Goal: Task Accomplishment & Management: Manage account settings

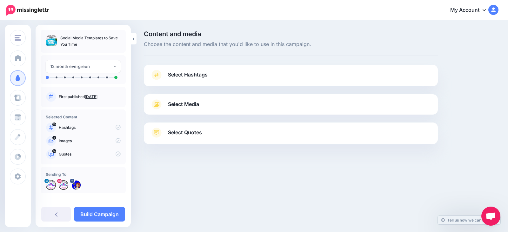
click at [202, 73] on span "Select Hashtags" at bounding box center [188, 75] width 40 height 9
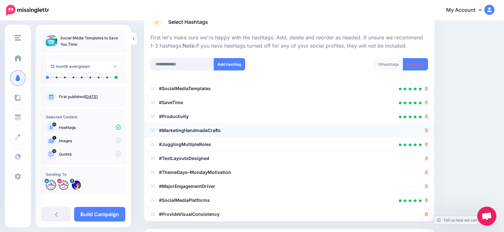
scroll to position [64, 0]
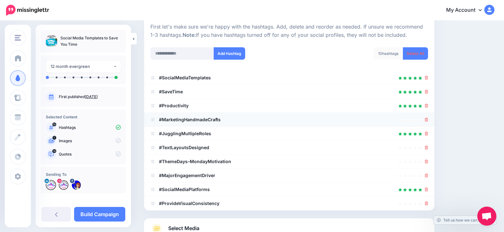
click at [428, 121] on div at bounding box center [288, 120] width 277 height 8
click at [428, 120] on icon at bounding box center [426, 120] width 3 height 4
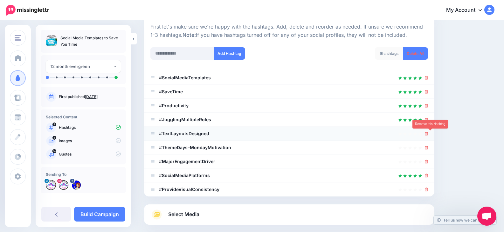
click at [428, 134] on icon at bounding box center [426, 134] width 3 height 4
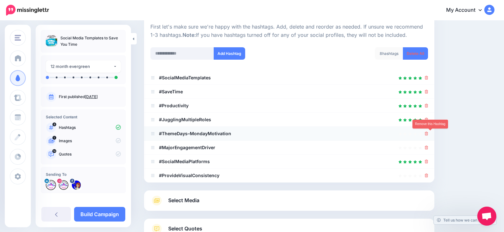
click at [428, 132] on link at bounding box center [426, 133] width 3 height 5
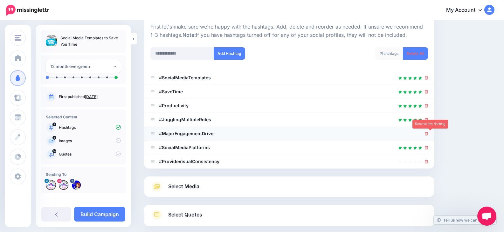
click at [428, 134] on icon at bounding box center [426, 134] width 3 height 4
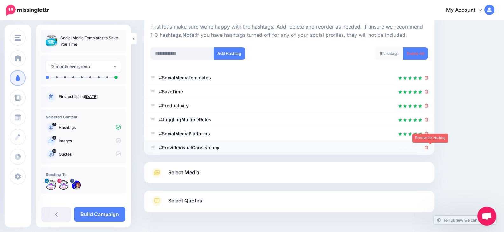
click at [428, 146] on icon at bounding box center [426, 148] width 3 height 4
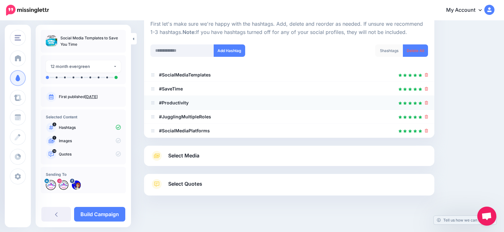
scroll to position [71, 0]
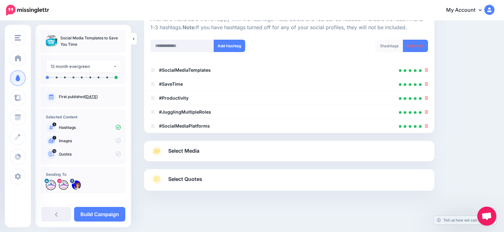
click at [195, 177] on span "Select Quotes" at bounding box center [185, 179] width 34 height 9
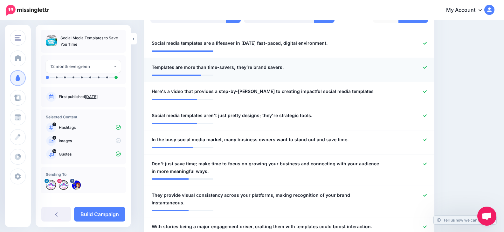
scroll to position [198, 0]
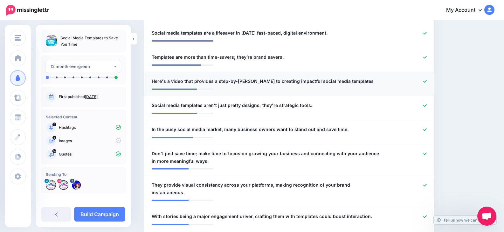
click at [426, 80] on icon at bounding box center [424, 81] width 3 height 3
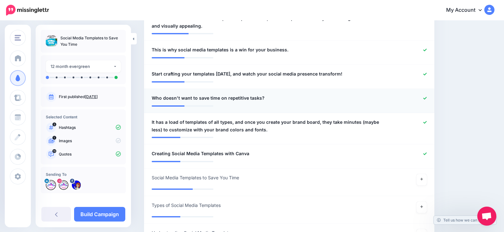
scroll to position [453, 0]
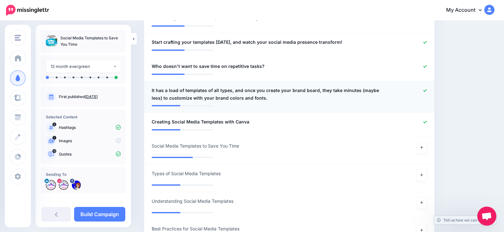
click at [426, 89] on icon at bounding box center [424, 90] width 3 height 3
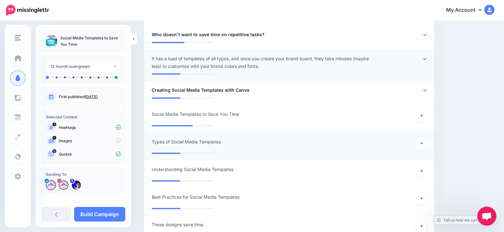
scroll to position [516, 0]
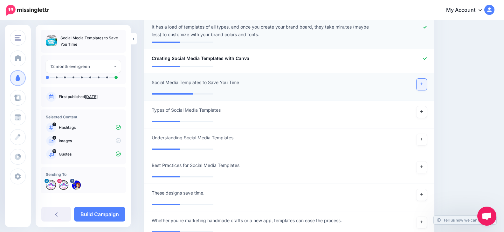
click at [426, 79] on link at bounding box center [421, 84] width 10 height 11
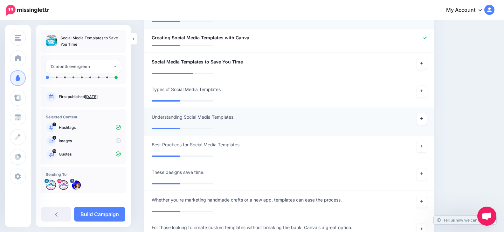
scroll to position [548, 0]
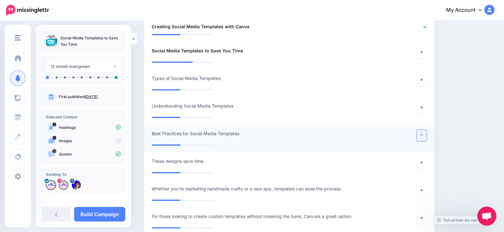
click at [423, 134] on icon at bounding box center [421, 135] width 3 height 3
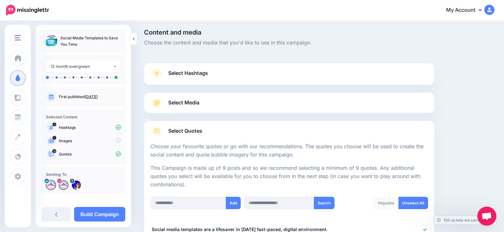
scroll to position [0, 0]
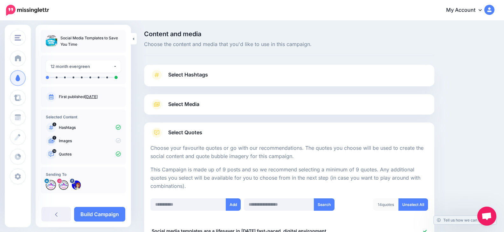
click at [190, 102] on span "Select Media" at bounding box center [183, 104] width 31 height 9
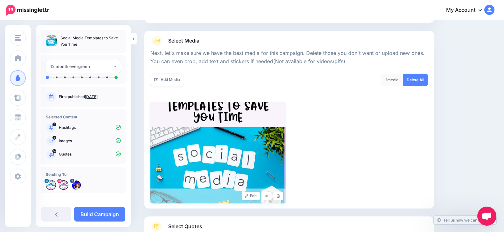
scroll to position [32, 0]
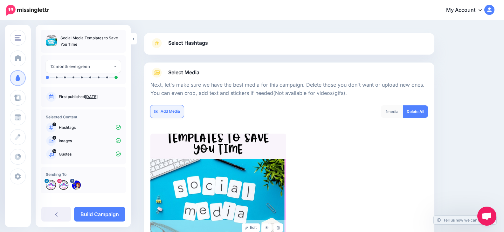
click at [169, 111] on link "Add Media" at bounding box center [166, 112] width 33 height 12
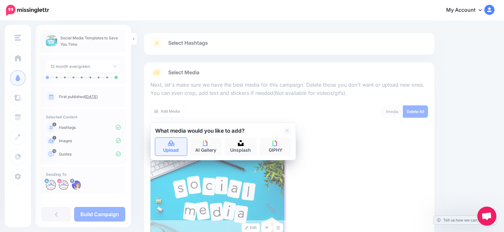
click at [168, 147] on link "Upload" at bounding box center [171, 147] width 32 height 18
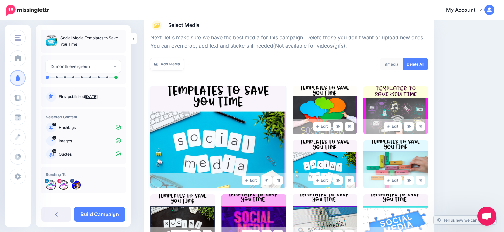
scroll to position [70, 0]
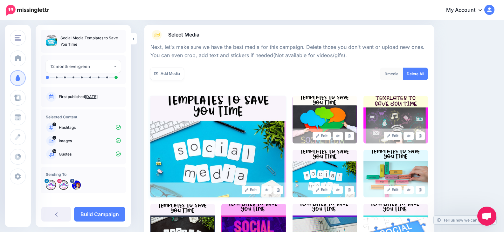
click at [228, 114] on img at bounding box center [218, 147] width 136 height 102
click at [209, 115] on img at bounding box center [218, 147] width 136 height 102
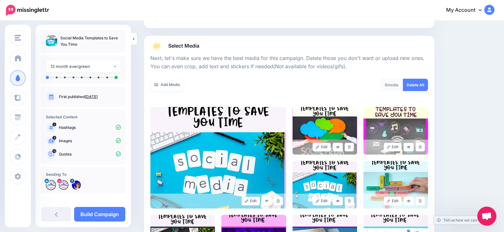
scroll to position [0, 0]
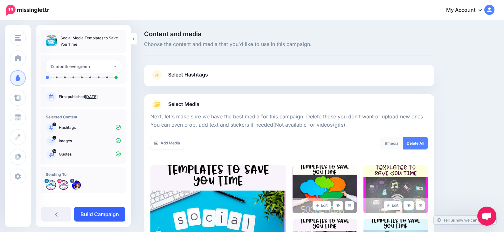
click at [96, 216] on link "Build Campaign" at bounding box center [99, 214] width 51 height 15
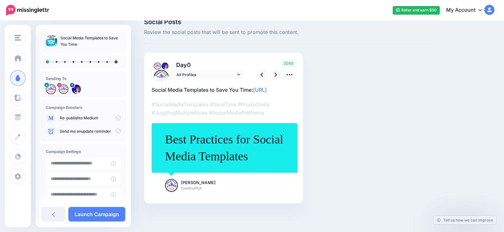
scroll to position [20, 0]
click at [291, 74] on icon at bounding box center [289, 74] width 6 height 1
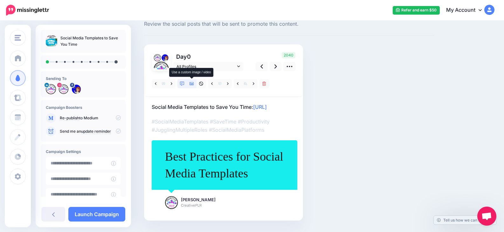
click at [191, 82] on icon at bounding box center [191, 84] width 4 height 4
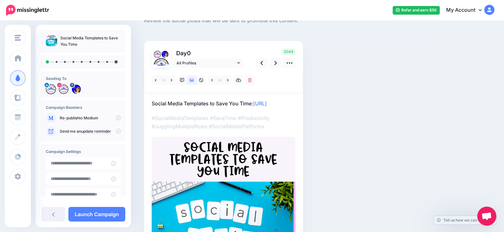
scroll to position [21, 0]
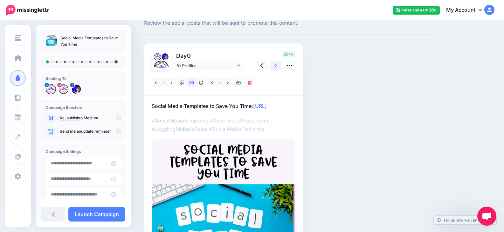
click at [275, 65] on icon at bounding box center [275, 65] width 3 height 7
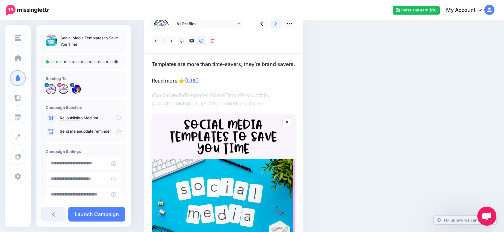
scroll to position [53, 0]
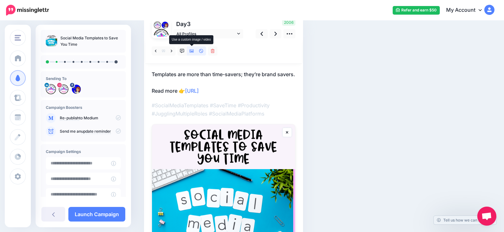
click at [192, 52] on icon at bounding box center [191, 51] width 4 height 4
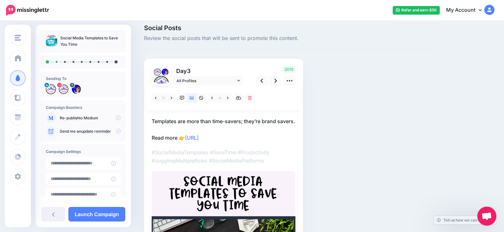
scroll to position [0, 0]
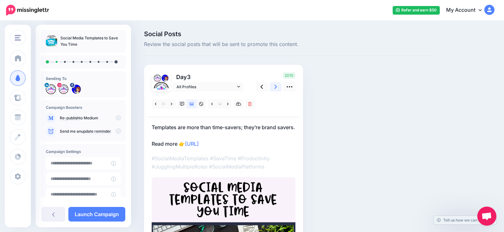
click at [274, 85] on icon at bounding box center [275, 87] width 3 height 7
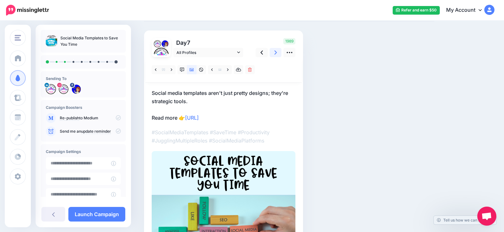
scroll to position [32, 0]
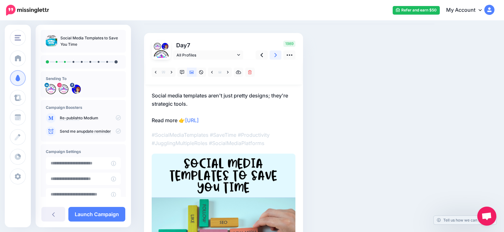
click at [274, 56] on icon at bounding box center [275, 55] width 3 height 7
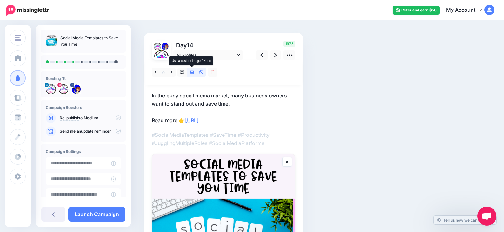
click at [192, 74] on icon at bounding box center [191, 72] width 4 height 4
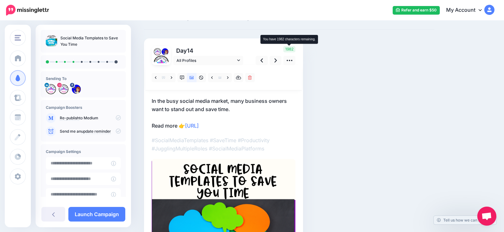
scroll to position [0, 0]
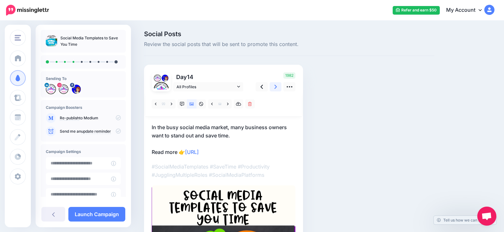
click at [272, 87] on link at bounding box center [275, 86] width 12 height 9
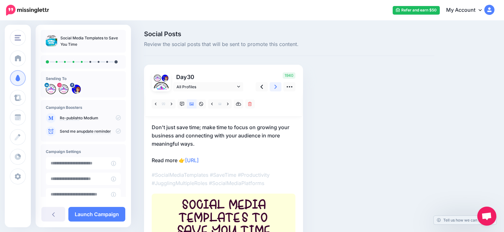
click at [276, 85] on icon at bounding box center [275, 87] width 3 height 7
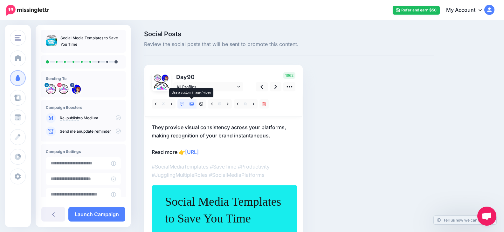
click at [191, 105] on icon at bounding box center [191, 104] width 4 height 4
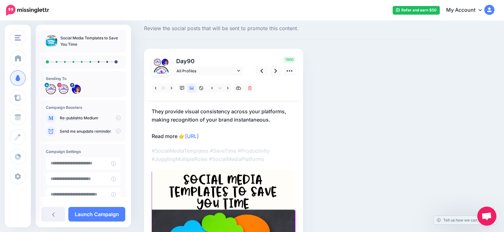
scroll to position [6, 0]
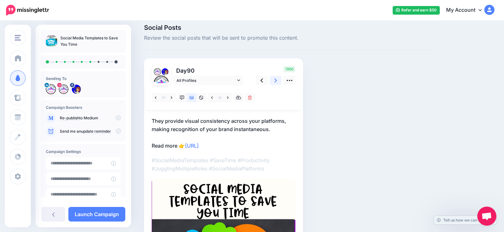
click at [276, 80] on icon at bounding box center [275, 80] width 3 height 7
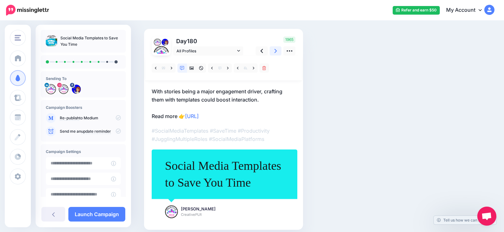
scroll to position [0, 0]
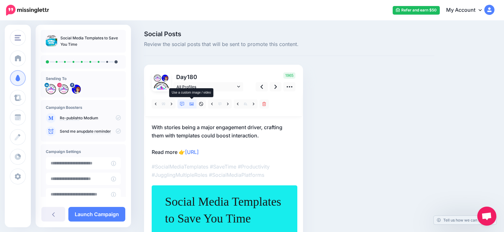
click at [191, 103] on icon at bounding box center [191, 104] width 4 height 3
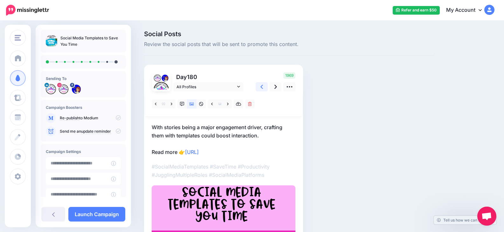
click at [261, 88] on icon at bounding box center [261, 87] width 3 height 7
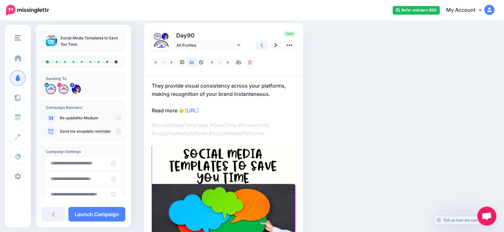
scroll to position [32, 0]
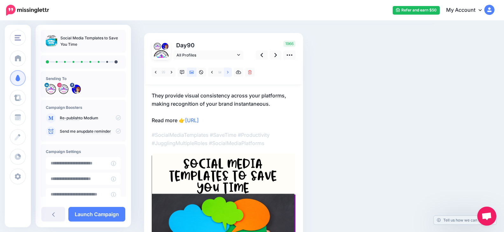
click at [228, 74] on icon at bounding box center [228, 72] width 2 height 4
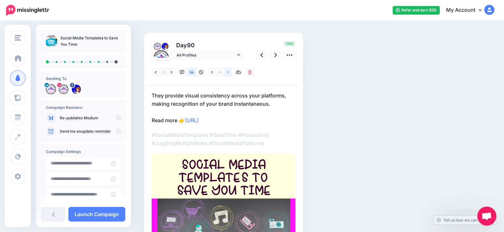
click at [229, 70] on link at bounding box center [228, 72] width 8 height 9
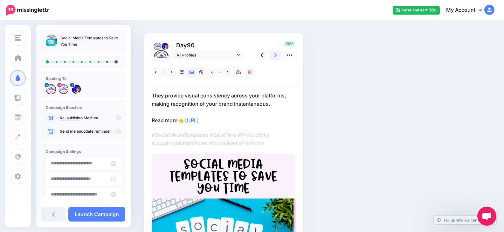
click at [273, 57] on link at bounding box center [275, 55] width 12 height 9
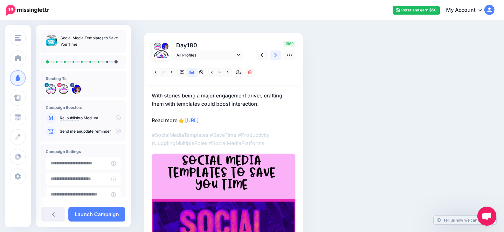
click at [276, 55] on icon at bounding box center [275, 55] width 3 height 4
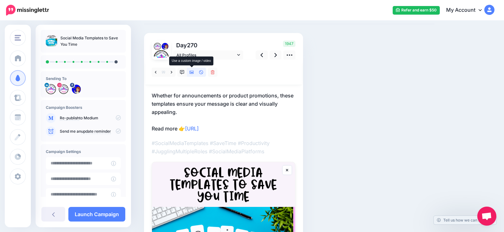
click at [193, 73] on icon at bounding box center [191, 72] width 4 height 4
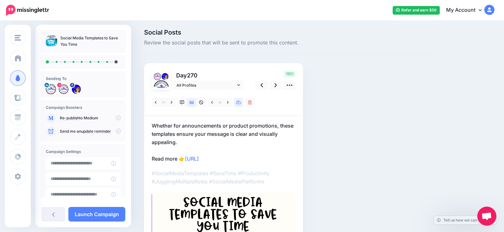
scroll to position [0, 0]
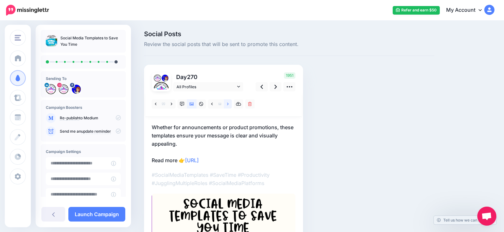
click at [228, 105] on icon at bounding box center [228, 104] width 2 height 4
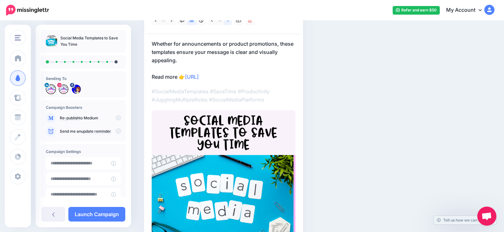
scroll to position [64, 0]
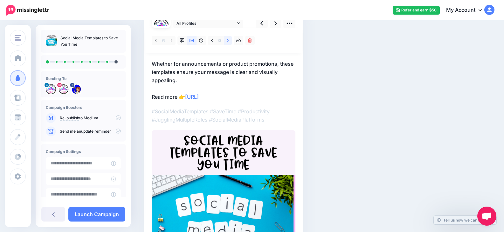
click at [227, 40] on icon at bounding box center [228, 40] width 2 height 4
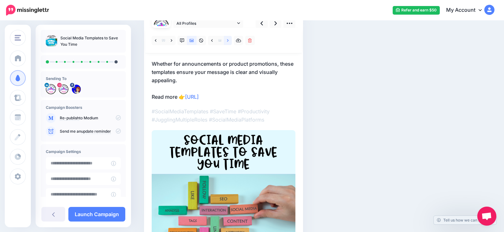
click at [228, 40] on icon at bounding box center [228, 40] width 2 height 3
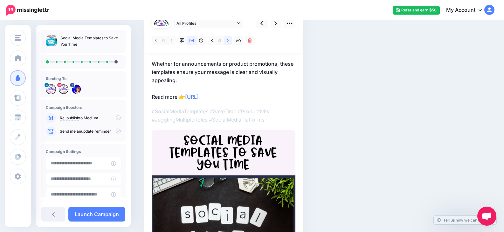
click at [228, 42] on icon at bounding box center [228, 40] width 2 height 4
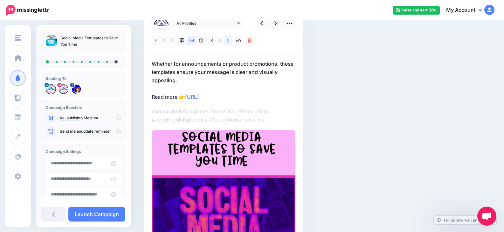
click at [228, 41] on icon at bounding box center [228, 40] width 2 height 4
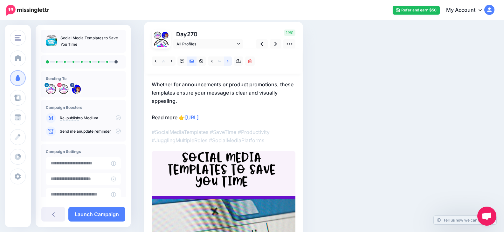
scroll to position [32, 0]
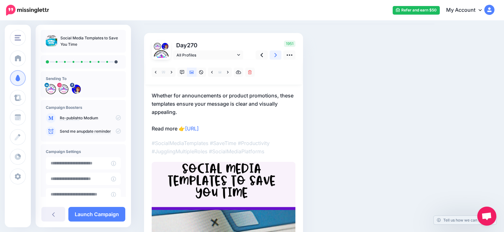
click at [273, 54] on link at bounding box center [275, 55] width 12 height 9
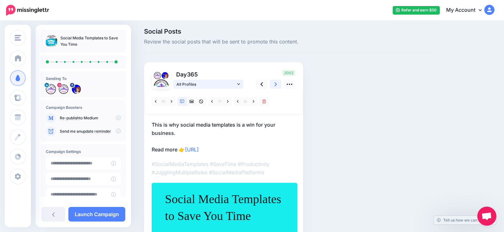
scroll to position [0, 0]
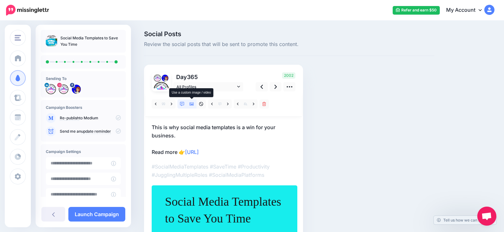
click at [191, 105] on icon at bounding box center [191, 104] width 4 height 3
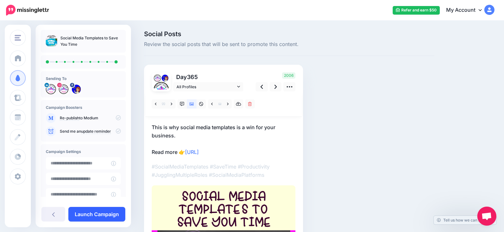
click at [107, 216] on link "Launch Campaign" at bounding box center [96, 214] width 57 height 15
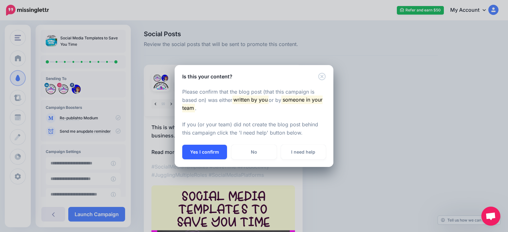
click at [205, 153] on button "Yes I confirm" at bounding box center [204, 152] width 45 height 15
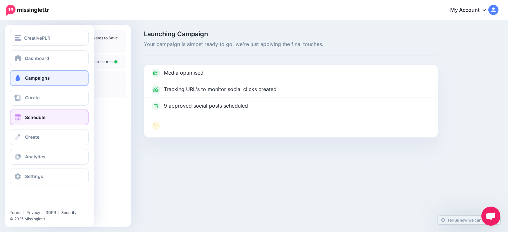
click at [50, 116] on link "Schedule" at bounding box center [49, 118] width 79 height 16
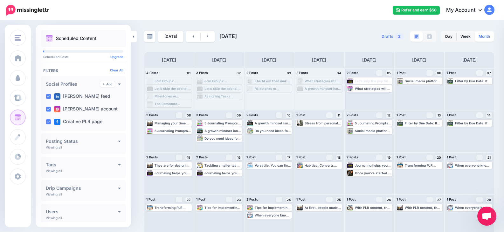
click at [489, 36] on link "Month" at bounding box center [483, 36] width 19 height 10
click at [209, 36] on link at bounding box center [208, 36] width 14 height 11
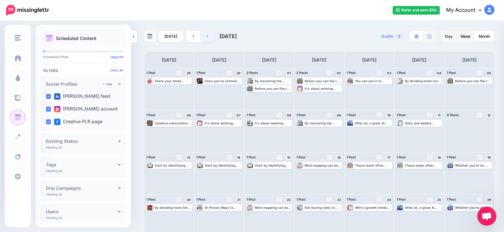
click at [205, 38] on link at bounding box center [208, 36] width 14 height 11
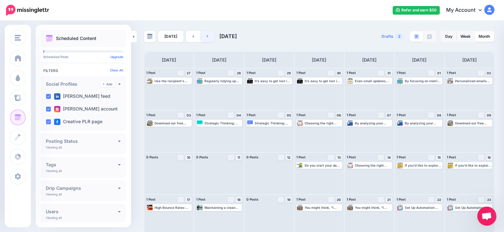
click at [207, 37] on icon at bounding box center [208, 36] width 2 height 4
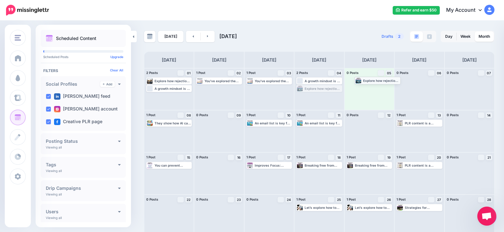
drag, startPoint x: 328, startPoint y: 87, endPoint x: 384, endPoint y: 79, distance: 56.5
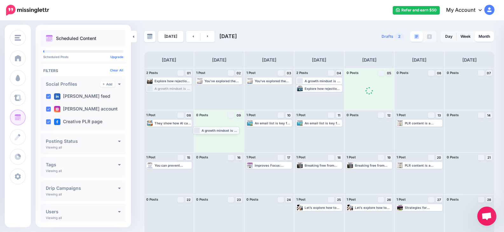
drag, startPoint x: 173, startPoint y: 87, endPoint x: 220, endPoint y: 129, distance: 62.6
click at [203, 37] on link at bounding box center [208, 36] width 14 height 11
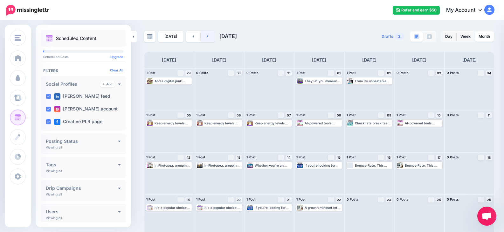
click at [207, 36] on link at bounding box center [208, 36] width 14 height 11
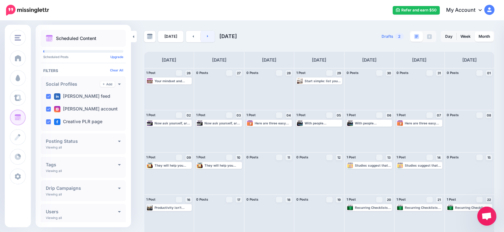
click at [204, 37] on link at bounding box center [208, 36] width 14 height 11
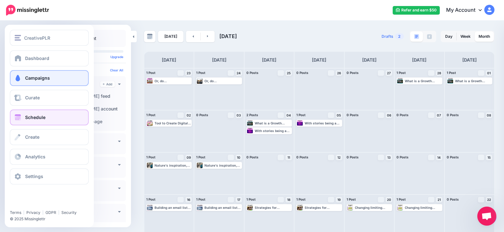
click at [65, 79] on link "Campaigns" at bounding box center [49, 78] width 79 height 16
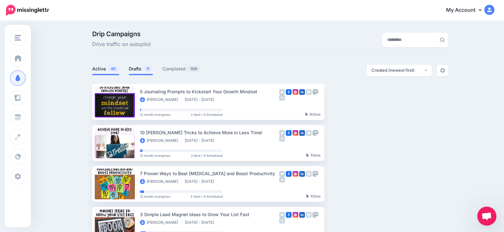
click at [140, 68] on link "Drafts 11" at bounding box center [141, 69] width 24 height 8
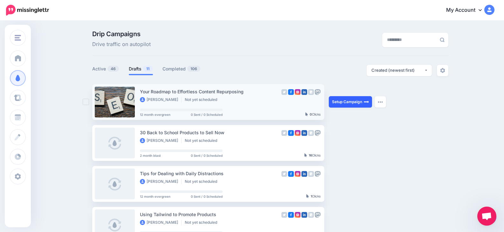
click at [352, 103] on link "Setup Campaign" at bounding box center [350, 101] width 43 height 11
click at [351, 101] on link "Setup Campaign" at bounding box center [350, 101] width 43 height 11
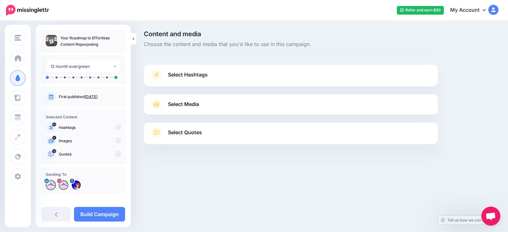
click at [192, 75] on span "Select Hashtags" at bounding box center [188, 75] width 40 height 9
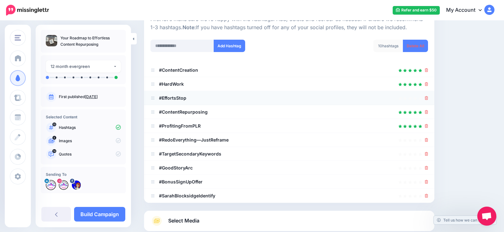
scroll to position [95, 0]
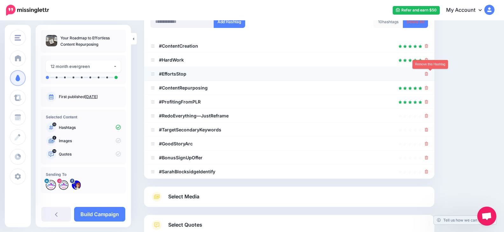
click at [428, 72] on icon at bounding box center [426, 74] width 3 height 4
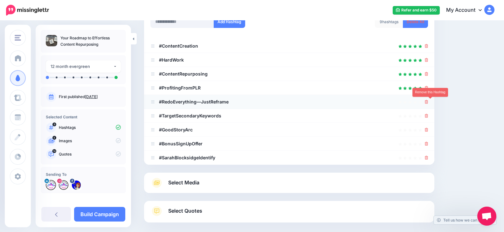
click at [428, 101] on icon at bounding box center [426, 102] width 3 height 4
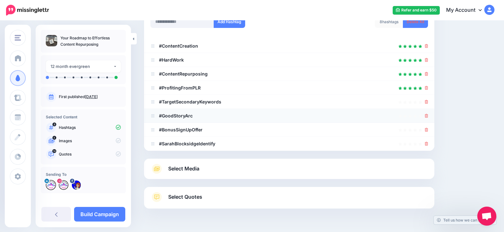
click at [428, 112] on div at bounding box center [426, 116] width 3 height 8
click at [428, 103] on icon at bounding box center [426, 102] width 3 height 4
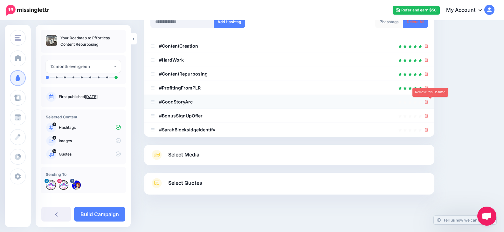
click at [428, 103] on icon at bounding box center [426, 102] width 3 height 4
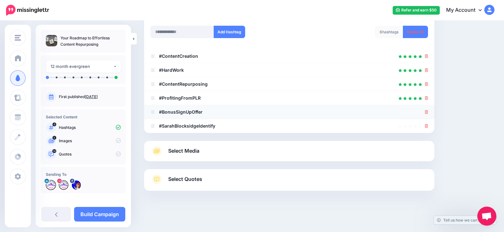
scroll to position [85, 0]
click at [428, 111] on icon at bounding box center [426, 112] width 3 height 4
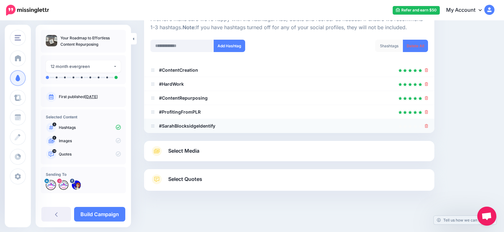
click at [428, 124] on link at bounding box center [426, 125] width 3 height 5
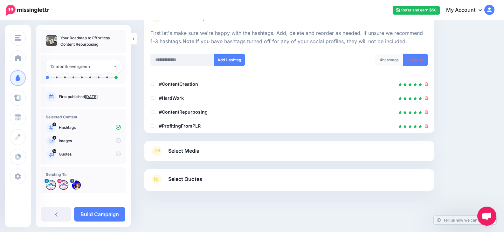
click at [202, 179] on span "Select Quotes" at bounding box center [185, 179] width 34 height 9
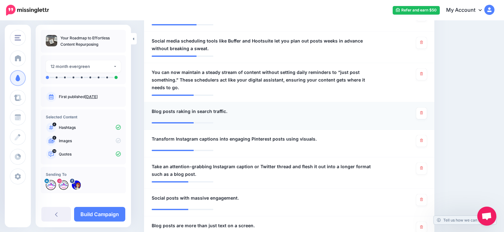
scroll to position [375, 0]
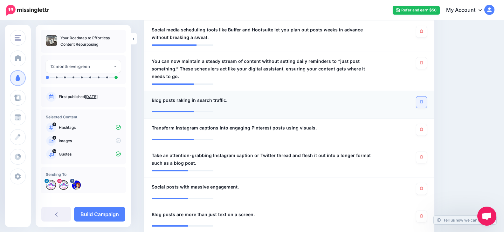
click at [423, 100] on icon at bounding box center [421, 101] width 3 height 3
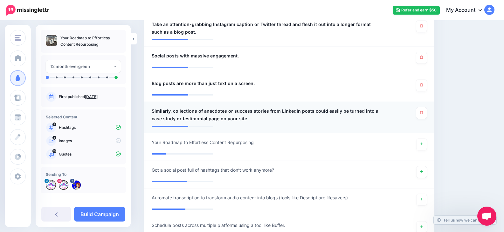
scroll to position [534, 0]
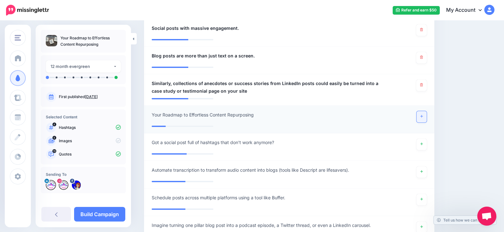
click at [426, 111] on link at bounding box center [421, 116] width 10 height 11
click at [423, 115] on icon at bounding box center [421, 116] width 3 height 3
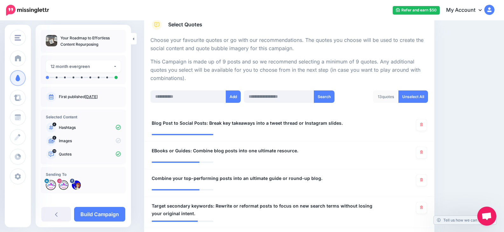
scroll to position [0, 0]
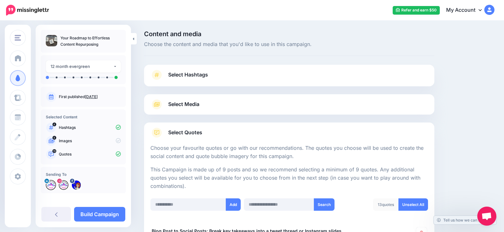
click at [191, 103] on span "Select Media" at bounding box center [183, 104] width 31 height 9
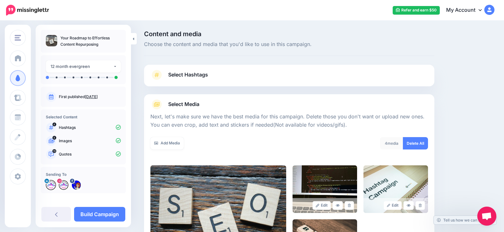
click at [201, 74] on span "Select Hashtags" at bounding box center [188, 75] width 40 height 9
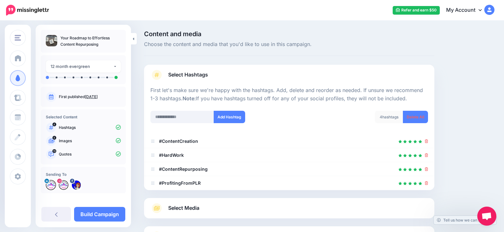
click at [201, 72] on span "Select Hashtags" at bounding box center [188, 75] width 40 height 9
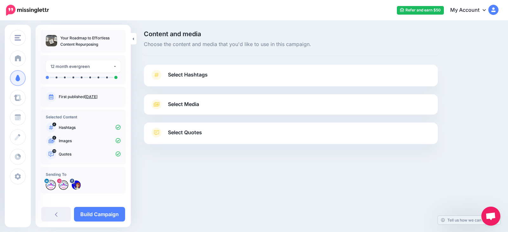
click at [204, 104] on link "Select Media" at bounding box center [291, 104] width 282 height 10
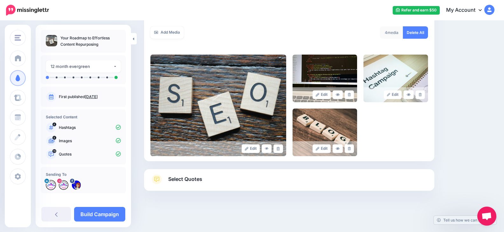
scroll to position [47, 0]
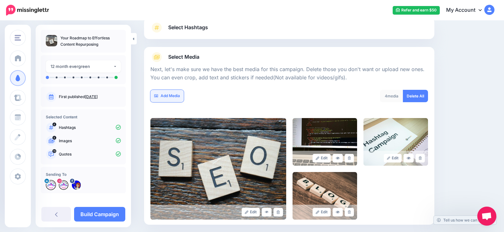
click at [175, 95] on link "Add Media" at bounding box center [166, 96] width 33 height 12
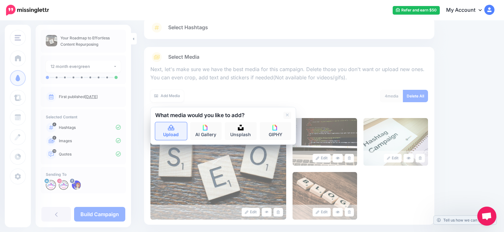
click at [172, 133] on link "Upload" at bounding box center [171, 131] width 32 height 18
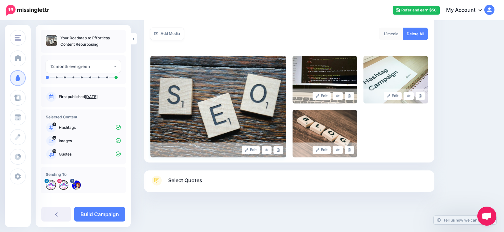
scroll to position [111, 0]
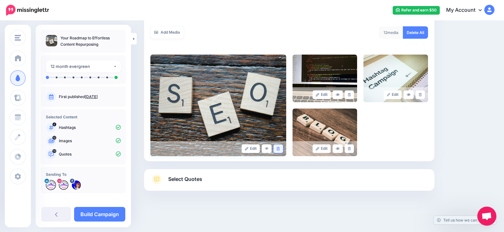
click at [279, 149] on icon at bounding box center [277, 148] width 3 height 3
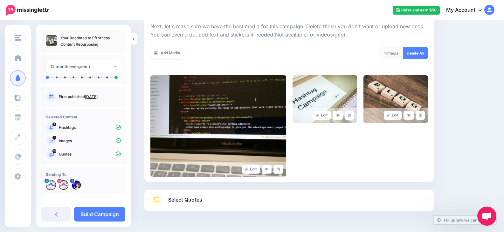
scroll to position [79, 0]
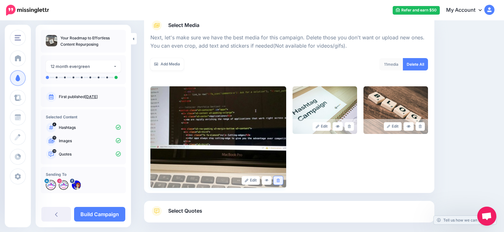
click at [279, 180] on icon at bounding box center [277, 180] width 3 height 3
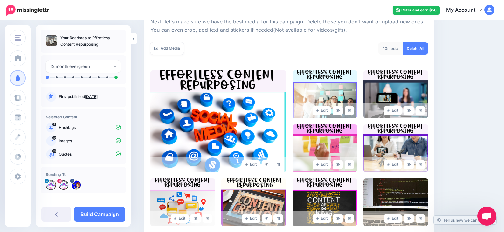
scroll to position [95, 0]
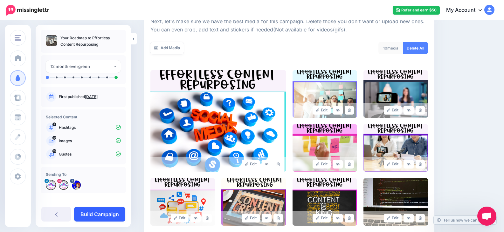
click at [103, 215] on link "Build Campaign" at bounding box center [99, 214] width 51 height 15
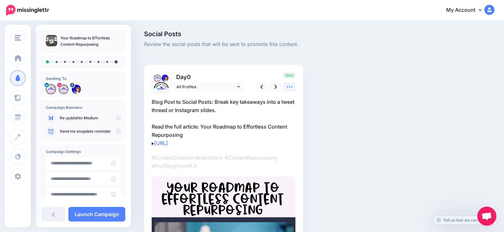
click at [289, 85] on icon at bounding box center [289, 87] width 7 height 7
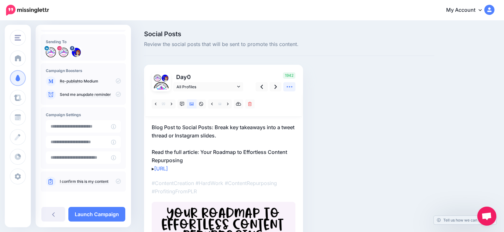
scroll to position [39, 0]
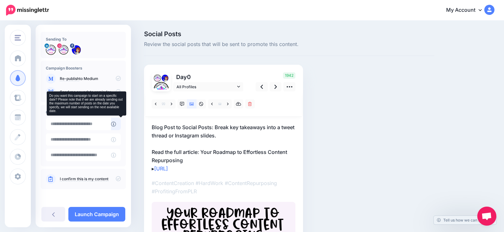
click at [116, 124] on icon at bounding box center [113, 124] width 5 height 5
click at [121, 124] on link at bounding box center [116, 124] width 10 height 12
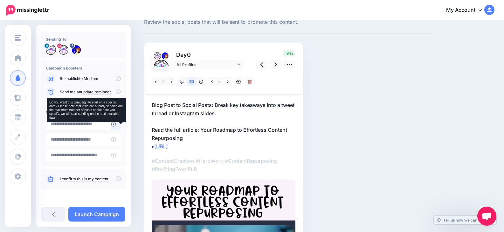
scroll to position [32, 0]
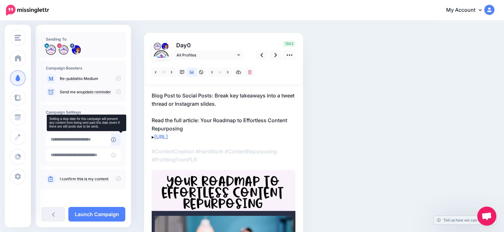
click at [116, 138] on icon at bounding box center [113, 139] width 5 height 5
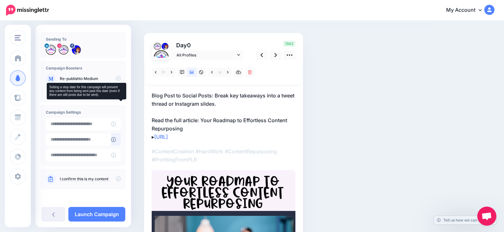
scroll to position [0, 0]
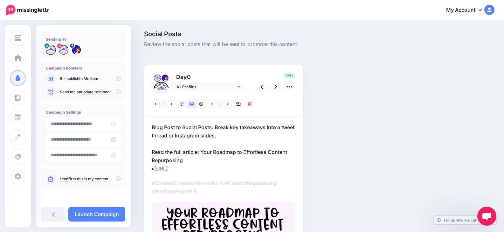
click at [118, 112] on div "Campaign Settings" at bounding box center [83, 136] width 85 height 62
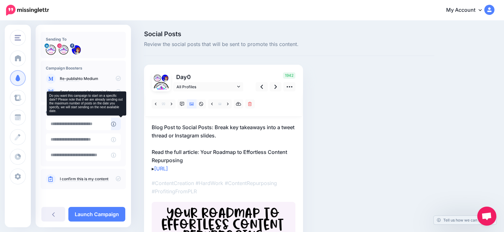
click at [116, 124] on icon at bounding box center [113, 124] width 5 height 5
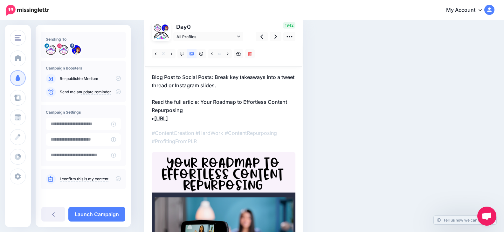
scroll to position [23, 0]
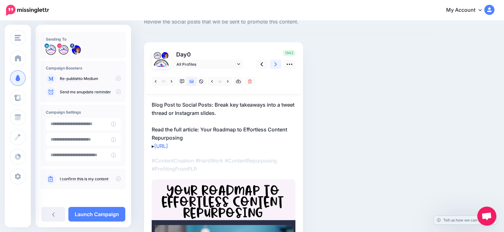
click at [278, 65] on link at bounding box center [275, 64] width 12 height 9
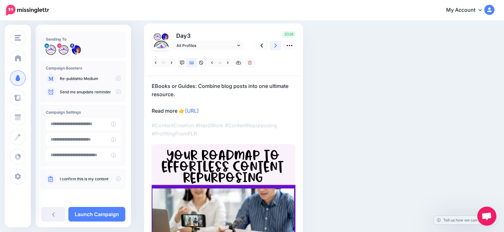
scroll to position [38, 0]
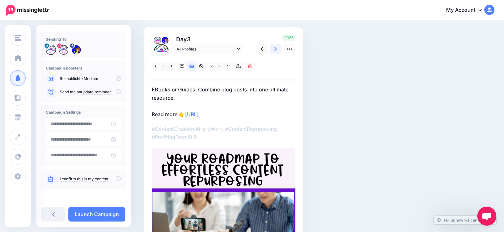
click at [278, 47] on link at bounding box center [275, 48] width 12 height 9
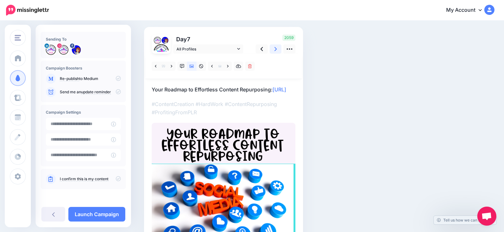
click at [277, 49] on link at bounding box center [275, 48] width 12 height 9
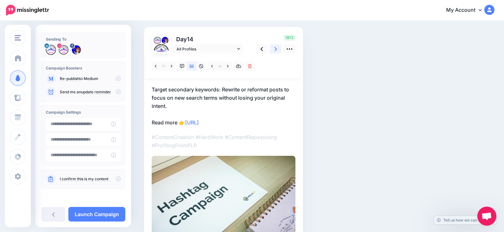
click at [276, 48] on icon at bounding box center [275, 49] width 3 height 7
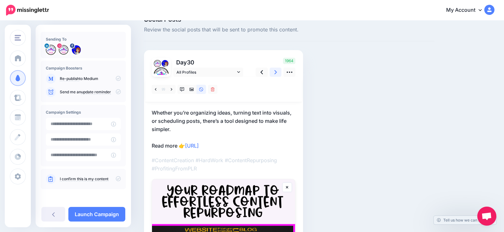
scroll to position [6, 0]
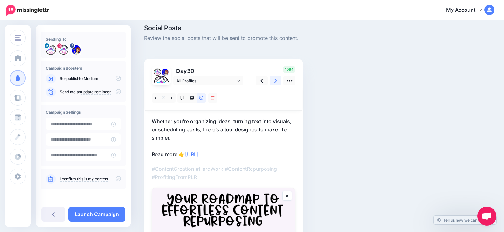
click at [276, 78] on icon at bounding box center [275, 81] width 3 height 7
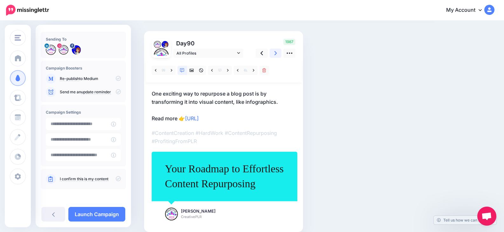
scroll to position [0, 0]
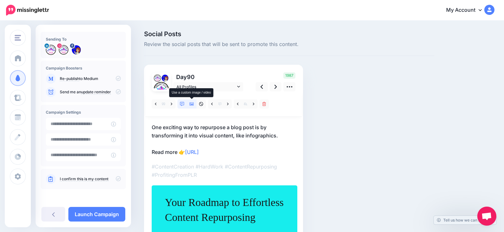
click at [194, 101] on link at bounding box center [192, 103] width 10 height 9
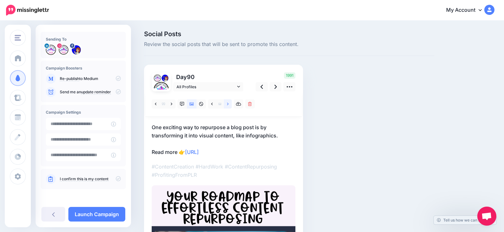
click at [226, 103] on link at bounding box center [228, 103] width 8 height 9
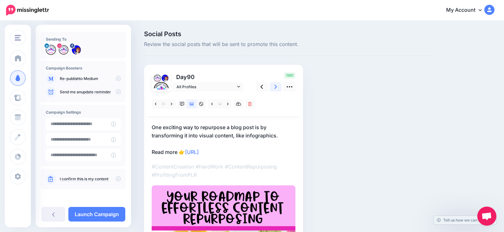
click at [275, 85] on icon at bounding box center [275, 87] width 3 height 4
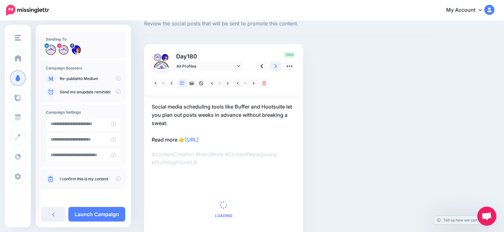
scroll to position [32, 0]
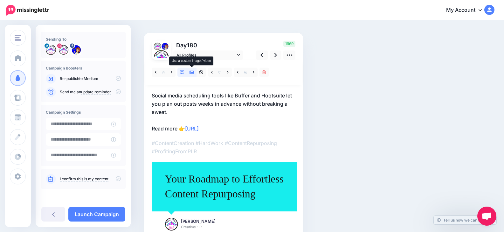
click at [192, 74] on icon at bounding box center [191, 72] width 4 height 4
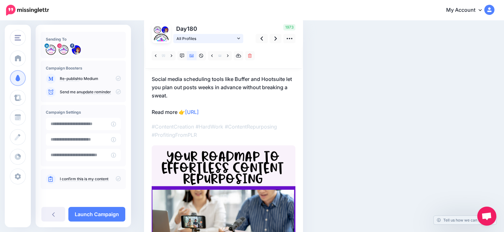
scroll to position [0, 0]
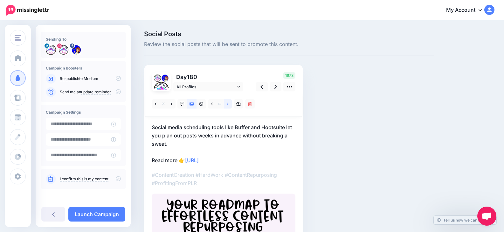
click at [230, 104] on link at bounding box center [228, 103] width 8 height 9
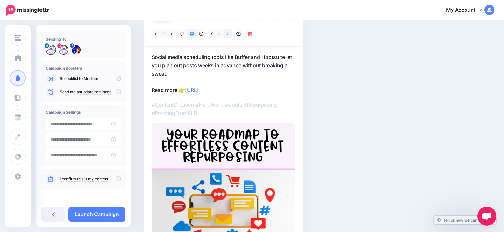
scroll to position [32, 0]
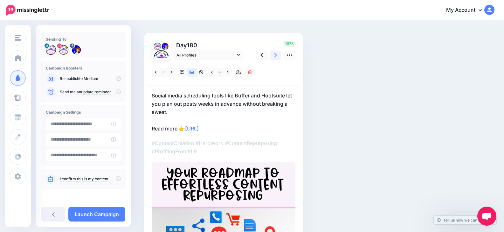
click at [277, 55] on link at bounding box center [275, 55] width 12 height 9
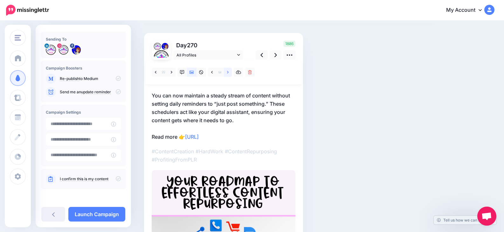
click at [228, 71] on icon at bounding box center [228, 72] width 2 height 4
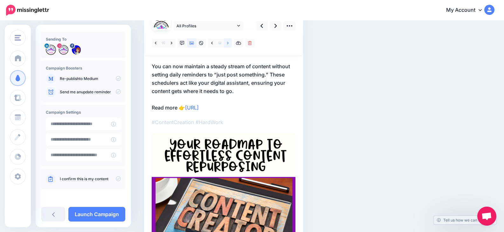
scroll to position [46, 0]
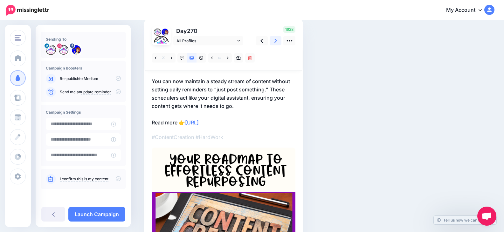
click at [275, 42] on icon at bounding box center [275, 41] width 3 height 4
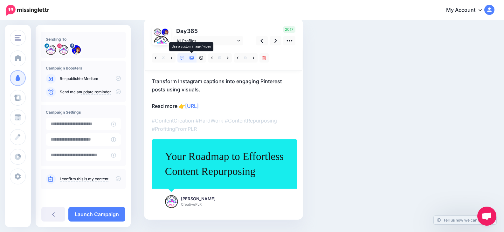
click at [193, 57] on icon at bounding box center [191, 58] width 4 height 4
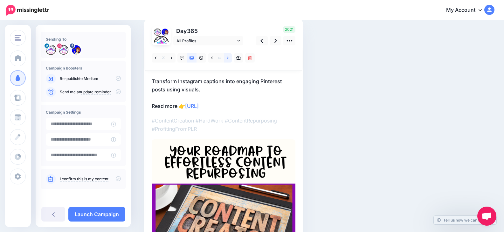
click at [231, 58] on link at bounding box center [228, 57] width 8 height 9
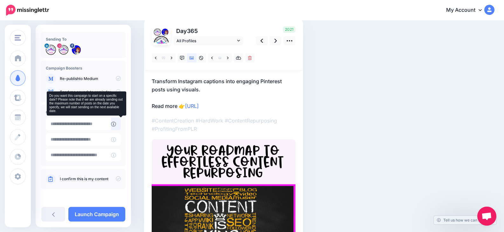
click at [116, 122] on icon at bounding box center [113, 124] width 5 height 5
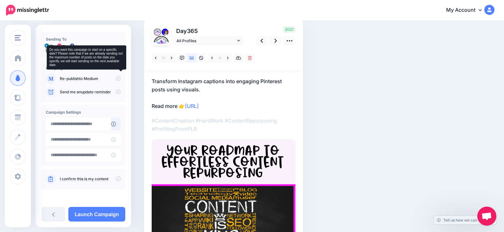
scroll to position [0, 0]
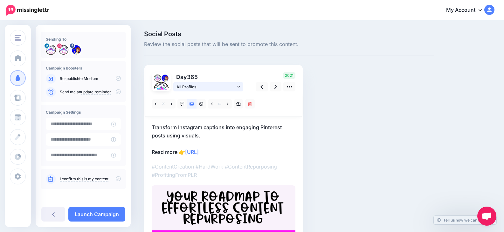
click at [241, 85] on link "All Profiles" at bounding box center [208, 86] width 70 height 9
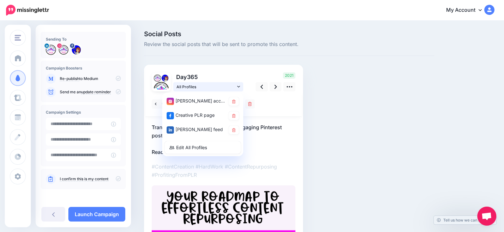
click at [241, 85] on link "All Profiles" at bounding box center [208, 86] width 70 height 9
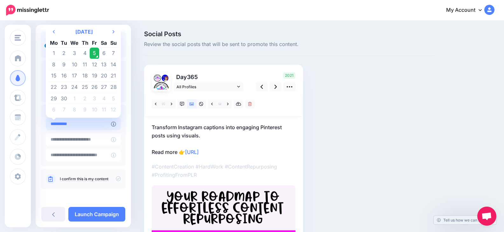
click at [93, 124] on input "**********" at bounding box center [78, 124] width 65 height 12
click at [76, 65] on td "10" at bounding box center [74, 64] width 11 height 11
type input "**********"
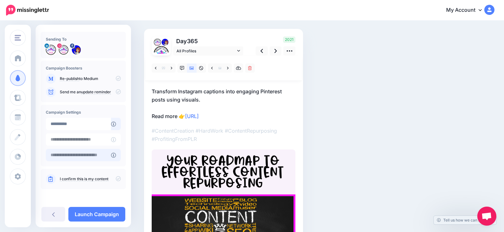
scroll to position [64, 0]
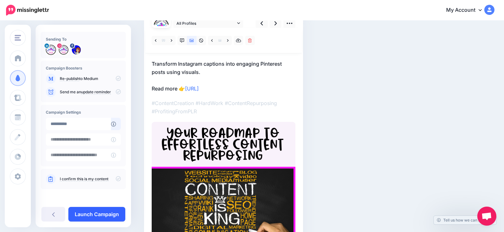
click at [99, 214] on link "Launch Campaign" at bounding box center [96, 214] width 57 height 15
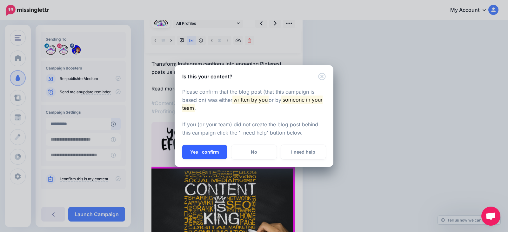
click at [209, 150] on button "Yes I confirm" at bounding box center [204, 152] width 45 height 15
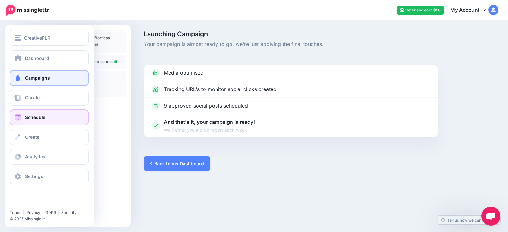
click at [22, 115] on span at bounding box center [18, 117] width 8 height 6
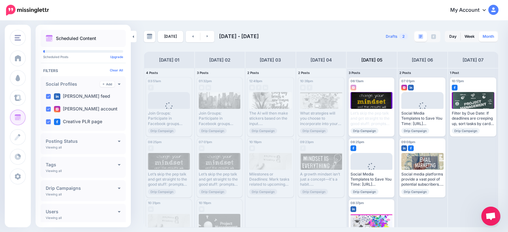
click at [488, 35] on link "Month" at bounding box center [488, 36] width 19 height 10
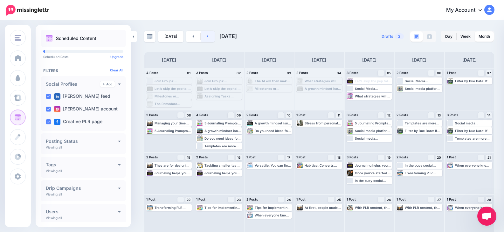
click at [208, 37] on link at bounding box center [208, 36] width 14 height 11
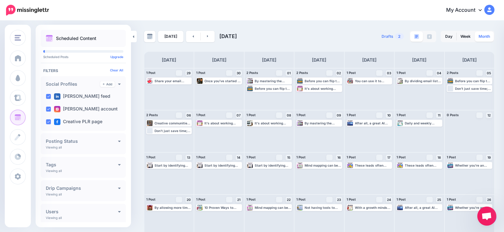
click at [494, 36] on link "Month" at bounding box center [483, 36] width 19 height 10
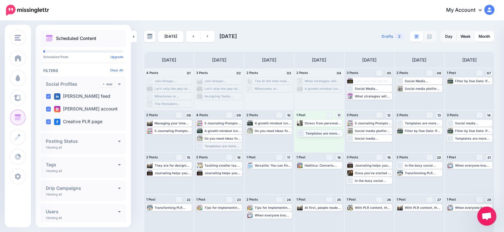
drag, startPoint x: 225, startPoint y: 146, endPoint x: 325, endPoint y: 133, distance: 101.4
click at [208, 37] on link at bounding box center [208, 36] width 14 height 11
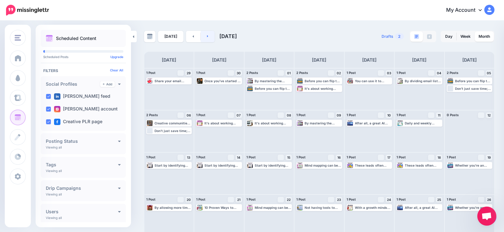
click at [207, 37] on link at bounding box center [208, 36] width 14 height 11
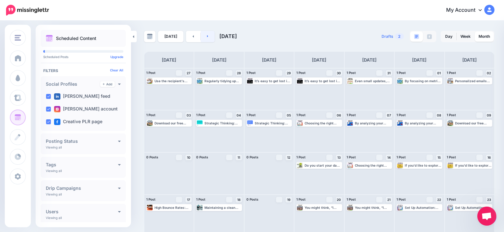
click at [210, 36] on link at bounding box center [208, 36] width 14 height 11
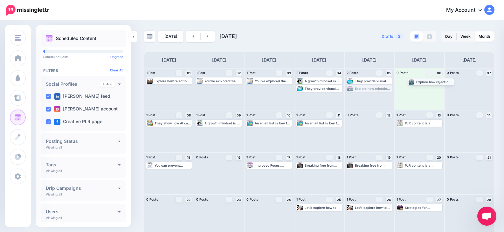
drag, startPoint x: 376, startPoint y: 89, endPoint x: 435, endPoint y: 82, distance: 58.9
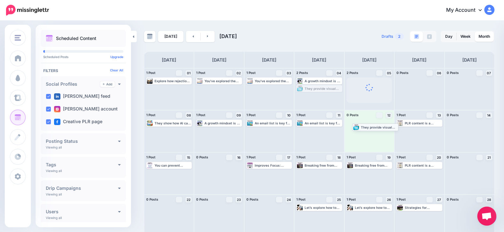
drag, startPoint x: 330, startPoint y: 88, endPoint x: 384, endPoint y: 127, distance: 66.1
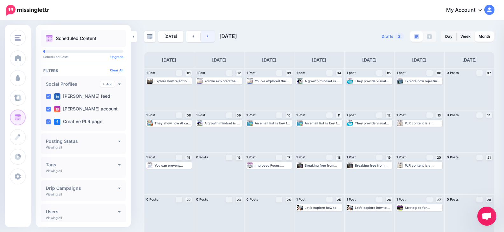
click at [207, 36] on icon at bounding box center [207, 36] width 1 height 2
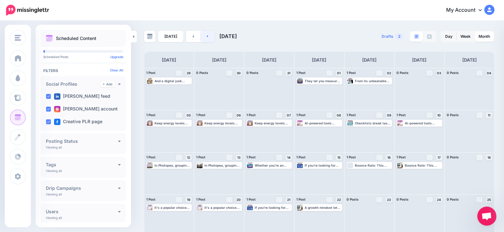
click at [209, 33] on link at bounding box center [208, 36] width 14 height 11
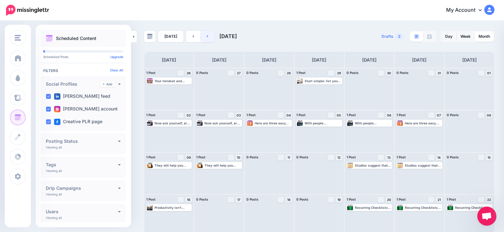
click at [208, 35] on link at bounding box center [208, 36] width 14 height 11
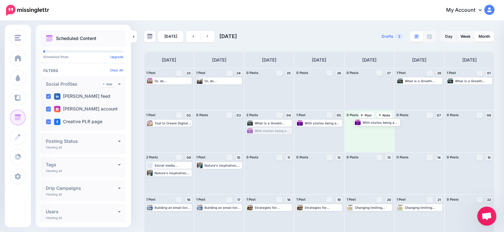
drag, startPoint x: 269, startPoint y: 130, endPoint x: 375, endPoint y: 121, distance: 106.8
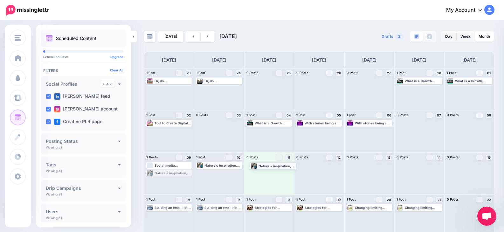
drag, startPoint x: 173, startPoint y: 172, endPoint x: 278, endPoint y: 164, distance: 105.5
click at [209, 35] on link at bounding box center [208, 36] width 14 height 11
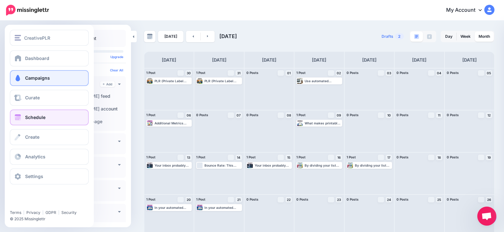
click at [40, 81] on link "Campaigns" at bounding box center [49, 78] width 79 height 16
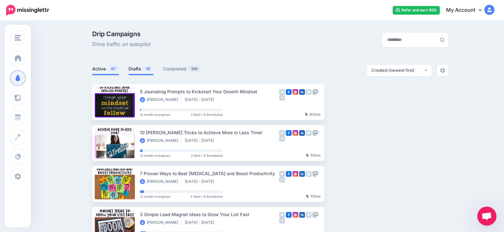
click at [139, 68] on link "Drafts 10" at bounding box center [140, 69] width 25 height 8
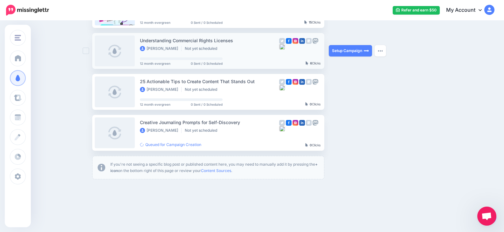
scroll to position [349, 0]
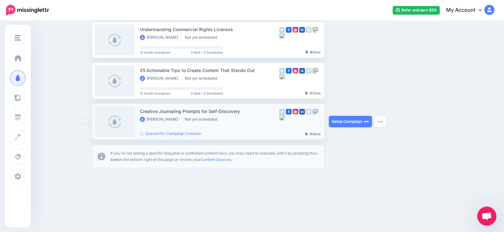
click at [182, 113] on div "Creative Journaling Prompts for Self-Discovery" at bounding box center [209, 111] width 139 height 7
click at [345, 121] on link "Setup Campaign" at bounding box center [350, 121] width 43 height 11
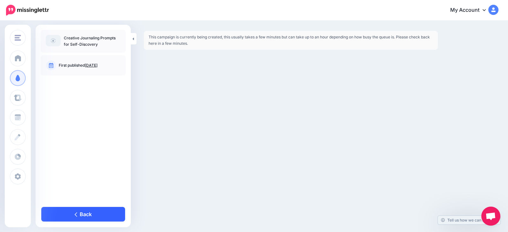
click at [72, 210] on link "Back" at bounding box center [83, 214] width 84 height 15
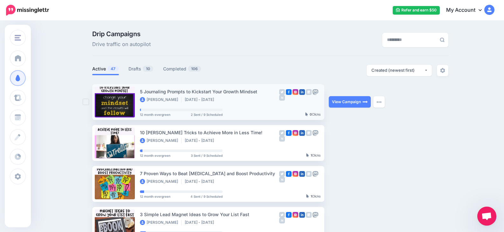
scroll to position [32, 0]
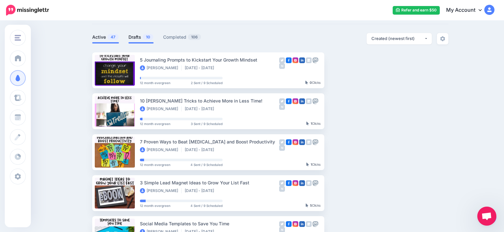
click at [138, 36] on link "Drafts 10" at bounding box center [140, 37] width 25 height 8
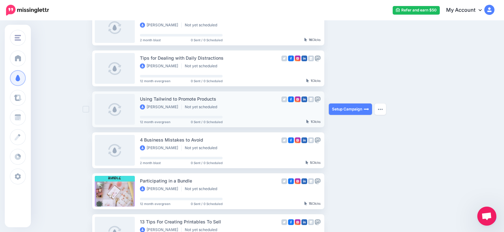
scroll to position [64, 0]
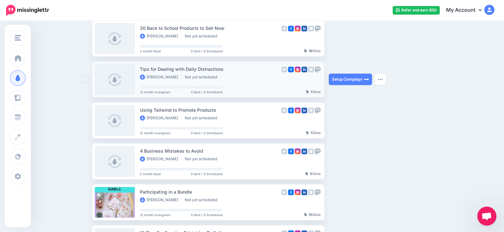
click at [119, 77] on link at bounding box center [115, 79] width 40 height 31
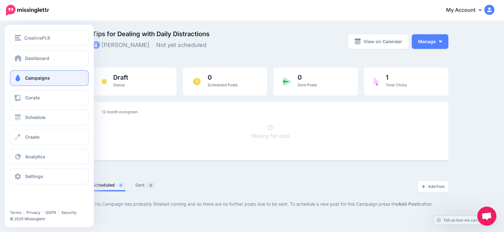
click at [24, 77] on link "Campaigns" at bounding box center [49, 78] width 79 height 16
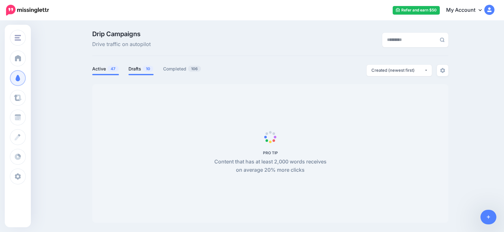
click at [142, 71] on link "Drafts 10" at bounding box center [140, 69] width 25 height 8
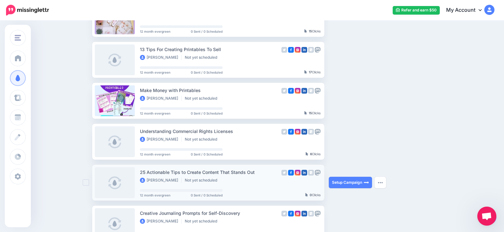
scroll to position [349, 0]
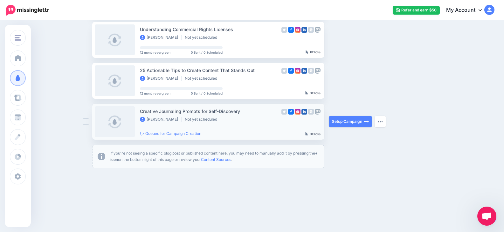
click at [206, 114] on div "Creative Journaling Prompts for Self-Discovery" at bounding box center [209, 111] width 139 height 7
click at [347, 123] on link "Setup Campaign" at bounding box center [350, 121] width 43 height 11
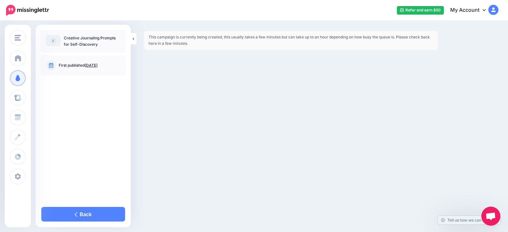
click at [140, 37] on div "This campaign is currently being created, this usually takes a few minutes but …" at bounding box center [291, 40] width 304 height 19
click at [134, 37] on icon at bounding box center [134, 39] width 2 height 4
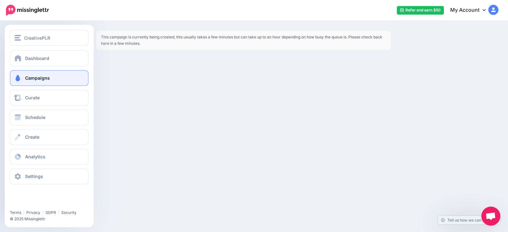
click at [53, 76] on link "Campaigns" at bounding box center [49, 78] width 79 height 16
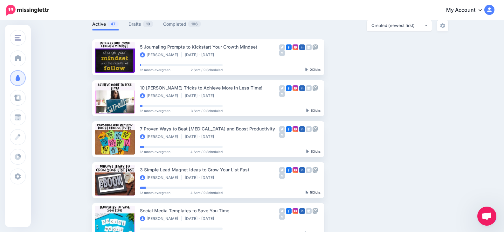
scroll to position [2, 0]
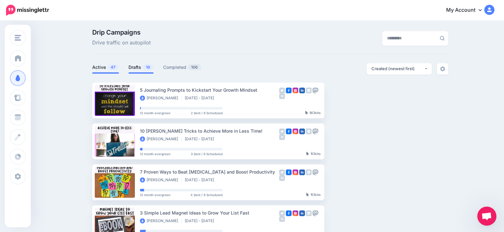
click at [140, 66] on link "Drafts 10" at bounding box center [140, 68] width 25 height 8
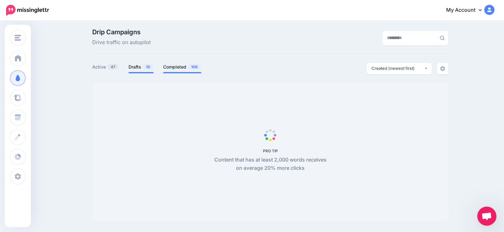
scroll to position [0, 0]
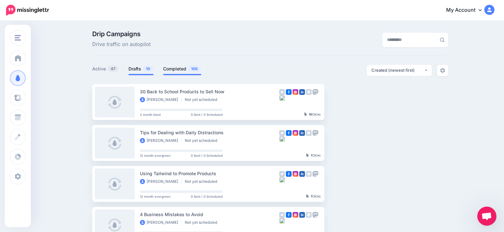
click at [180, 68] on link "Completed 106" at bounding box center [182, 69] width 38 height 8
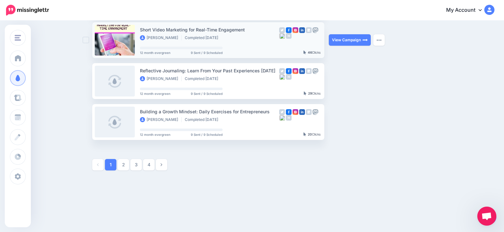
scroll to position [351, 0]
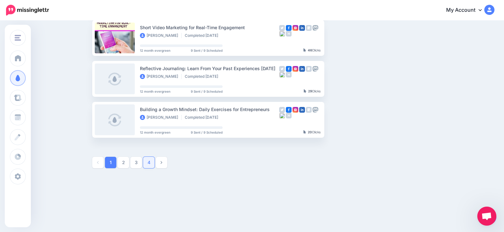
click at [151, 162] on link "4" at bounding box center [148, 162] width 11 height 11
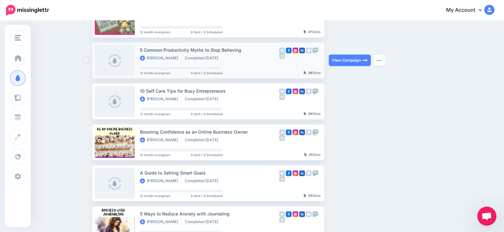
scroll to position [150, 0]
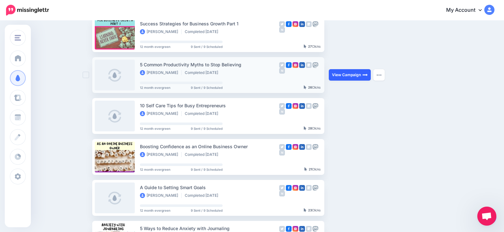
click at [343, 73] on link "View Campaign" at bounding box center [350, 74] width 42 height 11
click at [14, 15] on img at bounding box center [27, 10] width 43 height 11
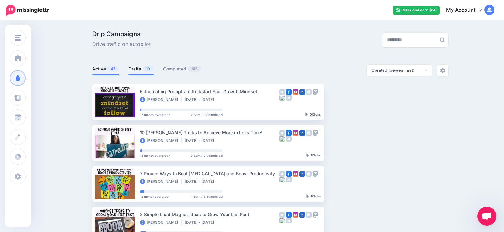
click at [144, 69] on link "Drafts 10" at bounding box center [140, 69] width 25 height 8
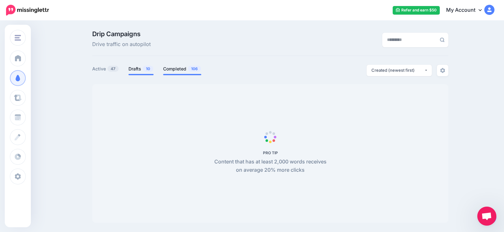
click at [178, 68] on link "Completed 106" at bounding box center [182, 69] width 38 height 8
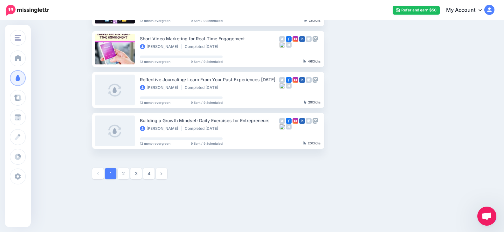
scroll to position [351, 0]
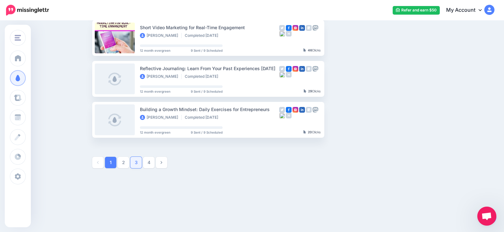
click at [140, 161] on link "3" at bounding box center [135, 162] width 11 height 11
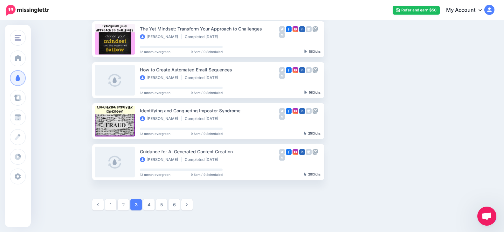
scroll to position [277, 0]
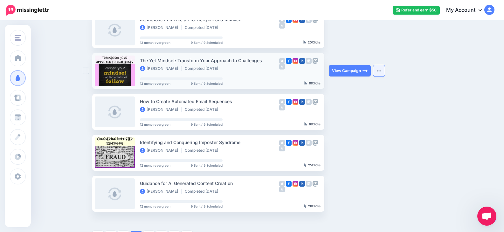
click at [380, 71] on img "button" at bounding box center [378, 71] width 5 height 2
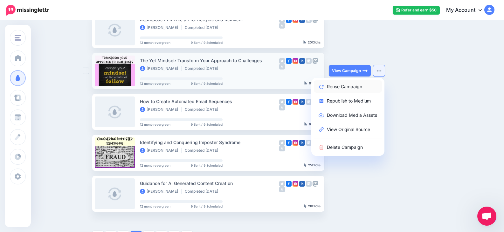
click at [362, 85] on link "Reuse Campaign" at bounding box center [348, 86] width 68 height 12
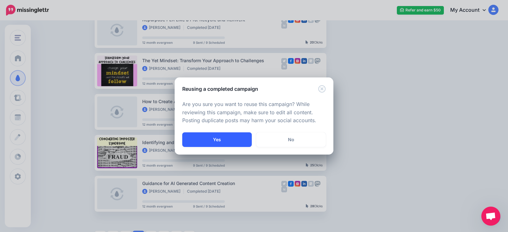
click at [229, 139] on button "Yes" at bounding box center [217, 140] width 70 height 15
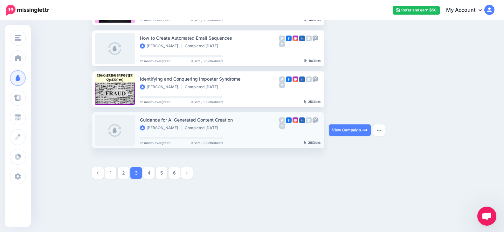
scroll to position [351, 0]
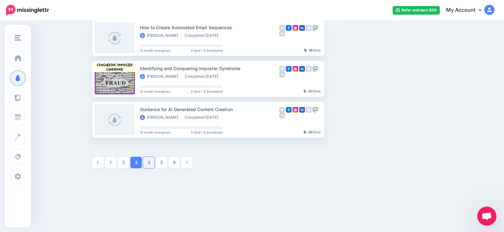
click at [152, 161] on link "4" at bounding box center [148, 162] width 11 height 11
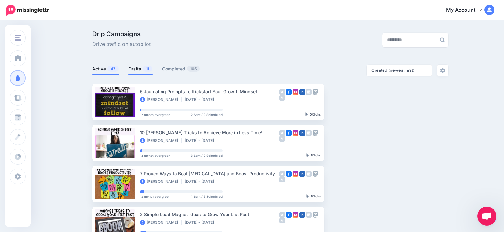
click at [143, 72] on link "Drafts 11" at bounding box center [140, 69] width 24 height 8
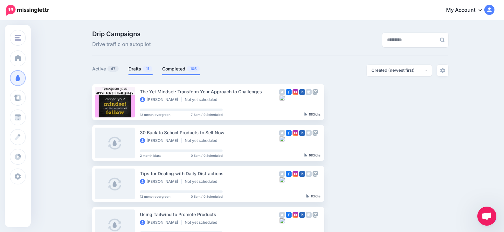
click at [176, 72] on link "Completed 105" at bounding box center [181, 69] width 38 height 8
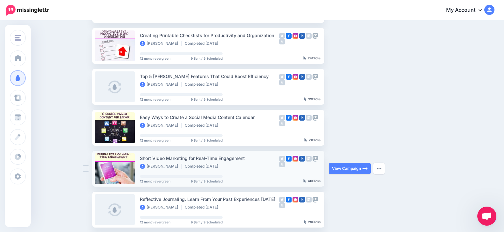
scroll to position [350, 0]
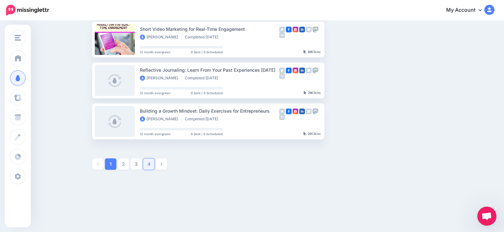
click at [150, 163] on link "4" at bounding box center [148, 164] width 11 height 11
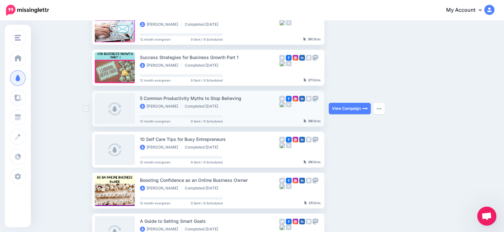
scroll to position [86, 0]
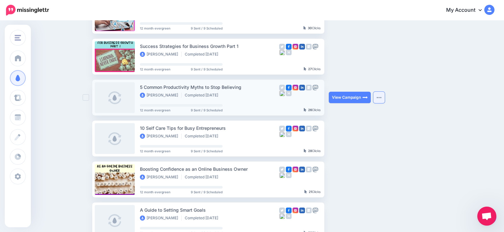
click at [383, 102] on button "button" at bounding box center [378, 97] width 11 height 11
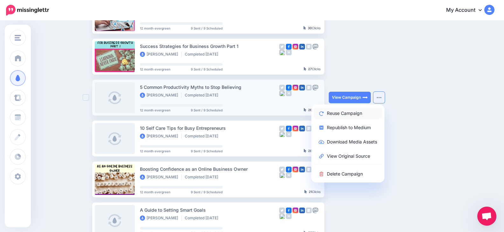
click at [365, 112] on link "Reuse Campaign" at bounding box center [348, 113] width 68 height 12
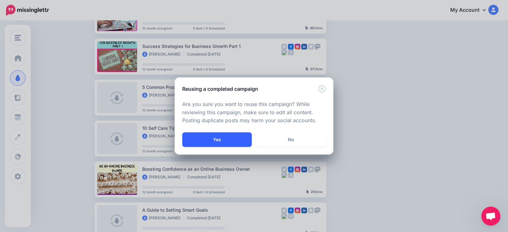
click at [228, 142] on button "Yes" at bounding box center [217, 140] width 70 height 15
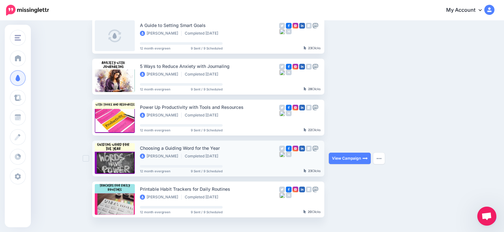
scroll to position [256, 0]
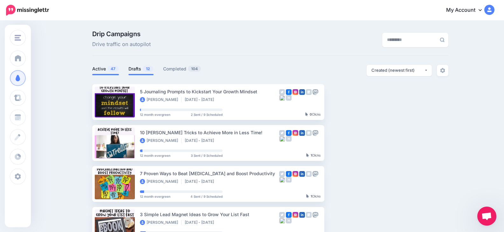
click at [140, 70] on link "Drafts 12" at bounding box center [140, 69] width 25 height 8
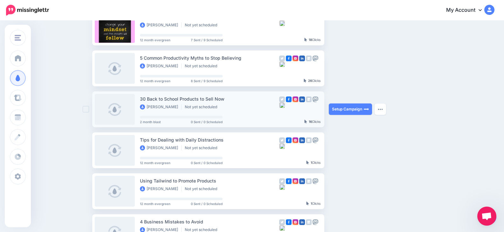
scroll to position [64, 0]
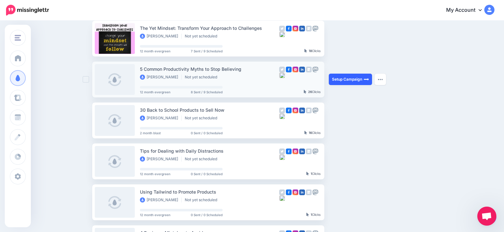
click at [349, 78] on link "Setup Campaign" at bounding box center [350, 79] width 43 height 11
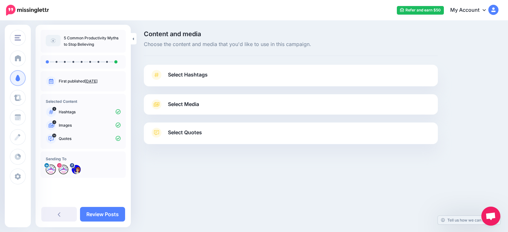
click at [192, 71] on span "Select Hashtags" at bounding box center [188, 75] width 40 height 9
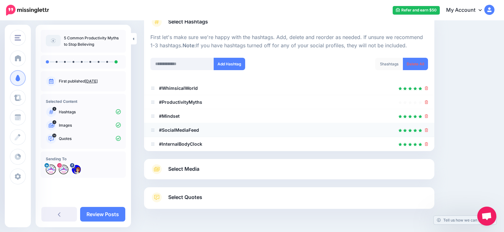
scroll to position [64, 0]
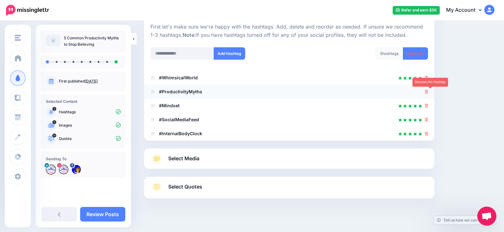
click at [428, 91] on icon at bounding box center [426, 92] width 3 height 4
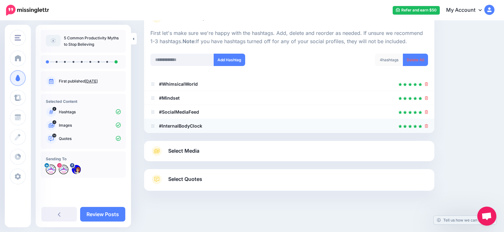
scroll to position [57, 0]
click at [206, 180] on link "Select Quotes" at bounding box center [288, 182] width 277 height 17
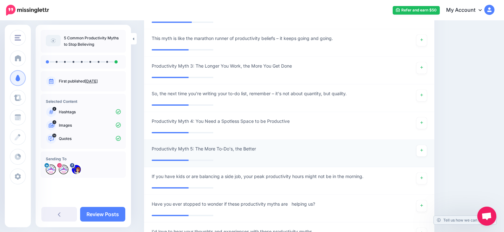
scroll to position [725, 0]
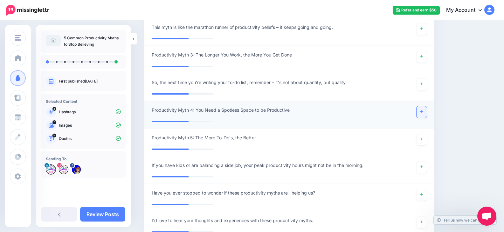
click at [423, 112] on icon at bounding box center [421, 111] width 3 height 3
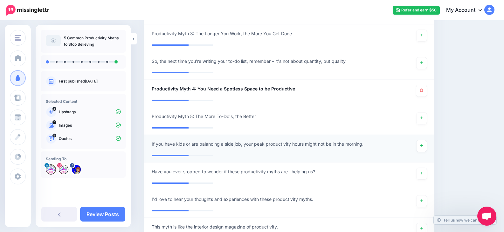
scroll to position [756, 0]
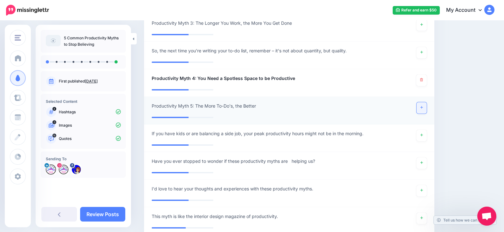
click at [423, 108] on icon at bounding box center [421, 107] width 3 height 3
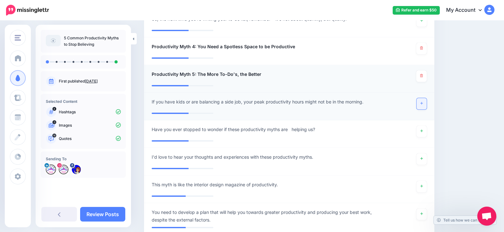
click at [426, 107] on link at bounding box center [421, 103] width 10 height 11
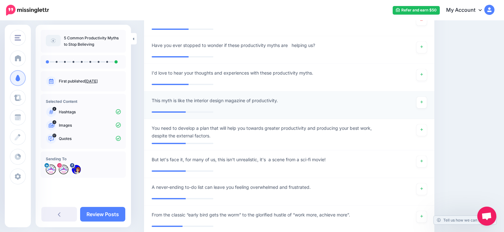
scroll to position [883, 0]
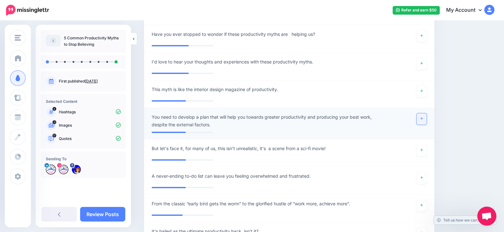
click at [426, 121] on link at bounding box center [421, 118] width 10 height 11
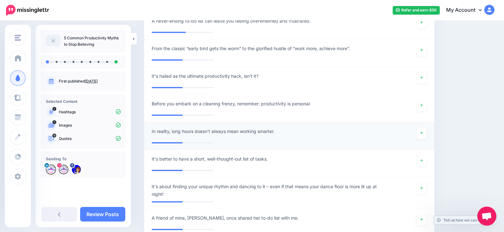
scroll to position [1042, 0]
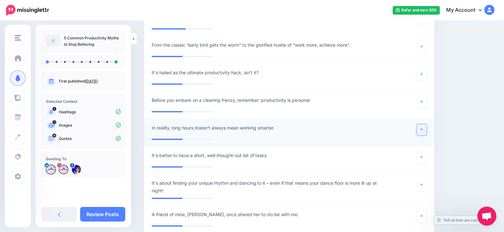
click at [423, 130] on icon at bounding box center [421, 129] width 3 height 3
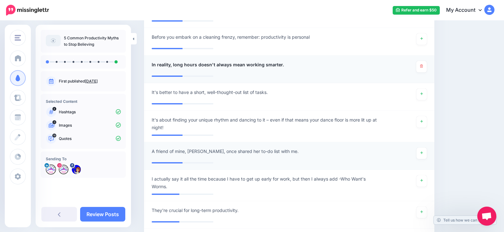
scroll to position [1106, 0]
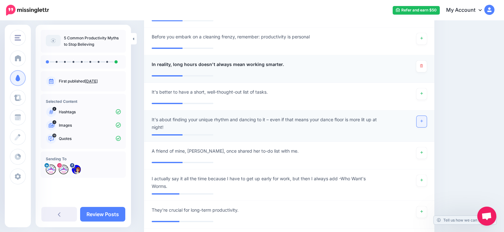
click at [424, 122] on link at bounding box center [421, 121] width 10 height 11
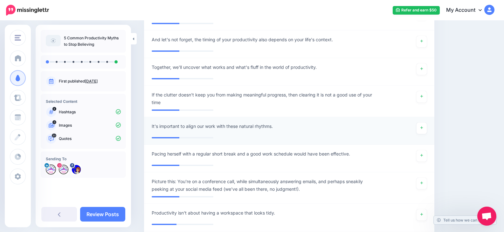
scroll to position [1360, 0]
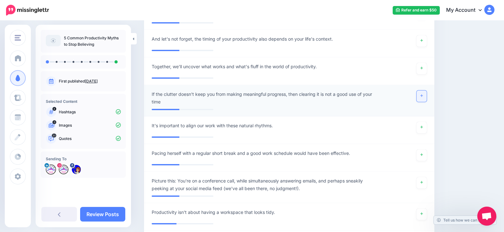
click at [423, 96] on icon at bounding box center [421, 95] width 3 height 3
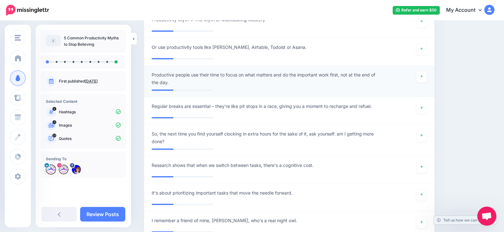
scroll to position [1773, 0]
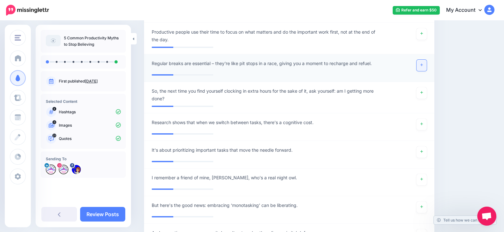
click at [425, 68] on link at bounding box center [421, 65] width 10 height 11
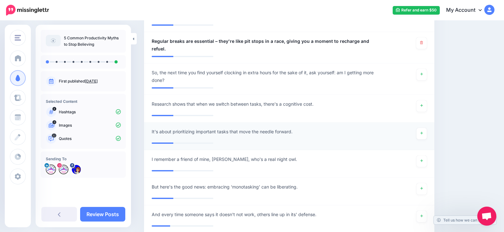
scroll to position [1805, 0]
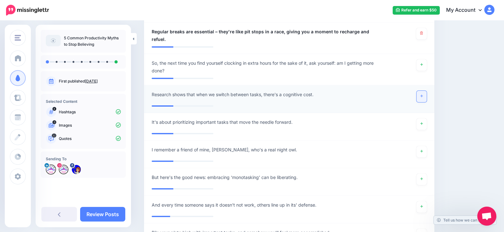
click at [425, 94] on link at bounding box center [421, 96] width 10 height 11
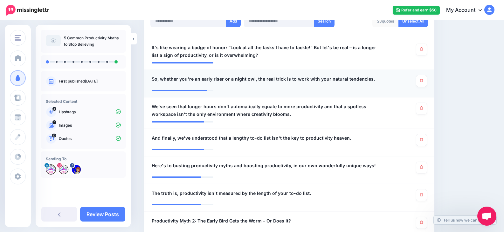
scroll to position [184, 0]
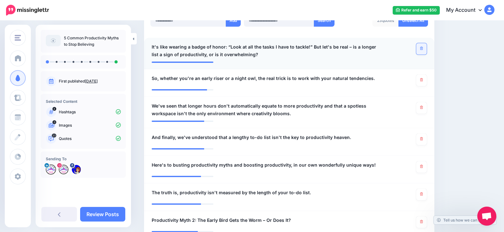
click at [426, 50] on link at bounding box center [421, 48] width 10 height 11
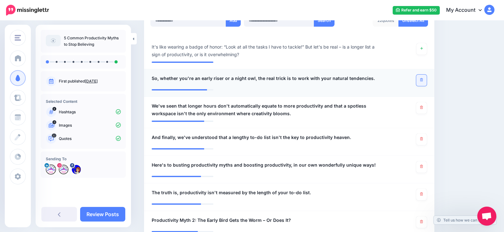
click at [423, 80] on icon at bounding box center [421, 79] width 3 height 3
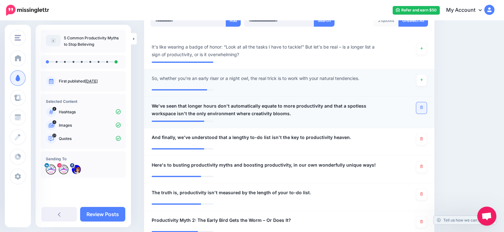
click at [423, 108] on icon at bounding box center [421, 107] width 3 height 3
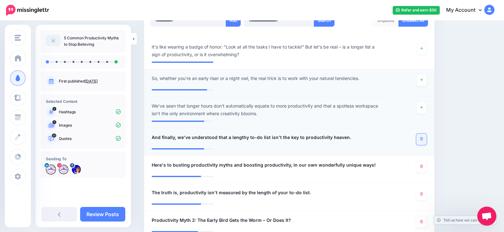
click at [424, 141] on link at bounding box center [421, 139] width 10 height 11
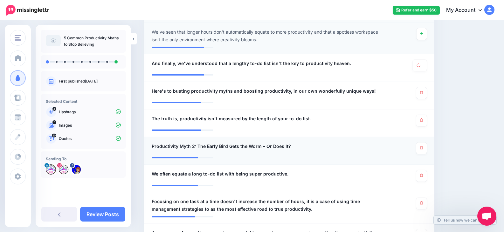
scroll to position [280, 0]
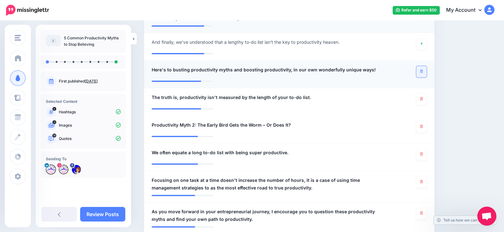
click at [425, 76] on link at bounding box center [421, 71] width 10 height 11
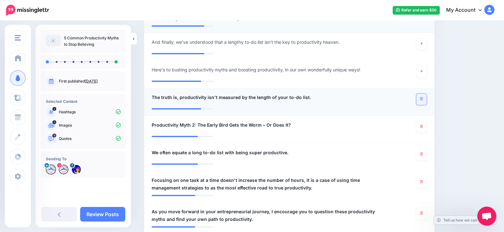
click at [423, 99] on icon at bounding box center [421, 98] width 3 height 3
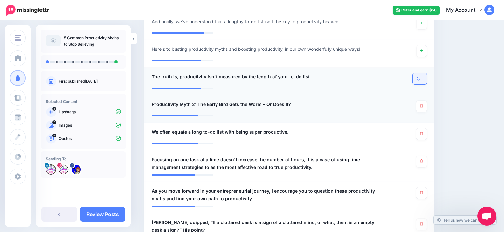
scroll to position [343, 0]
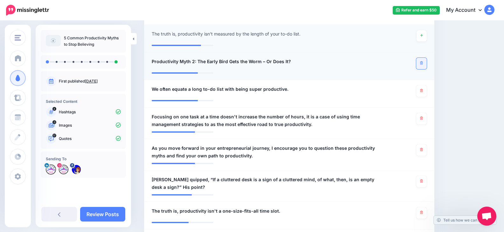
click at [423, 65] on icon at bounding box center [421, 62] width 3 height 3
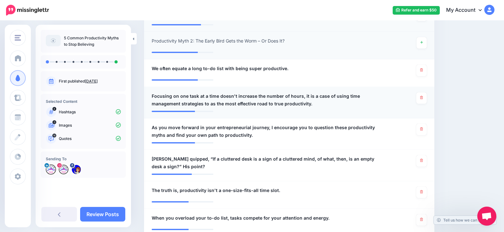
scroll to position [375, 0]
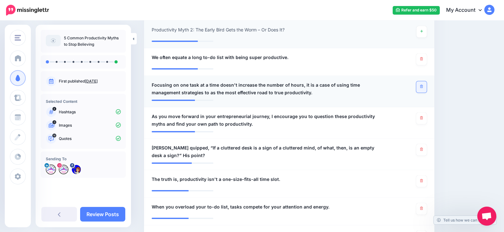
click at [423, 86] on icon at bounding box center [421, 86] width 3 height 3
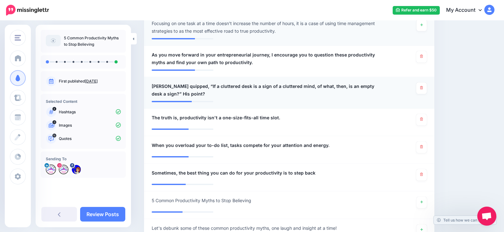
scroll to position [439, 0]
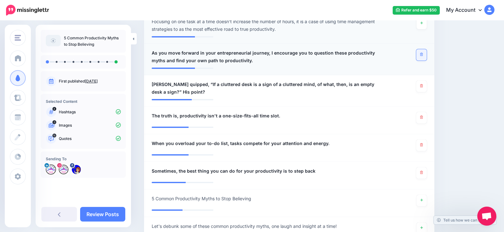
click at [423, 54] on link at bounding box center [421, 54] width 10 height 11
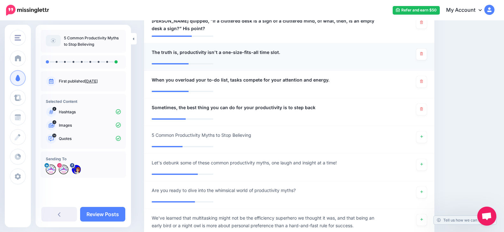
scroll to position [534, 0]
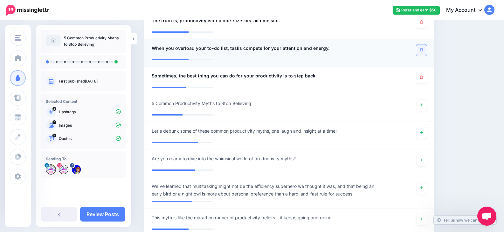
click at [424, 47] on link at bounding box center [421, 49] width 10 height 11
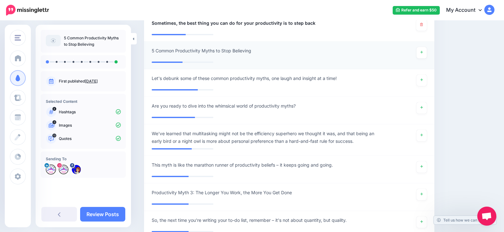
scroll to position [597, 0]
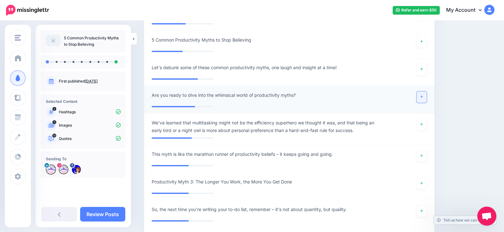
click at [426, 96] on link at bounding box center [421, 97] width 10 height 11
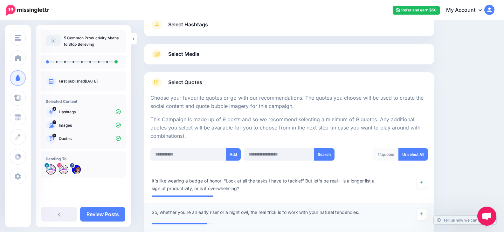
scroll to position [0, 0]
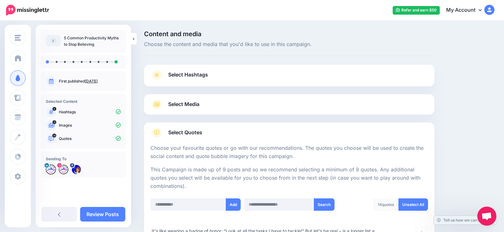
click at [187, 106] on span "Select Media" at bounding box center [183, 104] width 31 height 9
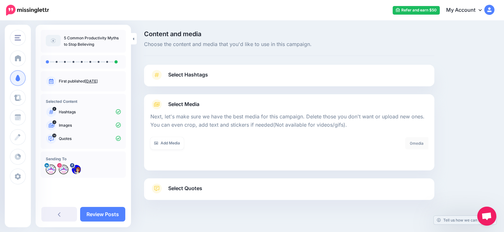
scroll to position [9, 0]
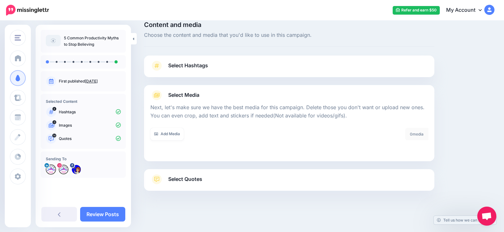
click at [209, 65] on link "Select Hashtags" at bounding box center [288, 69] width 277 height 17
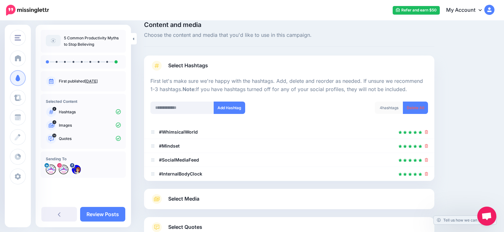
click at [201, 59] on div "Select Hashtags First let's make sure we're happy with the hashtags. Add, delet…" at bounding box center [289, 119] width 290 height 126
click at [202, 61] on span "Select Hashtags" at bounding box center [188, 65] width 40 height 9
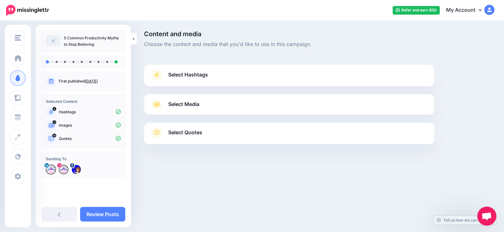
scroll to position [0, 0]
click at [204, 102] on link "Select Media" at bounding box center [291, 104] width 282 height 10
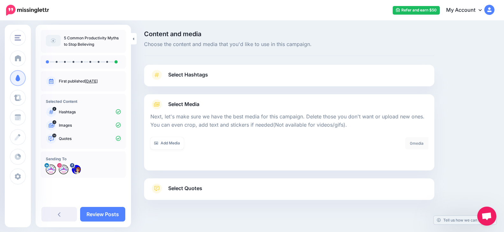
click at [333, 184] on link "Select Quotes" at bounding box center [288, 192] width 277 height 17
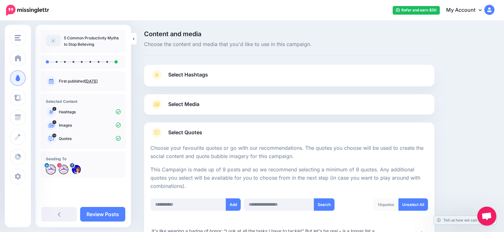
click at [192, 103] on span "Select Media" at bounding box center [183, 104] width 31 height 9
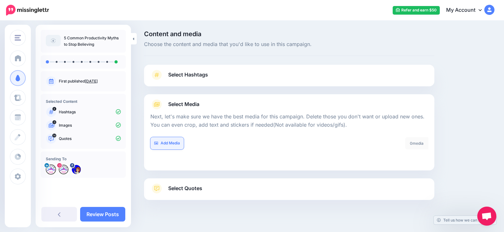
click at [174, 140] on link "Add Media" at bounding box center [166, 143] width 33 height 12
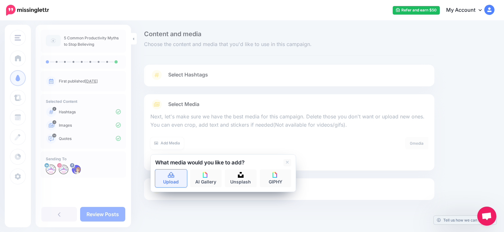
click at [171, 172] on link "Upload" at bounding box center [171, 179] width 32 height 18
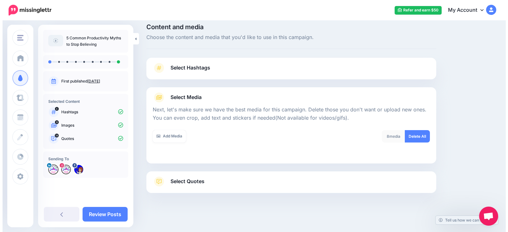
scroll to position [9, 0]
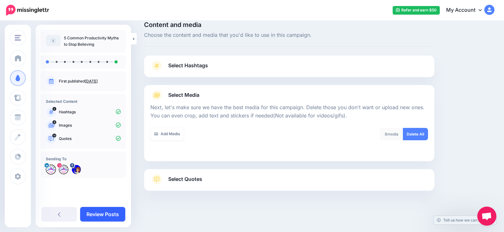
click at [107, 213] on link "Review Posts" at bounding box center [102, 214] width 45 height 15
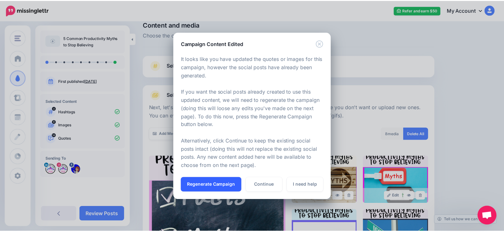
scroll to position [165, 0]
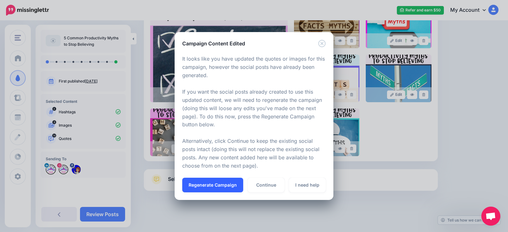
click at [223, 185] on button "Regenerate Campaign" at bounding box center [212, 185] width 61 height 15
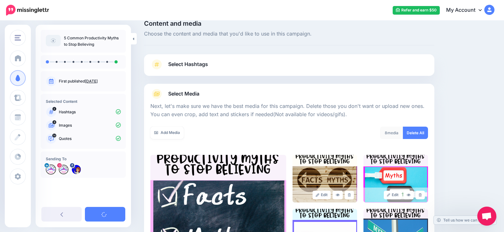
scroll to position [0, 0]
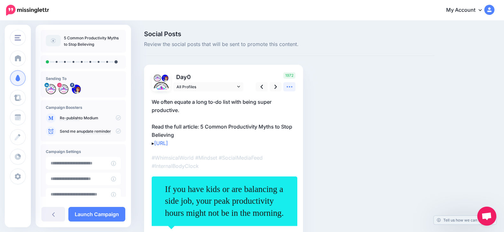
click at [288, 86] on icon at bounding box center [289, 87] width 7 height 7
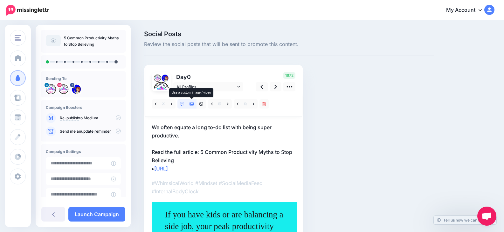
click at [191, 104] on icon at bounding box center [191, 104] width 4 height 3
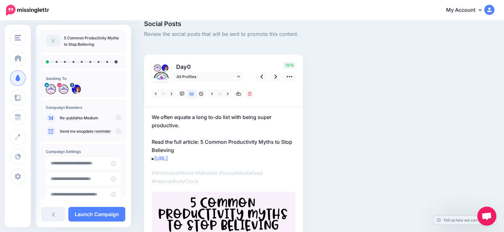
scroll to position [8, 0]
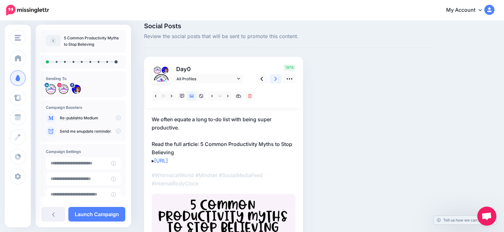
click at [276, 79] on icon at bounding box center [275, 79] width 3 height 7
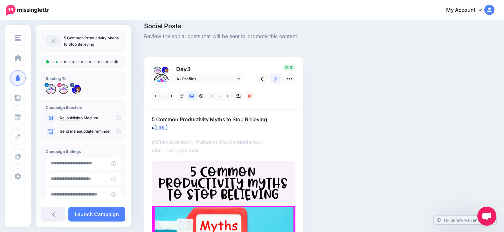
click at [275, 77] on icon at bounding box center [275, 79] width 3 height 7
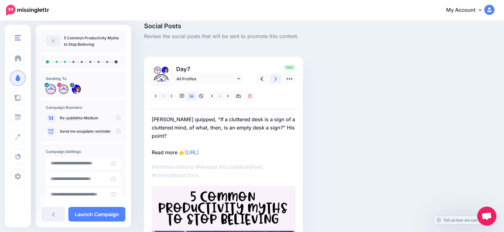
click at [277, 80] on link at bounding box center [275, 78] width 12 height 9
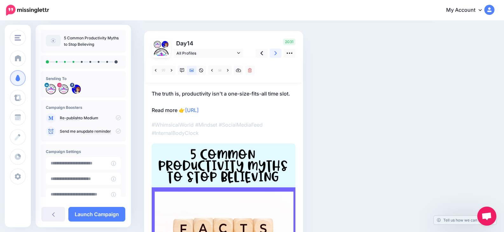
scroll to position [0, 0]
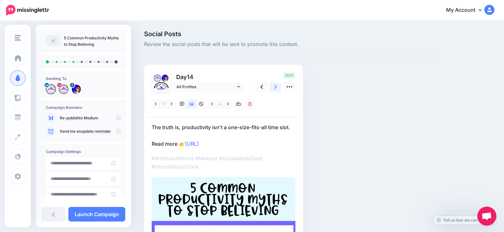
click at [277, 87] on link at bounding box center [275, 86] width 12 height 9
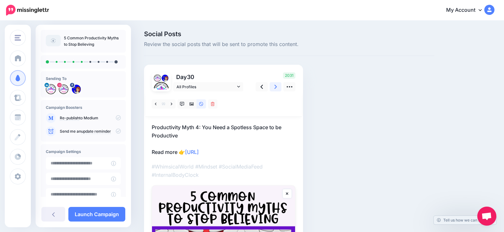
click at [277, 87] on link at bounding box center [275, 86] width 12 height 9
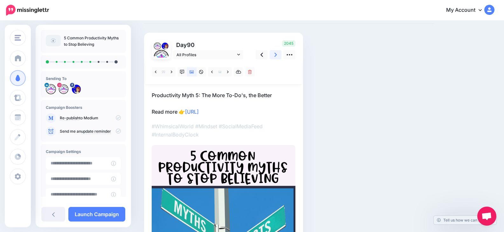
scroll to position [30, 0]
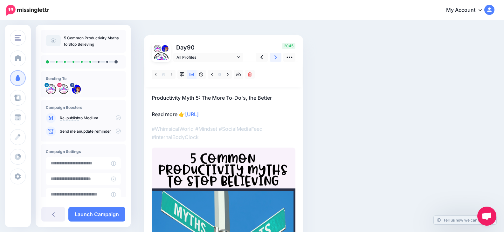
click at [276, 58] on icon at bounding box center [275, 57] width 3 height 7
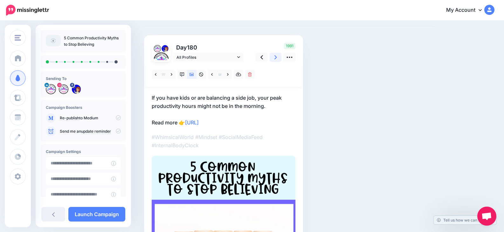
click at [274, 58] on link at bounding box center [275, 57] width 12 height 9
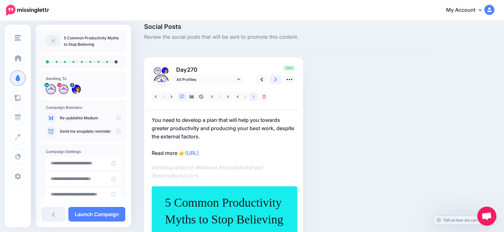
scroll to position [7, 0]
click at [191, 94] on link at bounding box center [192, 96] width 10 height 9
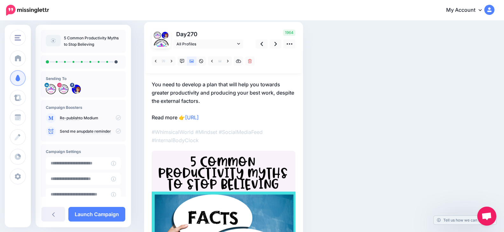
scroll to position [32, 0]
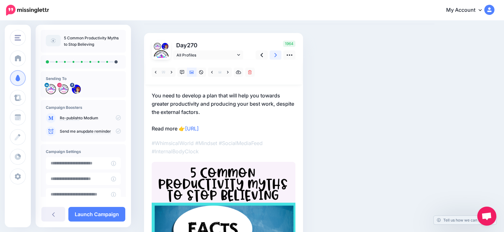
click at [277, 54] on link at bounding box center [275, 55] width 12 height 9
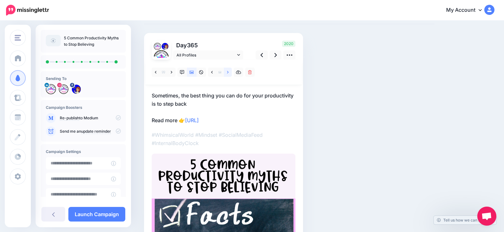
click at [228, 72] on icon at bounding box center [228, 72] width 2 height 3
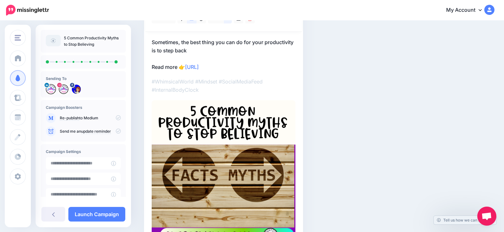
scroll to position [95, 0]
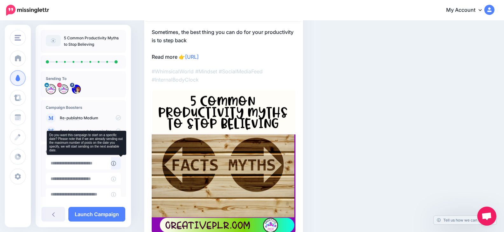
click at [116, 163] on icon at bounding box center [113, 163] width 5 height 5
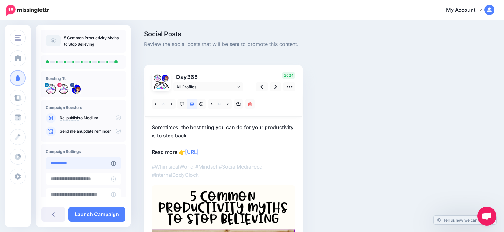
click at [100, 164] on input "**********" at bounding box center [78, 163] width 65 height 12
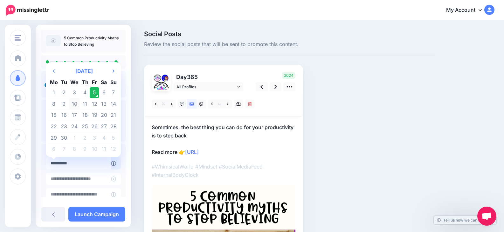
click at [74, 104] on td "10" at bounding box center [74, 104] width 11 height 11
type input "**********"
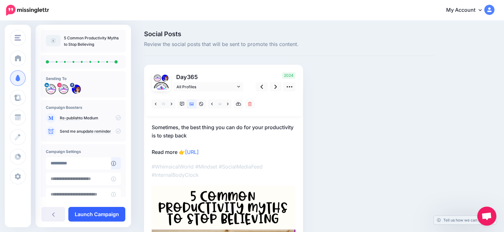
click at [112, 214] on link "Launch Campaign" at bounding box center [96, 214] width 57 height 15
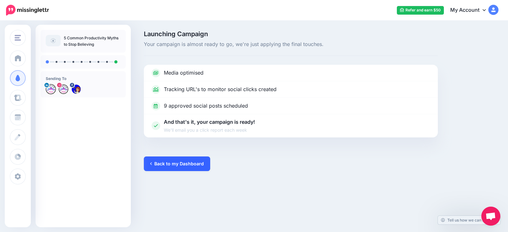
click at [194, 165] on link "Back to my Dashboard" at bounding box center [177, 164] width 66 height 15
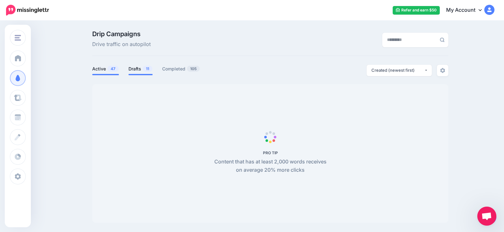
click at [139, 69] on link "Drafts 11" at bounding box center [140, 69] width 24 height 8
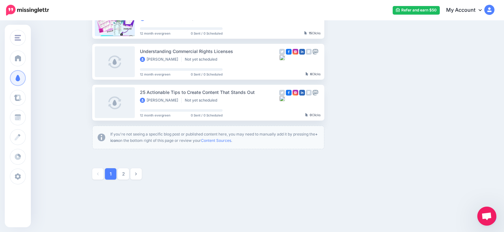
scroll to position [380, 0]
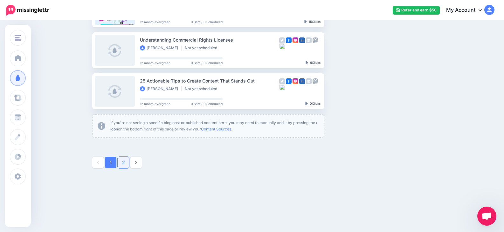
click at [126, 166] on link "2" at bounding box center [123, 162] width 11 height 11
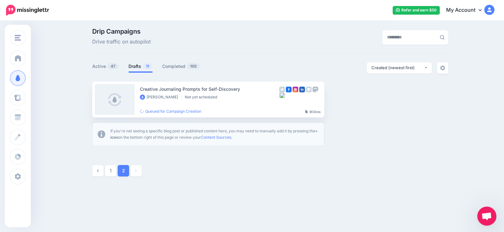
scroll to position [0, 0]
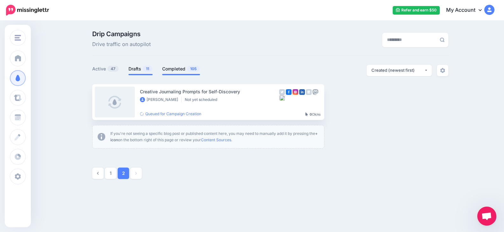
click at [168, 68] on link "Completed 105" at bounding box center [181, 69] width 38 height 8
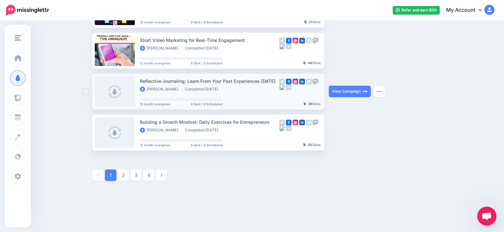
scroll to position [350, 0]
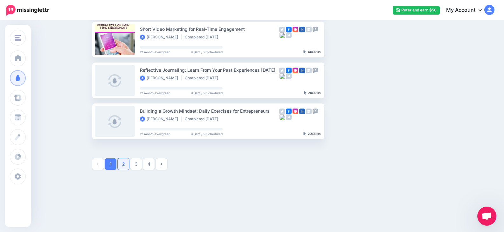
click at [125, 164] on link "2" at bounding box center [123, 164] width 11 height 11
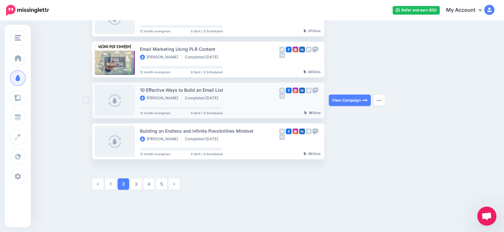
scroll to position [341, 0]
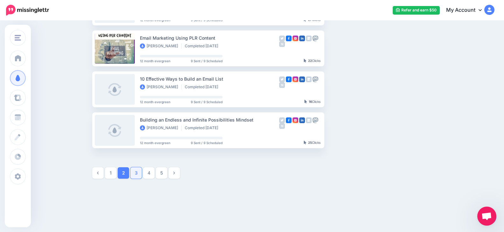
click at [135, 172] on link "3" at bounding box center [135, 172] width 11 height 11
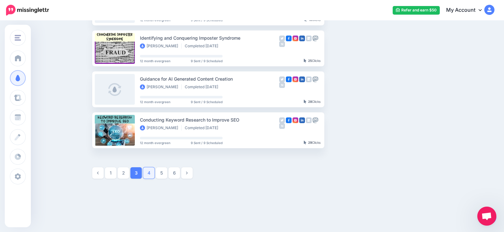
click at [146, 173] on link "4" at bounding box center [148, 172] width 11 height 11
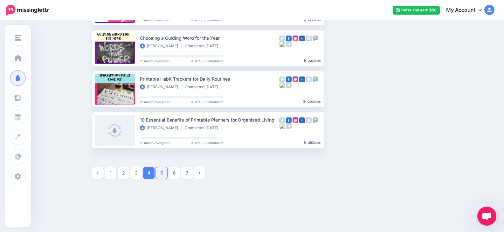
click at [167, 173] on link "5" at bounding box center [161, 172] width 11 height 11
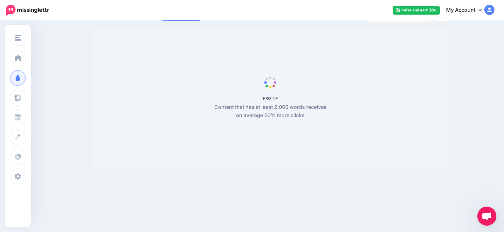
scroll to position [55, 0]
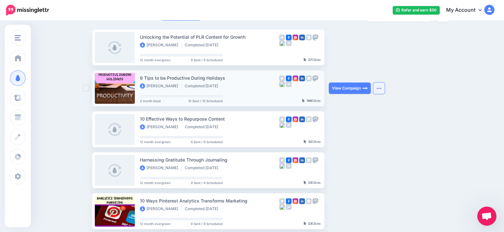
click at [381, 86] on button "button" at bounding box center [378, 88] width 11 height 11
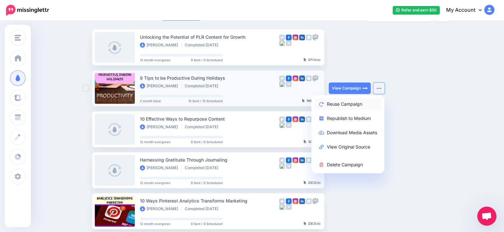
click at [343, 103] on link "Reuse Campaign" at bounding box center [348, 104] width 68 height 12
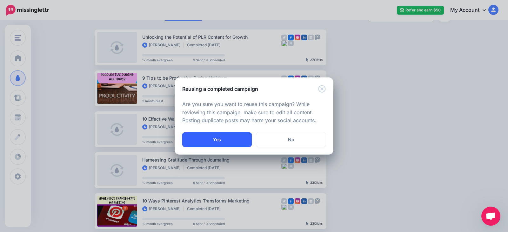
click at [227, 140] on button "Yes" at bounding box center [217, 140] width 70 height 15
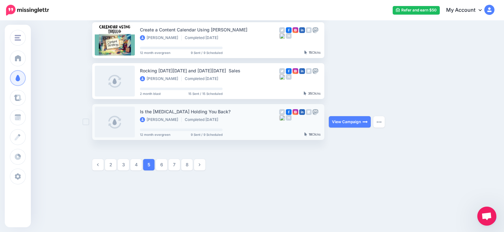
scroll to position [351, 0]
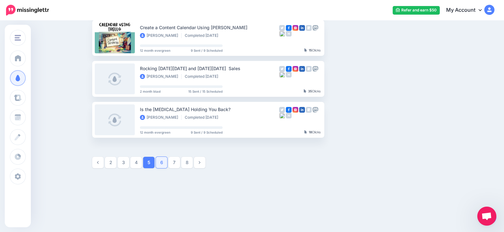
click at [167, 162] on link "6" at bounding box center [161, 162] width 11 height 11
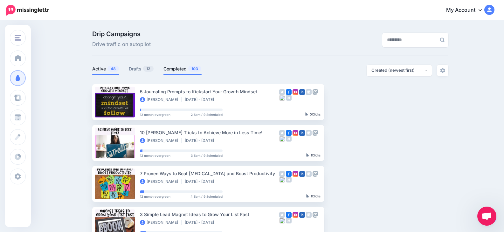
click at [173, 68] on link "Completed 103" at bounding box center [182, 69] width 38 height 8
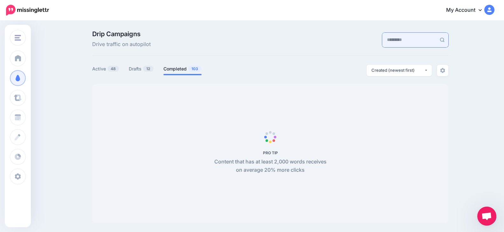
click at [393, 36] on input "text" at bounding box center [409, 40] width 54 height 15
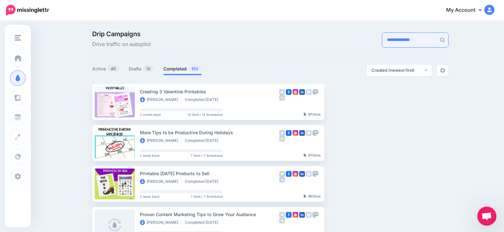
type input "**********"
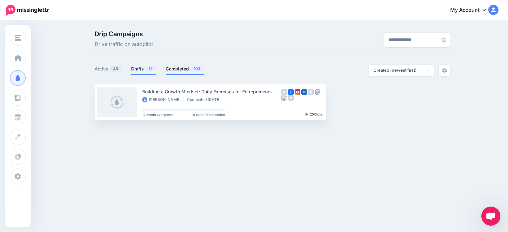
click at [134, 66] on link "Drafts 12" at bounding box center [143, 69] width 25 height 8
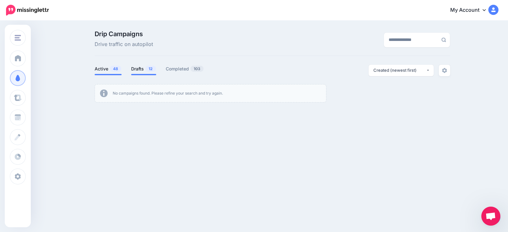
click at [104, 68] on link "Active 48" at bounding box center [108, 69] width 27 height 8
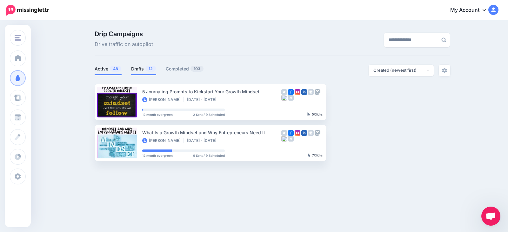
click at [137, 69] on link "Drafts 12" at bounding box center [143, 69] width 25 height 8
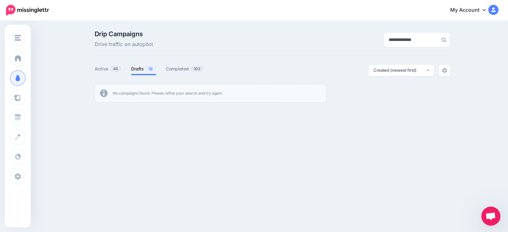
drag, startPoint x: 433, startPoint y: 39, endPoint x: 358, endPoint y: 45, distance: 75.3
click at [358, 45] on div "**********" at bounding box center [394, 40] width 122 height 18
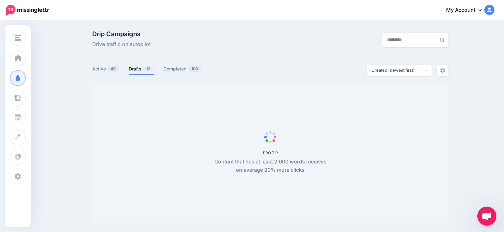
click at [344, 42] on div at bounding box center [392, 40] width 122 height 18
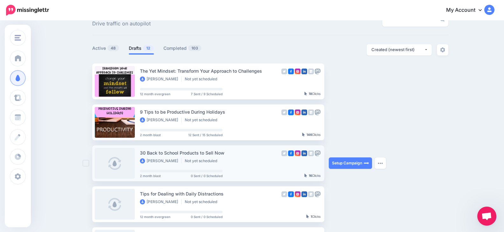
scroll to position [32, 0]
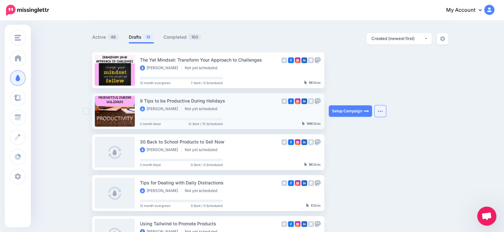
click at [379, 108] on button "button" at bounding box center [379, 111] width 11 height 11
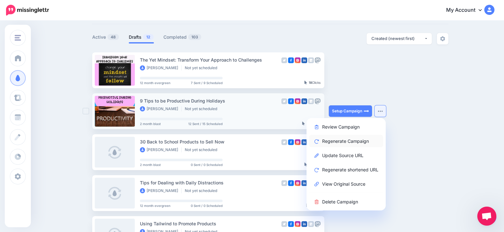
click at [359, 143] on link "Regenerate Campaign" at bounding box center [346, 141] width 74 height 12
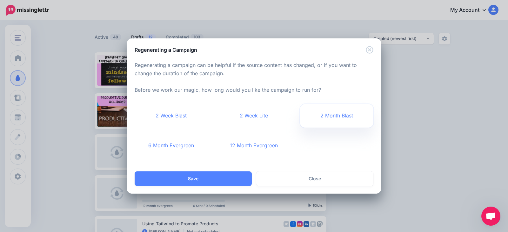
click at [334, 114] on link "2 Month Blast" at bounding box center [336, 116] width 73 height 24
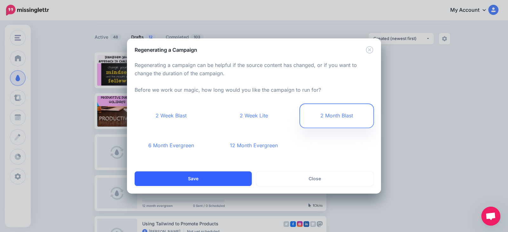
click at [223, 179] on button "Save" at bounding box center [193, 179] width 117 height 15
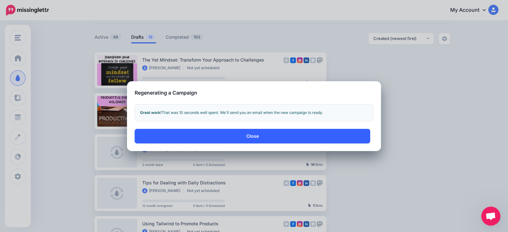
click at [253, 140] on button "Close" at bounding box center [253, 136] width 236 height 15
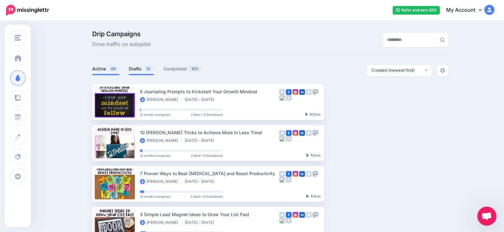
click at [142, 69] on link "Drafts 12" at bounding box center [141, 69] width 25 height 8
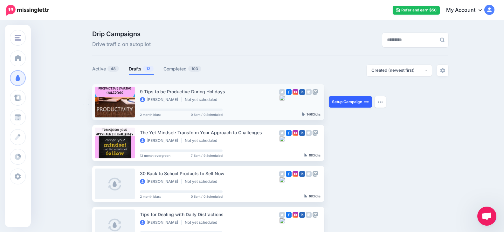
click at [338, 102] on link "Setup Campaign" at bounding box center [350, 101] width 43 height 11
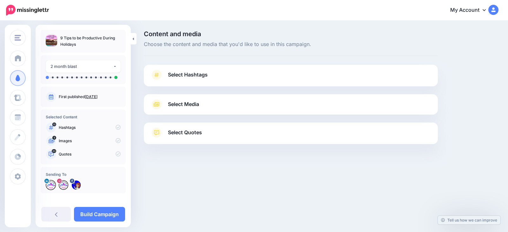
click at [188, 74] on span "Select Hashtags" at bounding box center [188, 75] width 40 height 9
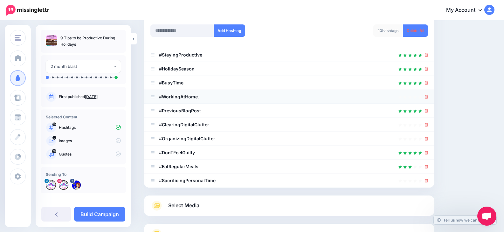
scroll to position [95, 0]
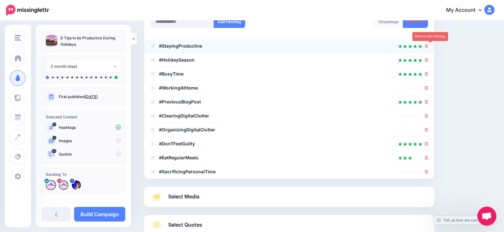
click at [428, 45] on icon at bounding box center [426, 46] width 3 height 4
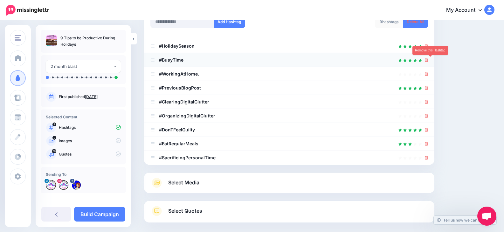
click at [428, 58] on icon at bounding box center [426, 60] width 3 height 4
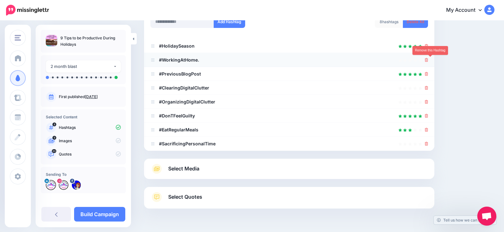
click at [428, 61] on li "#WorkingAtHome." at bounding box center [289, 60] width 290 height 14
click at [432, 87] on li "#ClearingDigitalClutter" at bounding box center [289, 88] width 290 height 14
click at [428, 101] on icon at bounding box center [426, 102] width 3 height 4
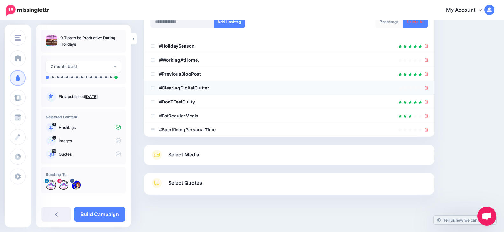
click at [428, 87] on div at bounding box center [288, 88] width 277 height 8
click at [432, 131] on li "#SacrificingPersonalTime" at bounding box center [289, 130] width 290 height 14
click at [428, 88] on icon at bounding box center [426, 88] width 3 height 4
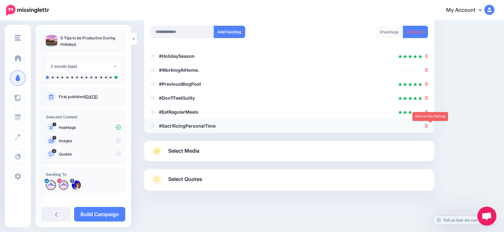
click at [428, 127] on icon at bounding box center [426, 126] width 3 height 4
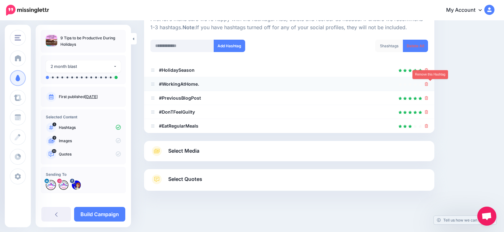
click at [428, 84] on icon at bounding box center [426, 84] width 3 height 4
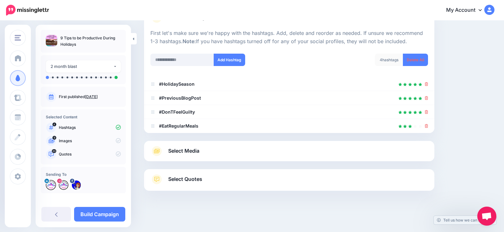
click at [191, 182] on span "Select Quotes" at bounding box center [185, 179] width 34 height 9
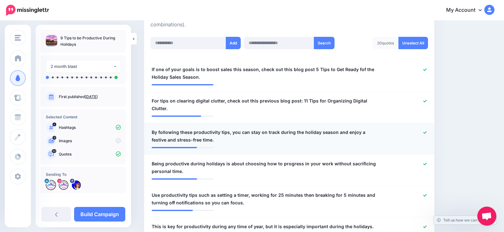
scroll to position [184, 0]
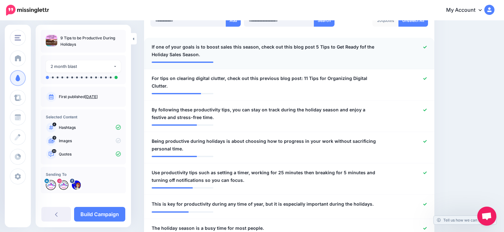
click at [429, 50] on div at bounding box center [407, 50] width 47 height 15
click at [426, 80] on icon at bounding box center [424, 78] width 3 height 3
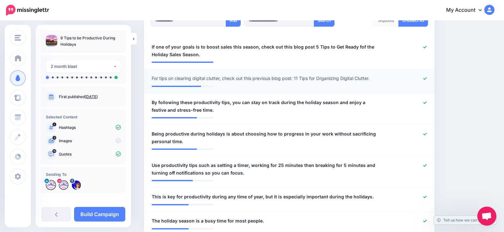
click at [426, 77] on icon at bounding box center [424, 78] width 3 height 3
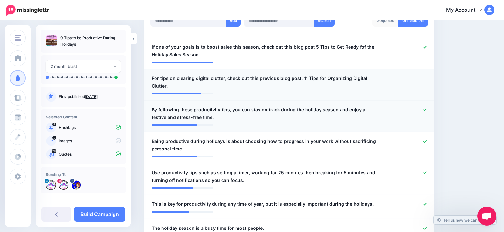
click at [426, 108] on icon at bounding box center [424, 109] width 3 height 3
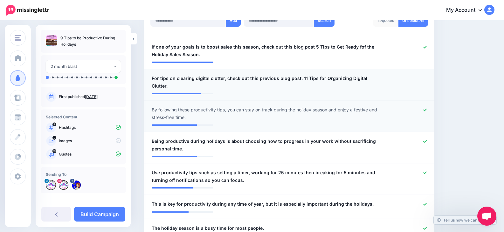
click at [426, 109] on icon at bounding box center [424, 110] width 3 height 3
click at [431, 138] on div at bounding box center [407, 145] width 47 height 15
click at [426, 140] on icon at bounding box center [424, 141] width 3 height 3
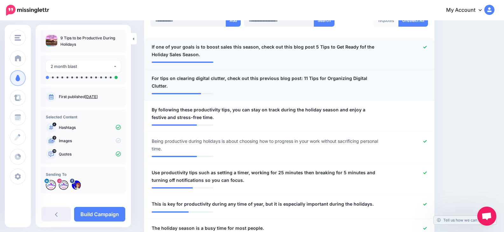
click at [426, 48] on icon at bounding box center [424, 46] width 3 height 3
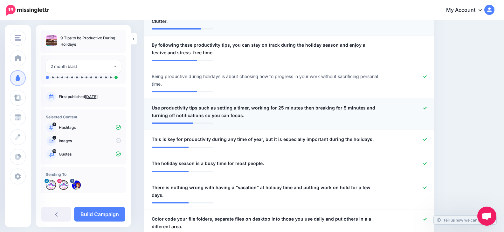
scroll to position [280, 0]
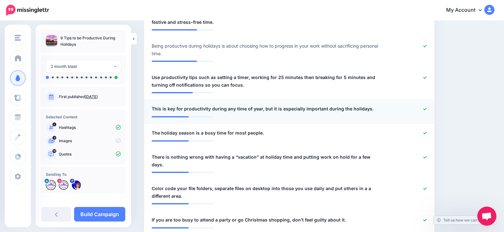
click at [426, 107] on icon at bounding box center [424, 108] width 3 height 3
click at [426, 76] on icon at bounding box center [424, 77] width 3 height 3
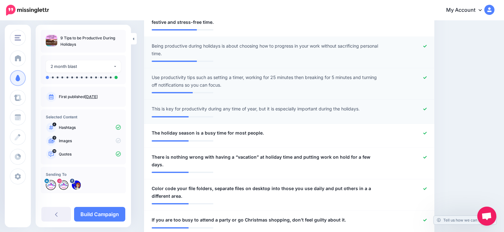
click at [426, 44] on icon at bounding box center [424, 45] width 3 height 3
click at [426, 76] on icon at bounding box center [424, 77] width 3 height 3
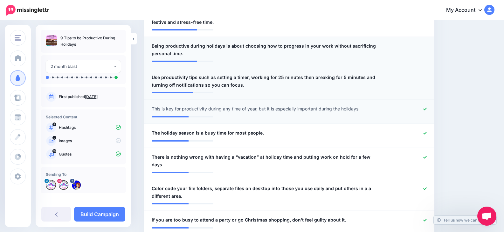
click at [428, 105] on div at bounding box center [407, 109] width 47 height 8
click at [426, 108] on icon at bounding box center [424, 109] width 3 height 3
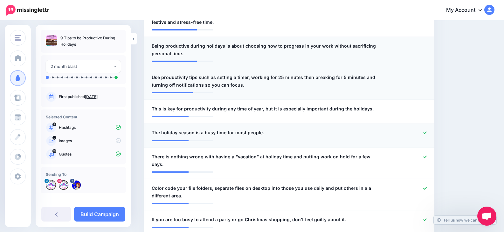
click at [426, 131] on icon at bounding box center [424, 132] width 3 height 3
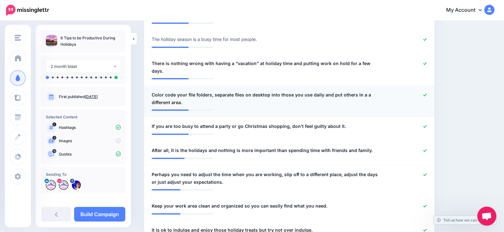
scroll to position [375, 0]
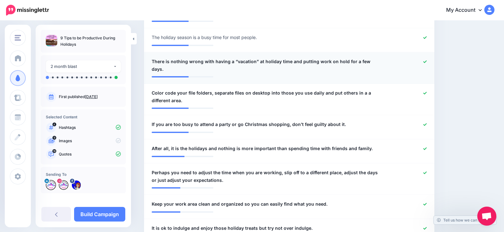
click at [426, 60] on icon at bounding box center [424, 61] width 3 height 3
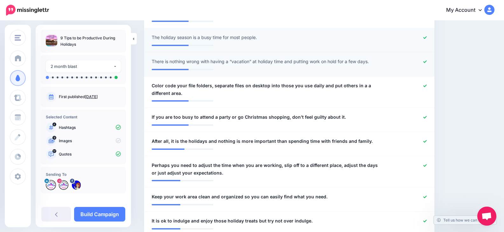
click at [426, 36] on icon at bounding box center [424, 37] width 3 height 3
click at [431, 58] on div at bounding box center [407, 62] width 47 height 8
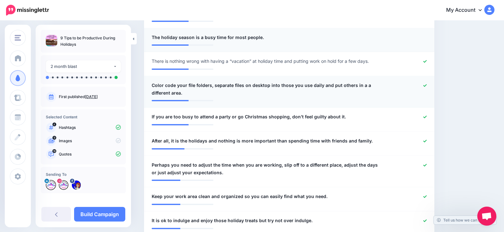
click at [429, 82] on div at bounding box center [407, 89] width 47 height 15
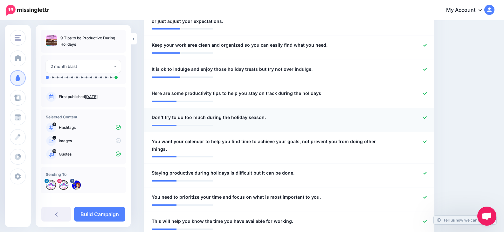
scroll to position [534, 0]
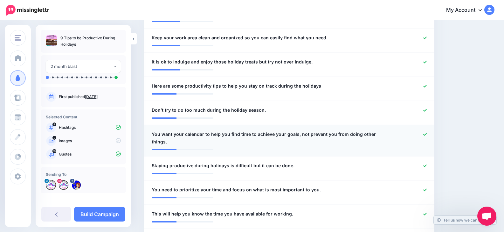
click at [426, 133] on icon at bounding box center [424, 134] width 3 height 3
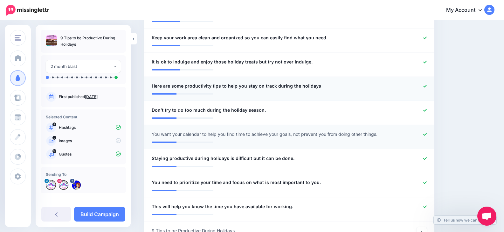
click at [426, 85] on icon at bounding box center [424, 86] width 3 height 3
click at [430, 58] on div at bounding box center [407, 62] width 47 height 8
drag, startPoint x: 430, startPoint y: 51, endPoint x: 428, endPoint y: 46, distance: 4.6
click at [430, 58] on div at bounding box center [407, 62] width 47 height 8
click at [429, 34] on li "**********" at bounding box center [289, 41] width 290 height 24
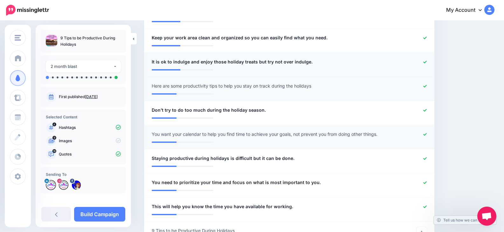
click at [425, 58] on div at bounding box center [407, 62] width 47 height 8
click at [426, 36] on icon at bounding box center [424, 37] width 3 height 3
click at [426, 60] on icon at bounding box center [424, 61] width 3 height 3
click at [427, 34] on div at bounding box center [407, 38] width 47 height 8
click at [431, 34] on div at bounding box center [407, 38] width 47 height 8
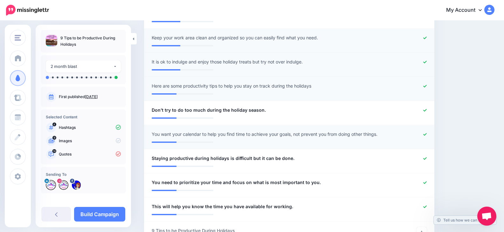
click at [426, 36] on link at bounding box center [424, 38] width 3 height 4
click at [426, 60] on icon at bounding box center [424, 61] width 3 height 3
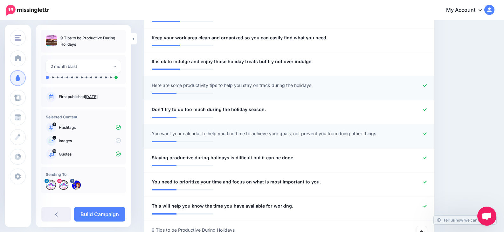
click at [426, 84] on icon at bounding box center [424, 85] width 3 height 3
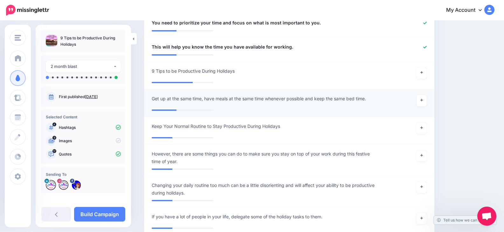
scroll to position [725, 0]
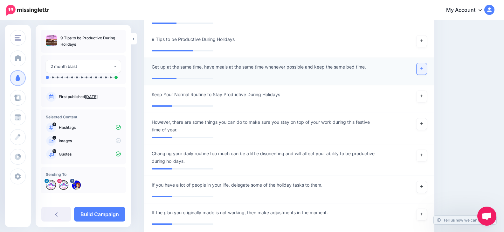
click at [426, 63] on link at bounding box center [421, 68] width 10 height 11
click at [423, 94] on icon at bounding box center [421, 95] width 3 height 3
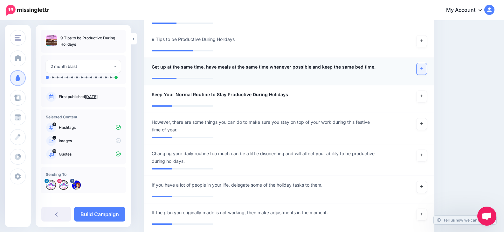
click at [426, 63] on link at bounding box center [421, 68] width 10 height 11
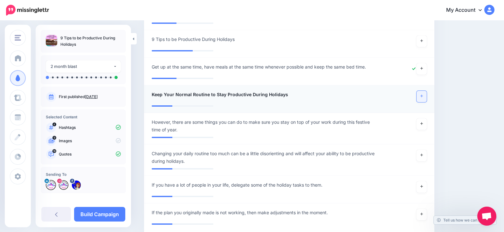
click at [424, 91] on link at bounding box center [421, 96] width 10 height 11
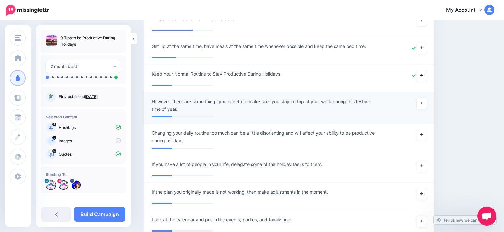
scroll to position [756, 0]
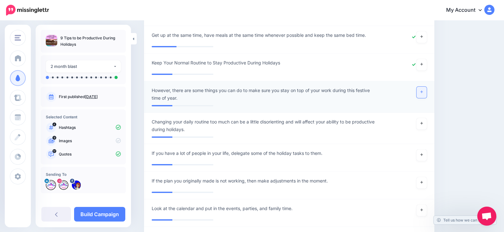
click at [423, 90] on icon at bounding box center [421, 91] width 3 height 3
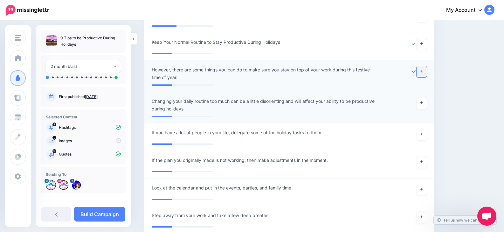
scroll to position [788, 0]
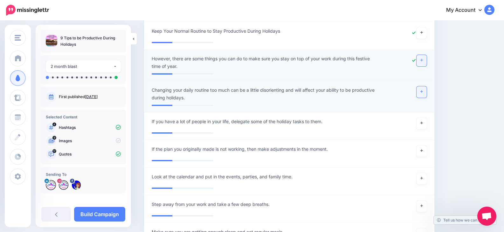
click at [423, 86] on link at bounding box center [421, 91] width 10 height 11
click at [426, 86] on link at bounding box center [421, 91] width 10 height 11
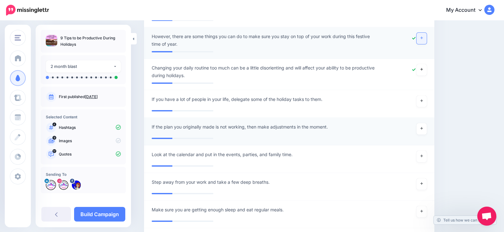
scroll to position [820, 0]
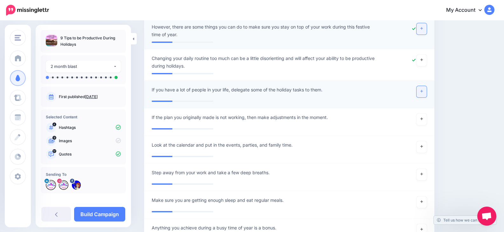
click at [425, 86] on link at bounding box center [421, 91] width 10 height 11
click at [423, 90] on icon at bounding box center [421, 91] width 3 height 3
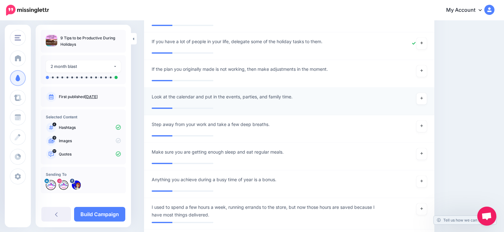
scroll to position [883, 0]
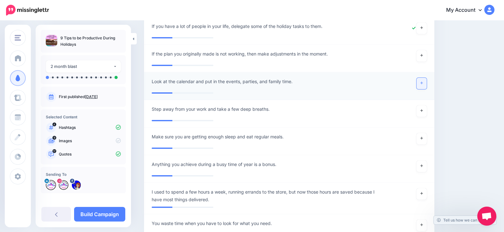
click at [423, 81] on icon at bounding box center [421, 82] width 3 height 3
click at [426, 78] on link at bounding box center [421, 83] width 10 height 11
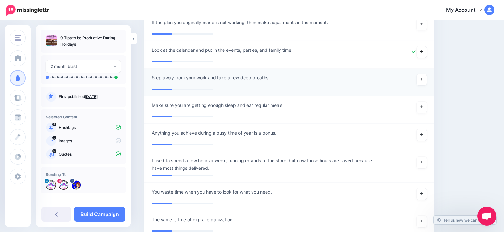
scroll to position [915, 0]
click at [426, 74] on link at bounding box center [421, 79] width 10 height 11
click at [423, 78] on icon at bounding box center [421, 79] width 3 height 3
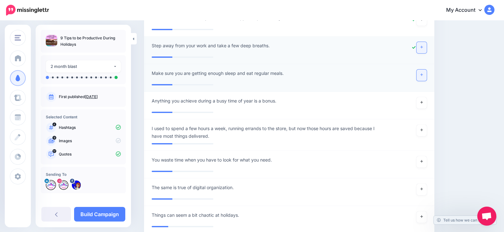
click at [426, 70] on link at bounding box center [421, 75] width 10 height 11
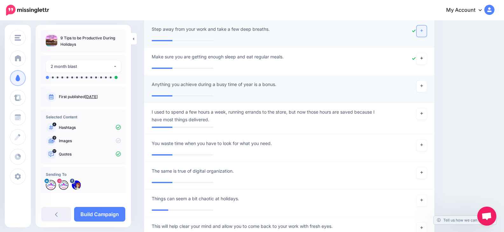
scroll to position [979, 0]
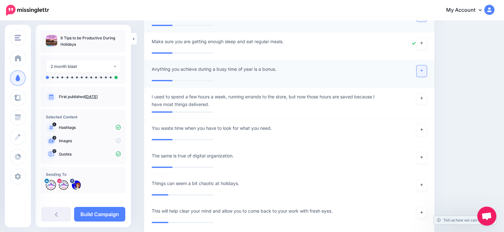
click at [423, 70] on icon at bounding box center [421, 71] width 3 height 3
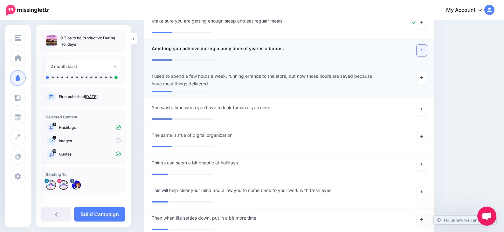
scroll to position [1011, 0]
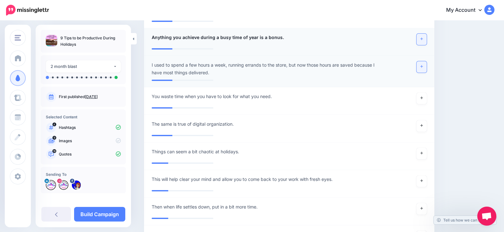
click at [423, 65] on icon at bounding box center [421, 66] width 3 height 3
click at [423, 38] on icon at bounding box center [421, 39] width 3 height 3
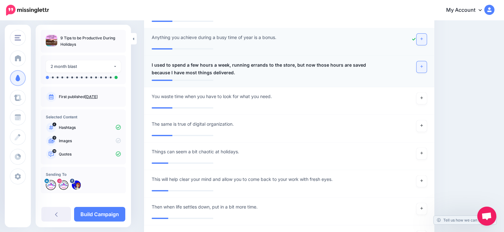
click at [426, 61] on link at bounding box center [421, 66] width 10 height 11
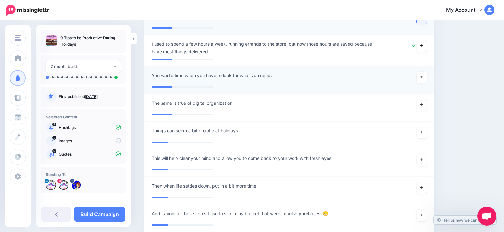
scroll to position [1042, 0]
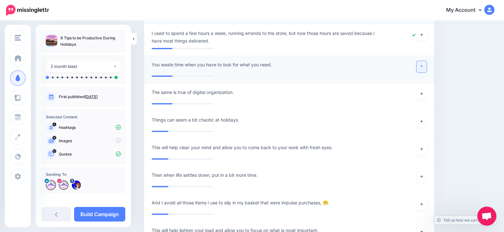
click at [423, 65] on icon at bounding box center [421, 66] width 3 height 3
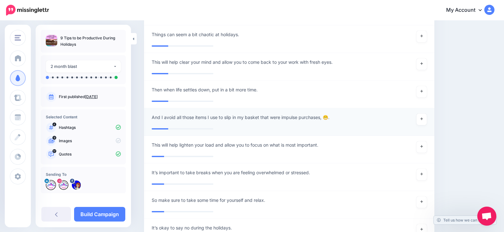
scroll to position [1138, 0]
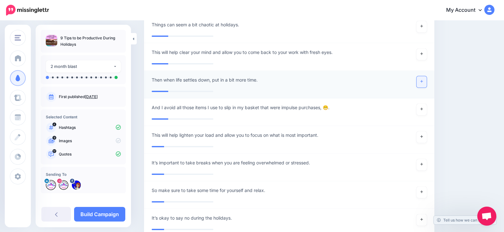
click at [423, 80] on icon at bounding box center [421, 81] width 3 height 3
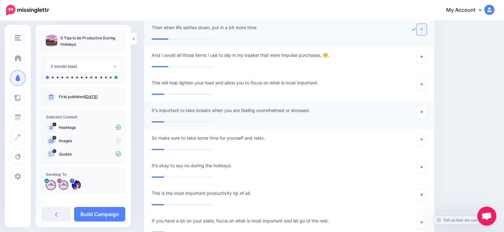
scroll to position [1201, 0]
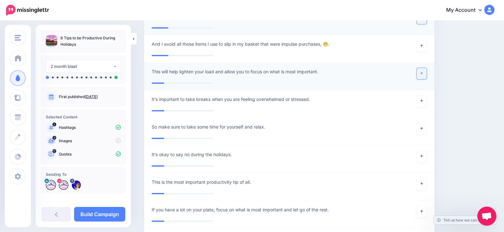
click at [426, 68] on link at bounding box center [421, 73] width 10 height 11
click at [423, 72] on icon at bounding box center [421, 73] width 3 height 3
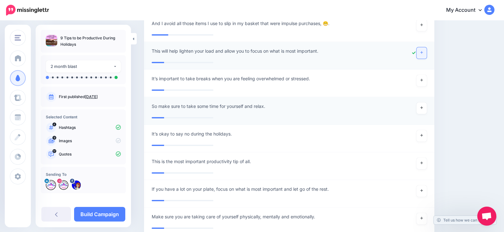
scroll to position [1233, 0]
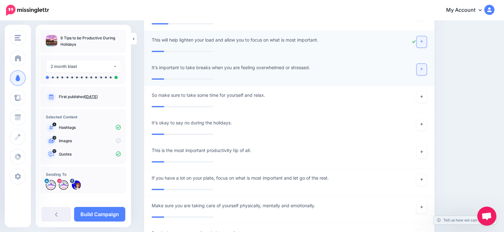
click at [423, 67] on icon at bounding box center [421, 68] width 3 height 3
click at [425, 64] on link at bounding box center [421, 69] width 10 height 11
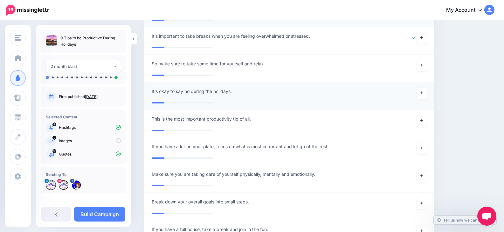
scroll to position [1265, 0]
click at [426, 60] on link at bounding box center [421, 65] width 10 height 11
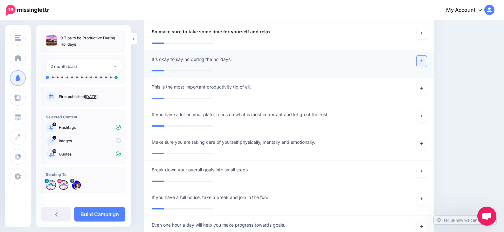
click at [423, 59] on icon at bounding box center [421, 60] width 3 height 3
click at [423, 31] on icon at bounding box center [421, 32] width 3 height 3
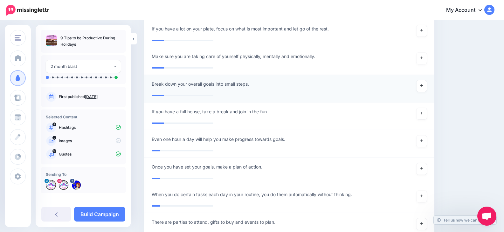
scroll to position [1392, 0]
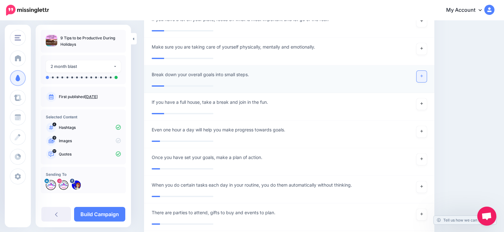
click at [423, 74] on icon at bounding box center [421, 75] width 3 height 3
click at [426, 99] on link at bounding box center [421, 104] width 10 height 11
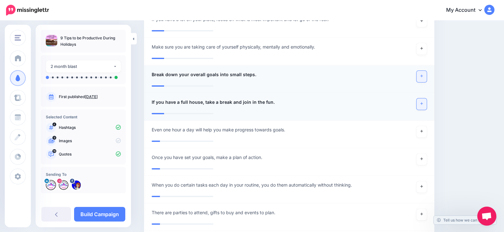
click at [426, 99] on link at bounding box center [421, 104] width 10 height 11
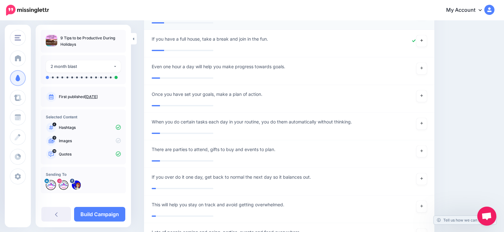
scroll to position [1455, 0]
click at [93, 211] on link "Build Campaign" at bounding box center [99, 214] width 51 height 15
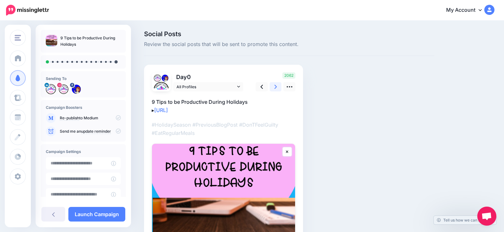
click at [276, 89] on icon at bounding box center [275, 87] width 3 height 7
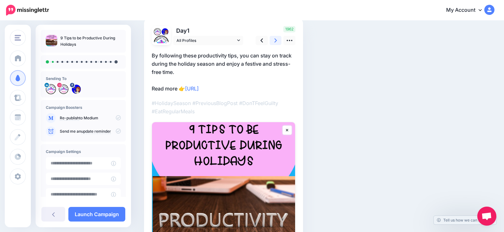
scroll to position [32, 0]
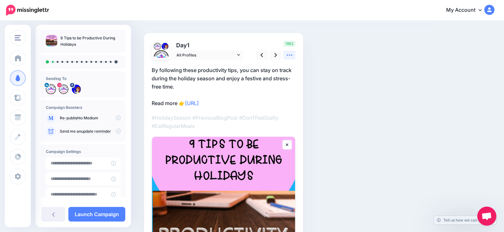
click at [290, 56] on icon at bounding box center [289, 55] width 6 height 1
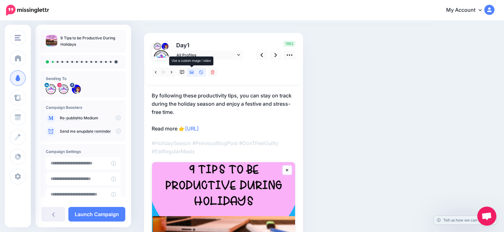
click at [192, 72] on icon at bounding box center [191, 72] width 4 height 3
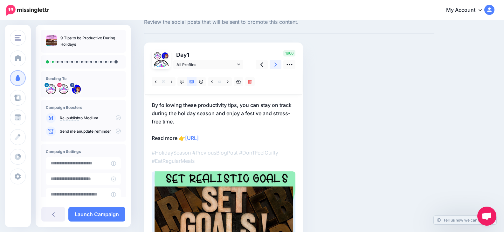
scroll to position [14, 0]
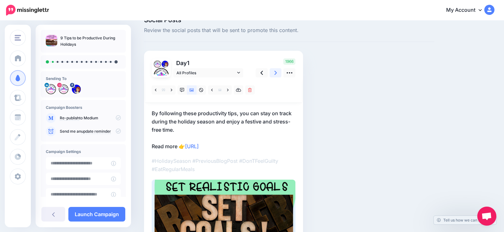
click at [276, 70] on icon at bounding box center [275, 73] width 3 height 7
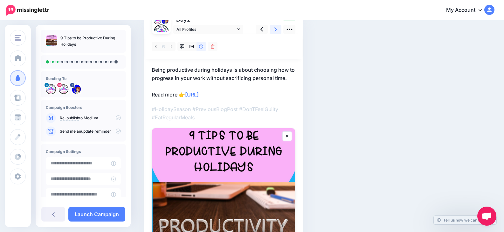
scroll to position [46, 0]
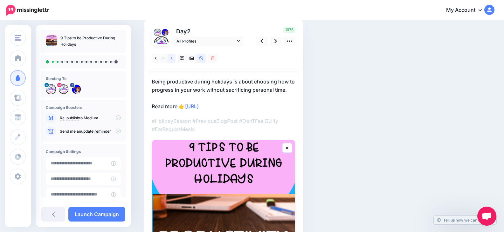
click at [171, 58] on icon at bounding box center [172, 58] width 2 height 4
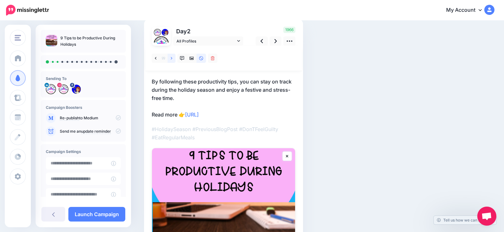
click at [171, 58] on icon at bounding box center [172, 58] width 2 height 4
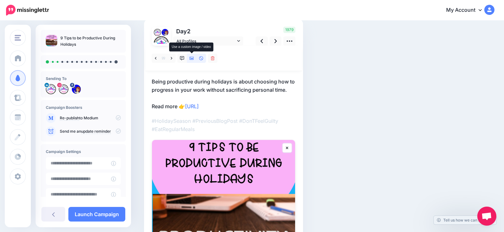
click at [193, 59] on icon at bounding box center [191, 58] width 4 height 4
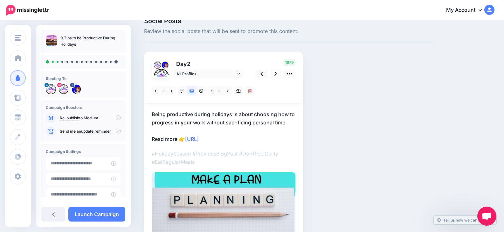
scroll to position [6, 0]
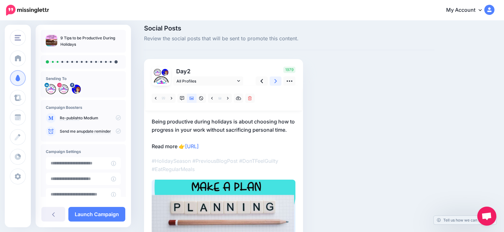
click at [274, 80] on link at bounding box center [275, 81] width 12 height 9
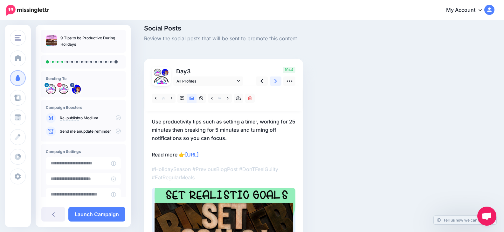
click at [276, 82] on icon at bounding box center [275, 81] width 3 height 4
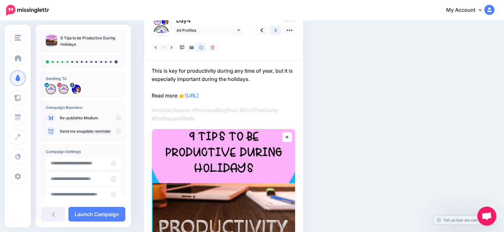
scroll to position [37, 0]
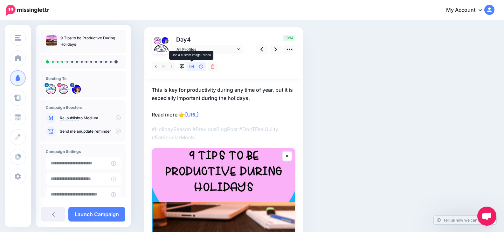
click at [191, 68] on icon at bounding box center [191, 67] width 4 height 4
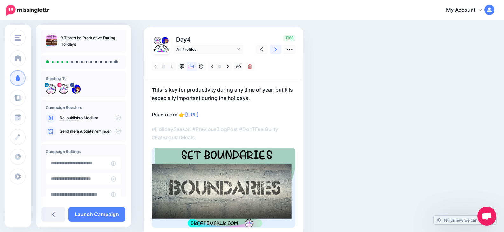
click at [276, 51] on icon at bounding box center [275, 49] width 3 height 7
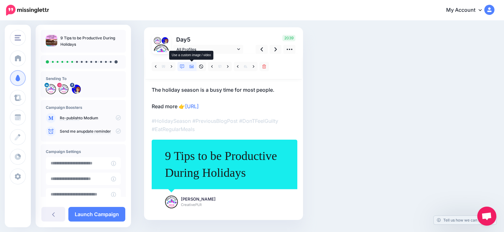
click at [193, 67] on icon at bounding box center [191, 67] width 4 height 4
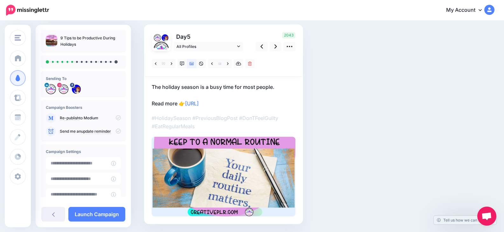
scroll to position [29, 0]
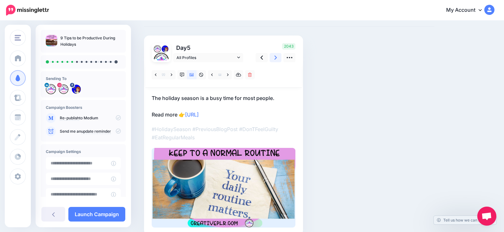
click at [277, 58] on link at bounding box center [275, 57] width 12 height 9
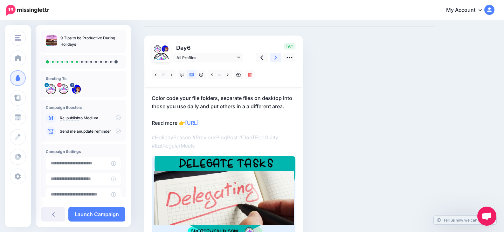
click at [276, 58] on icon at bounding box center [275, 58] width 3 height 4
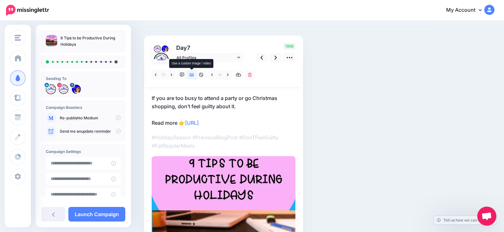
click at [192, 73] on icon at bounding box center [191, 75] width 4 height 4
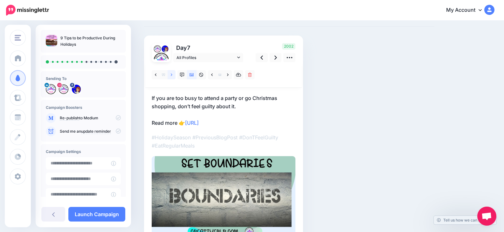
click at [172, 76] on icon at bounding box center [172, 75] width 2 height 4
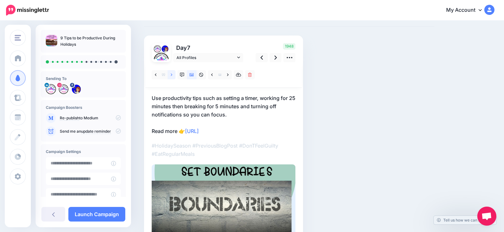
click at [171, 76] on icon at bounding box center [172, 74] width 2 height 3
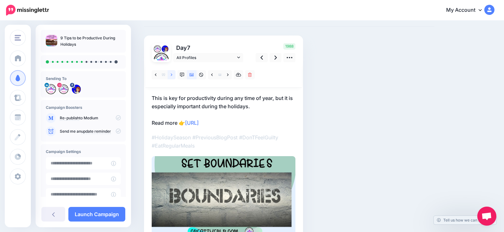
click at [171, 76] on icon at bounding box center [172, 74] width 2 height 3
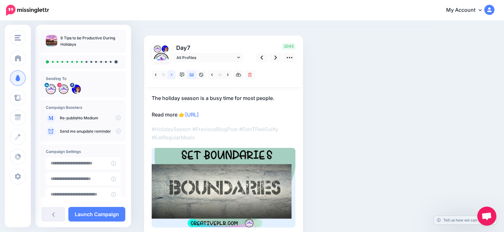
click at [170, 75] on link at bounding box center [171, 74] width 8 height 9
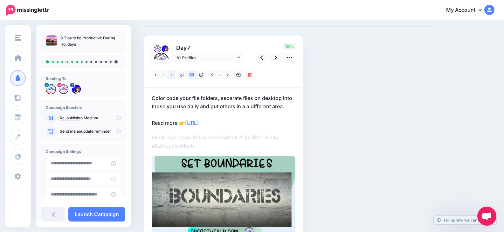
click at [170, 75] on link at bounding box center [171, 74] width 8 height 9
click at [227, 74] on icon at bounding box center [228, 75] width 2 height 4
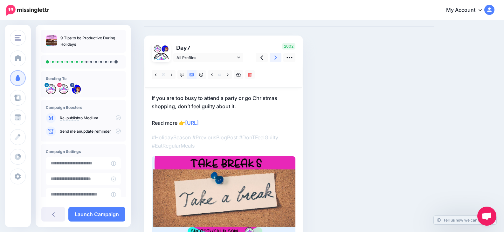
click at [276, 59] on link at bounding box center [275, 57] width 12 height 9
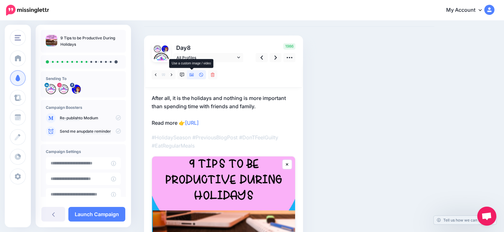
click at [192, 77] on link at bounding box center [192, 74] width 10 height 9
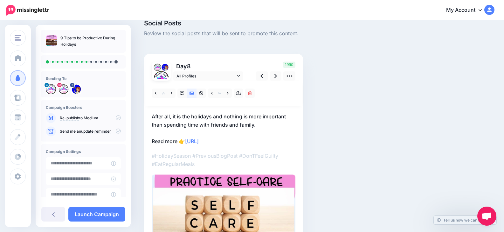
scroll to position [0, 0]
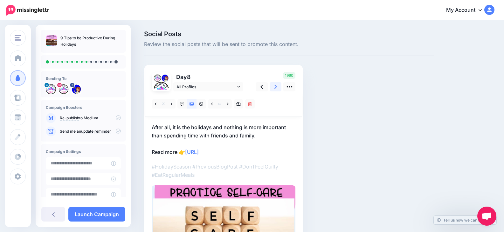
click at [277, 86] on link at bounding box center [275, 86] width 12 height 9
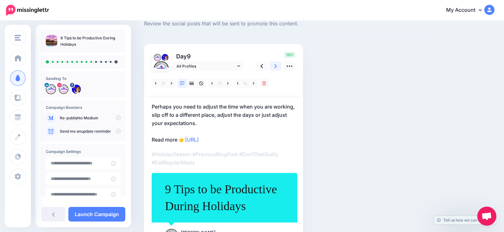
scroll to position [32, 0]
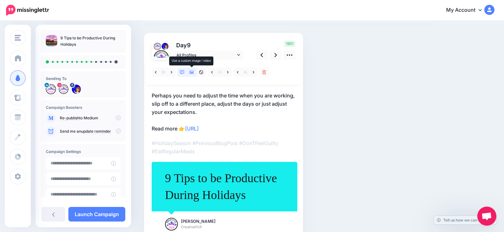
click at [194, 71] on icon at bounding box center [191, 72] width 4 height 3
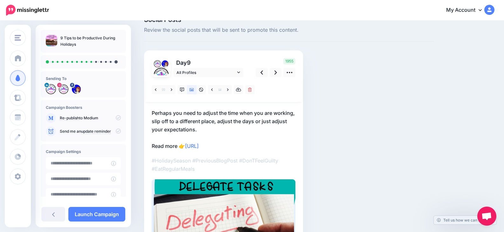
scroll to position [0, 0]
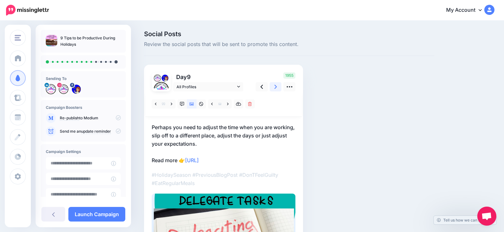
click at [276, 86] on icon at bounding box center [275, 87] width 3 height 7
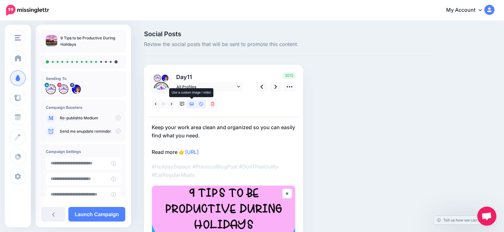
click at [191, 103] on icon at bounding box center [191, 104] width 4 height 3
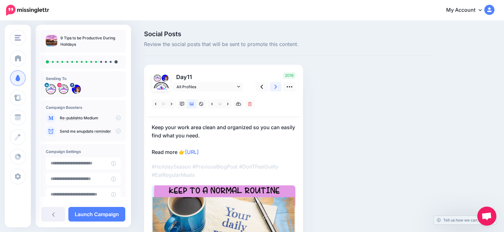
click at [275, 88] on icon at bounding box center [275, 87] width 3 height 7
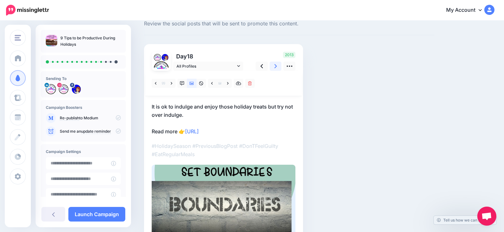
scroll to position [32, 0]
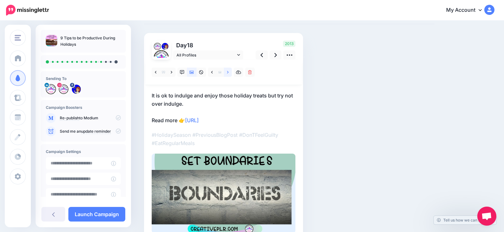
click at [231, 74] on link at bounding box center [228, 72] width 8 height 9
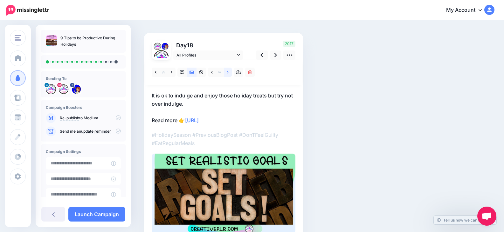
click at [230, 74] on link at bounding box center [228, 72] width 8 height 9
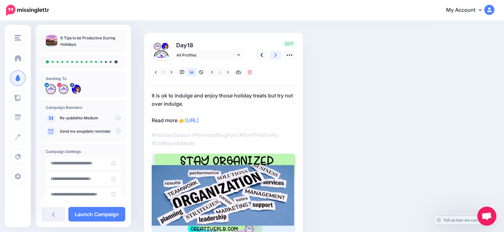
click at [274, 56] on icon at bounding box center [275, 55] width 3 height 7
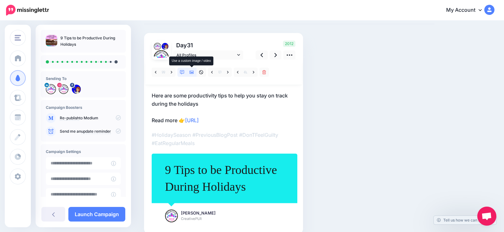
click at [193, 72] on icon at bounding box center [191, 72] width 4 height 4
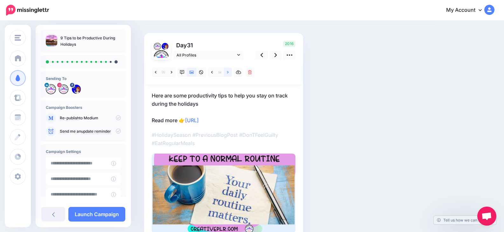
click at [225, 72] on link at bounding box center [228, 72] width 8 height 9
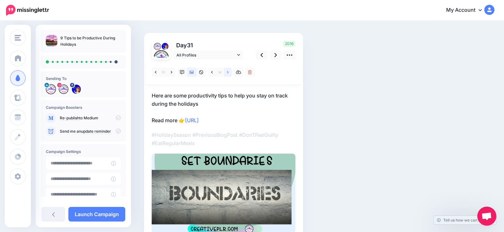
click at [224, 73] on link at bounding box center [228, 72] width 8 height 9
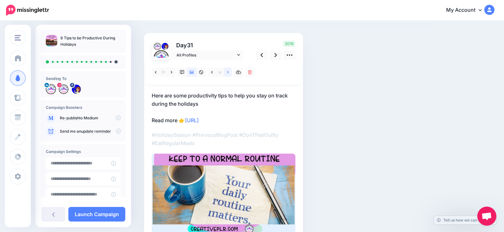
click at [226, 69] on link at bounding box center [228, 72] width 8 height 9
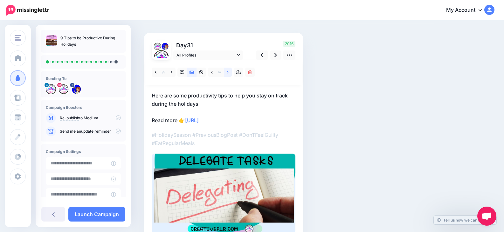
click at [227, 69] on link at bounding box center [228, 72] width 8 height 9
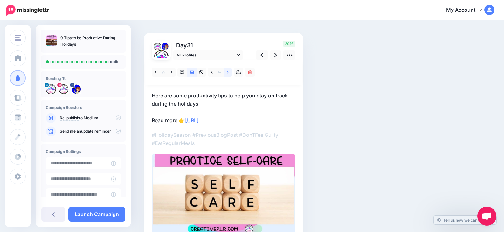
click at [226, 69] on link at bounding box center [228, 72] width 8 height 9
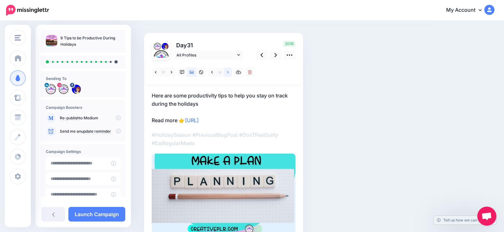
click at [226, 70] on link at bounding box center [228, 72] width 8 height 9
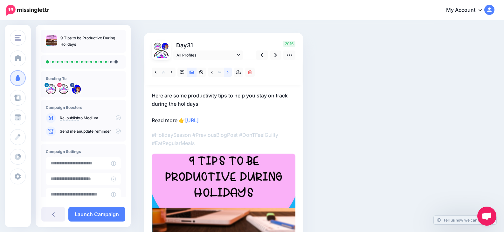
click at [227, 71] on link at bounding box center [228, 72] width 8 height 9
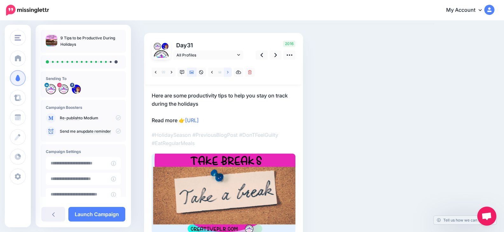
click at [227, 71] on icon at bounding box center [228, 72] width 2 height 4
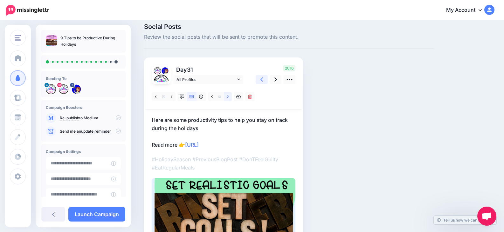
scroll to position [6, 0]
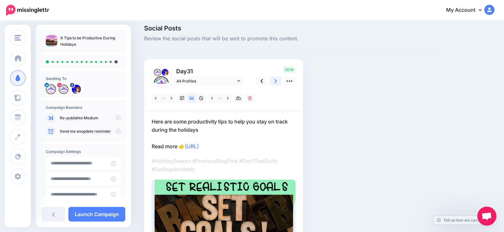
click at [276, 80] on icon at bounding box center [275, 81] width 3 height 7
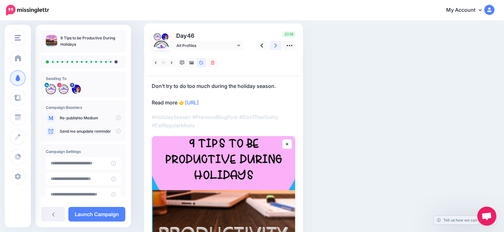
scroll to position [37, 0]
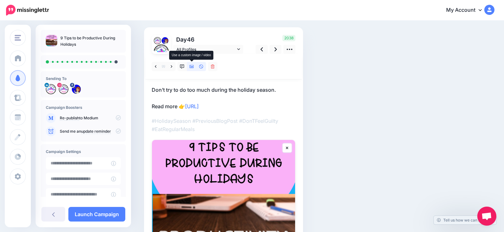
click at [194, 65] on link at bounding box center [192, 66] width 10 height 9
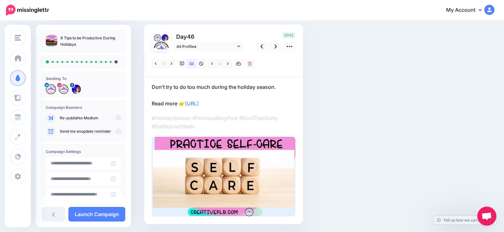
scroll to position [29, 0]
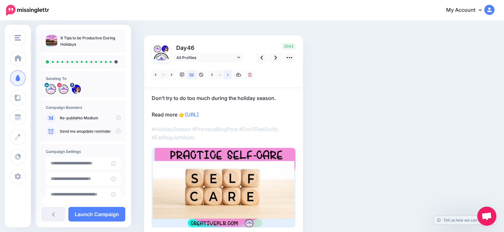
click at [227, 76] on icon at bounding box center [228, 75] width 2 height 4
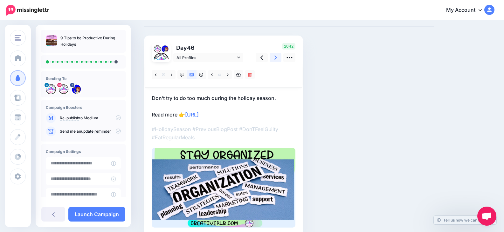
click at [277, 58] on link at bounding box center [275, 57] width 12 height 9
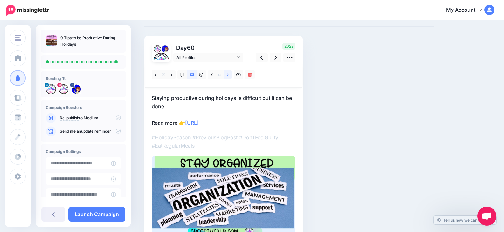
click at [227, 74] on link at bounding box center [228, 74] width 8 height 9
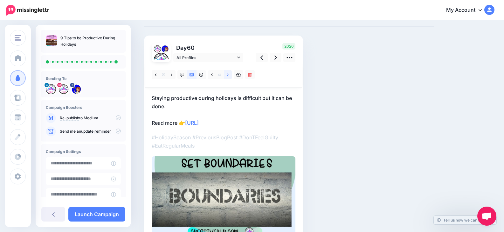
click at [227, 74] on icon at bounding box center [228, 75] width 2 height 4
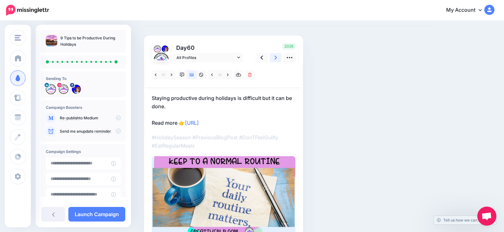
click at [276, 57] on icon at bounding box center [275, 57] width 3 height 7
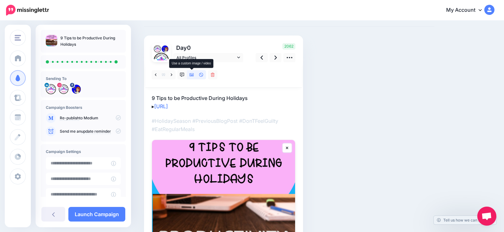
click at [190, 73] on icon at bounding box center [191, 75] width 4 height 4
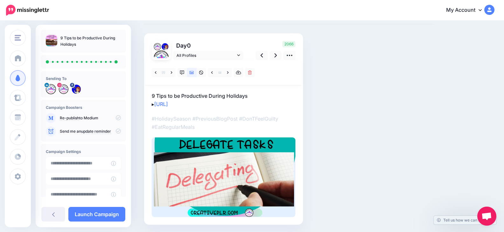
scroll to position [21, 0]
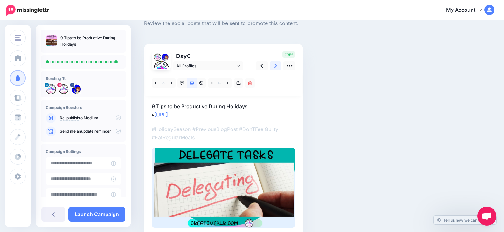
click at [275, 66] on icon at bounding box center [275, 66] width 3 height 7
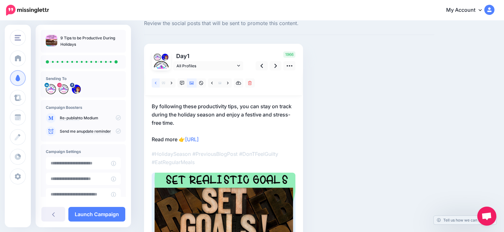
click at [153, 85] on link at bounding box center [156, 82] width 8 height 9
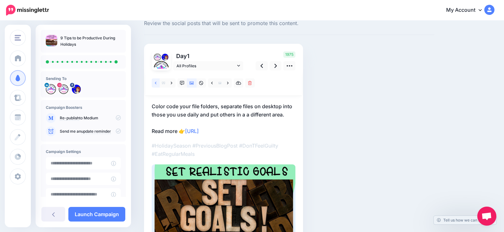
click at [153, 84] on link at bounding box center [156, 82] width 8 height 9
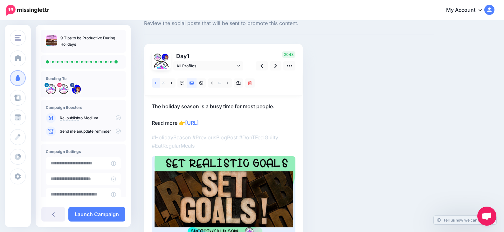
click at [153, 82] on link at bounding box center [156, 82] width 8 height 9
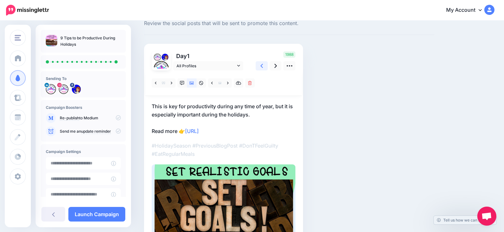
click at [261, 70] on link at bounding box center [262, 65] width 12 height 9
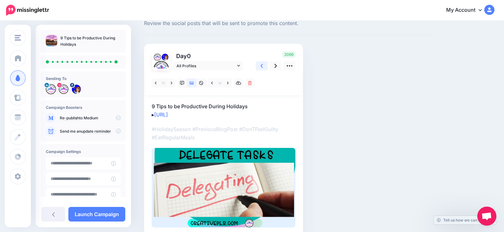
click at [263, 68] on link at bounding box center [262, 65] width 12 height 9
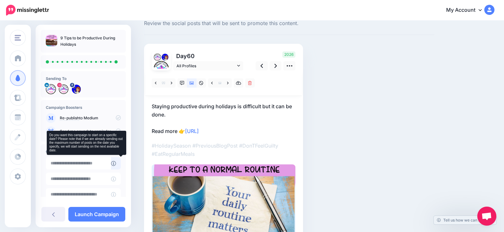
click at [116, 162] on icon at bounding box center [113, 163] width 5 height 5
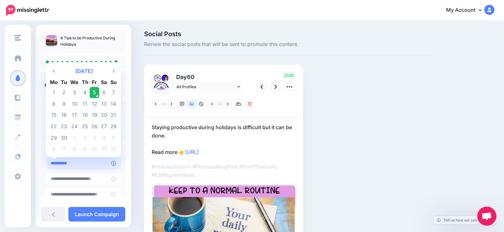
click at [105, 164] on input "**********" at bounding box center [78, 163] width 65 height 12
click at [114, 69] on th "Next Month" at bounding box center [114, 71] width 10 height 13
click at [93, 114] on td "17" at bounding box center [95, 115] width 10 height 11
type input "**********"
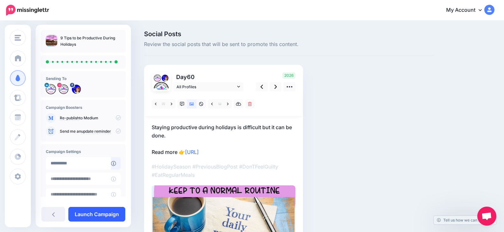
click at [108, 214] on link "Launch Campaign" at bounding box center [96, 214] width 57 height 15
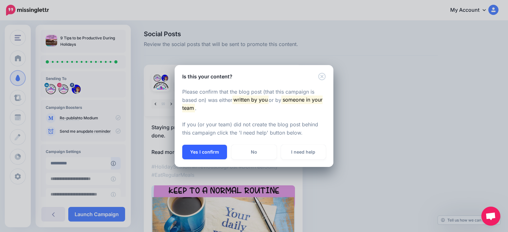
click at [203, 151] on button "Yes I confirm" at bounding box center [204, 152] width 45 height 15
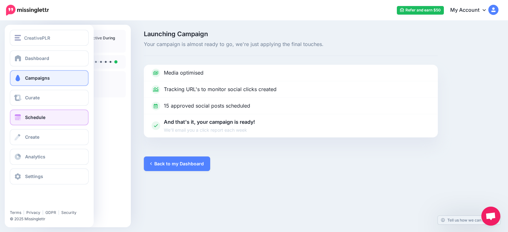
click at [24, 115] on link "Schedule" at bounding box center [49, 118] width 79 height 16
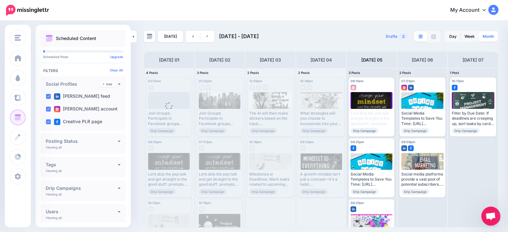
click at [486, 34] on link "Month" at bounding box center [488, 36] width 19 height 10
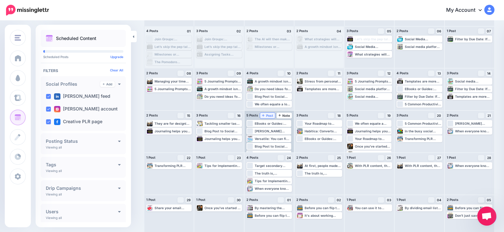
scroll to position [47, 0]
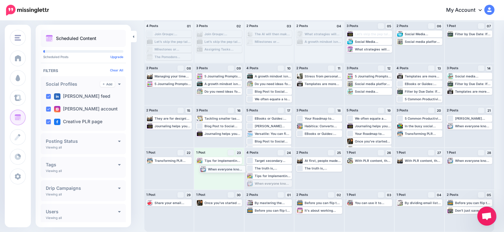
drag, startPoint x: 284, startPoint y: 182, endPoint x: 236, endPoint y: 167, distance: 50.2
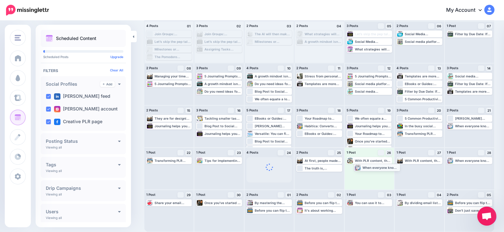
drag, startPoint x: 283, startPoint y: 183, endPoint x: 389, endPoint y: 167, distance: 107.3
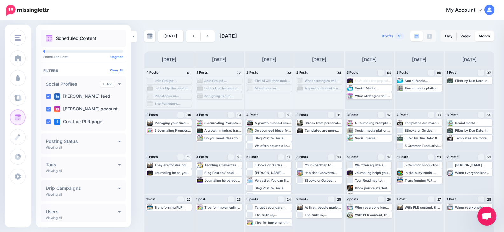
scroll to position [0, 0]
click at [208, 38] on link at bounding box center [208, 36] width 14 height 11
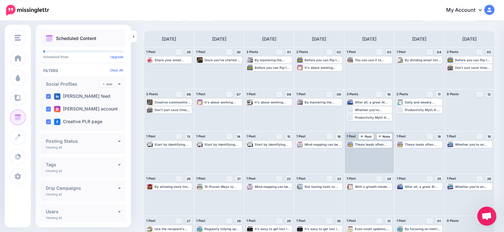
scroll to position [32, 0]
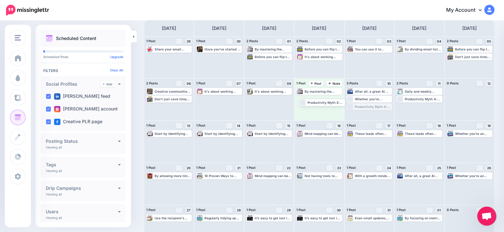
drag, startPoint x: 376, startPoint y: 106, endPoint x: 327, endPoint y: 99, distance: 49.8
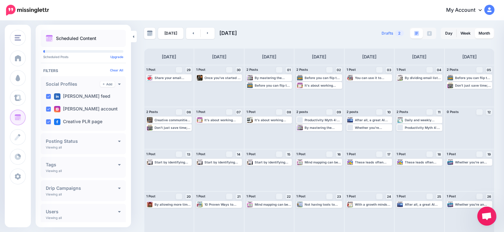
scroll to position [0, 0]
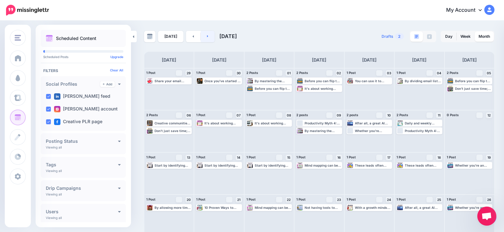
click at [210, 34] on link at bounding box center [208, 36] width 14 height 11
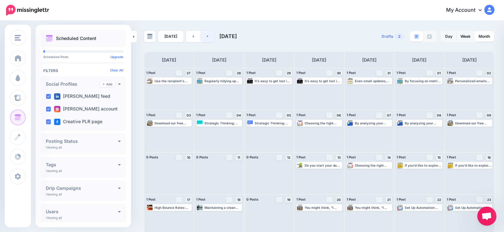
click at [211, 36] on link at bounding box center [208, 36] width 14 height 11
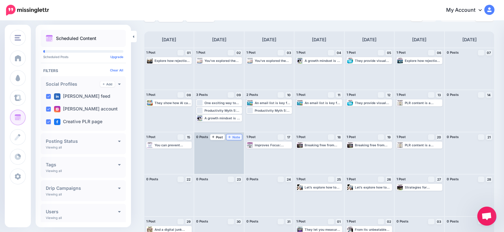
scroll to position [32, 0]
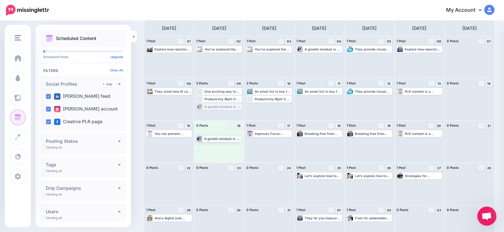
drag, startPoint x: 232, startPoint y: 105, endPoint x: 231, endPoint y: 136, distance: 31.5
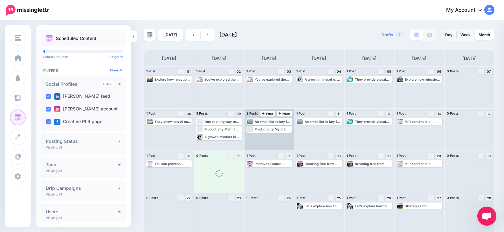
scroll to position [0, 0]
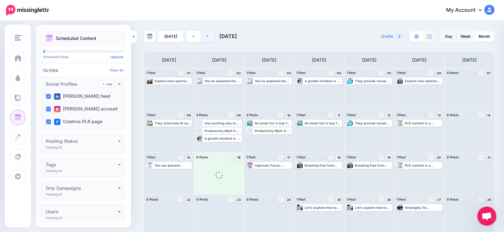
click at [207, 35] on link at bounding box center [208, 36] width 14 height 11
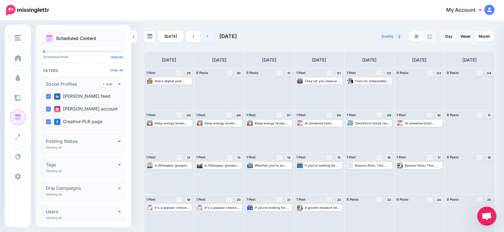
click at [207, 36] on icon at bounding box center [208, 36] width 2 height 4
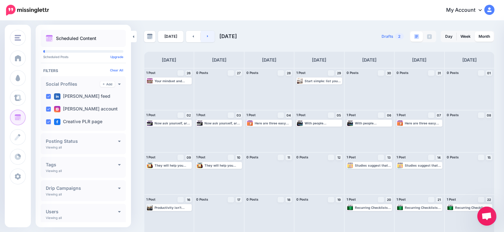
click at [202, 33] on link at bounding box center [208, 36] width 14 height 11
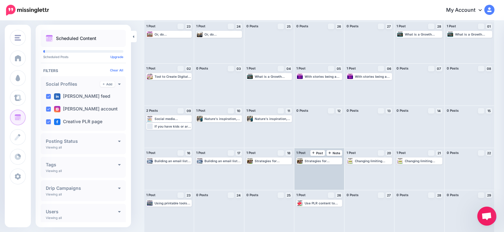
scroll to position [64, 0]
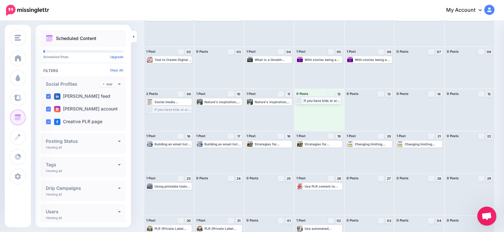
drag, startPoint x: 180, startPoint y: 110, endPoint x: 329, endPoint y: 100, distance: 149.0
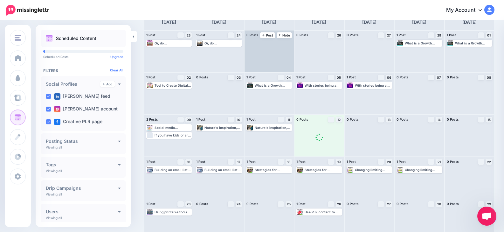
scroll to position [0, 0]
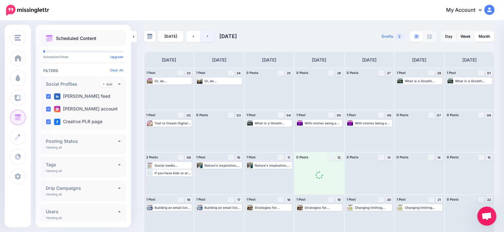
click at [208, 37] on link at bounding box center [208, 36] width 14 height 11
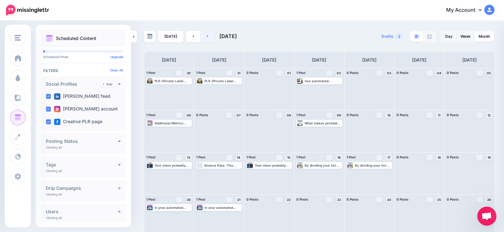
click at [207, 39] on link at bounding box center [208, 36] width 14 height 11
